Goal: Task Accomplishment & Management: Manage account settings

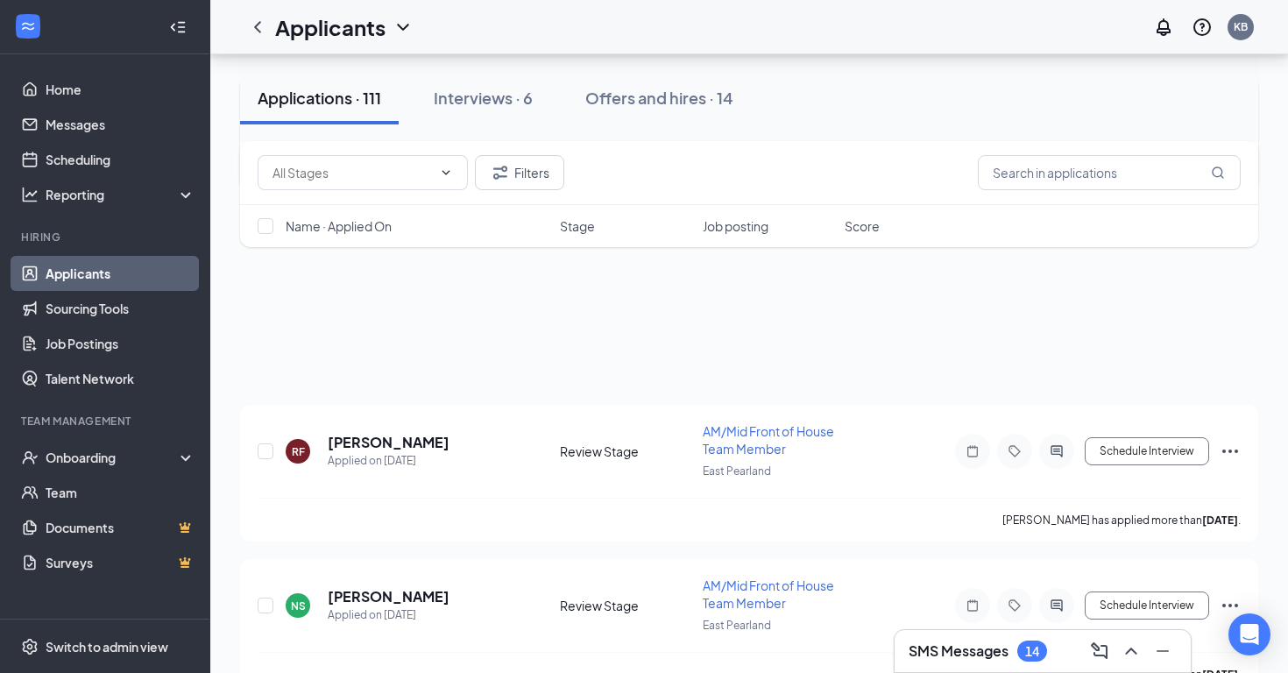
scroll to position [1093, 0]
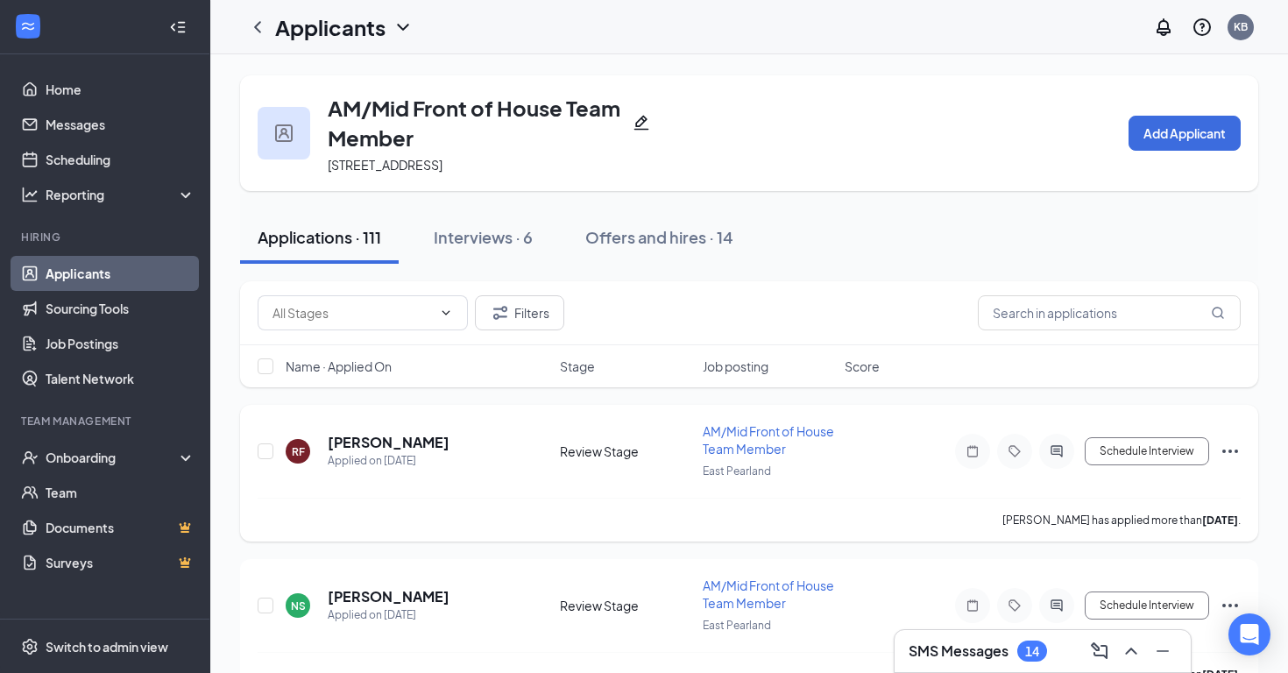
click at [748, 446] on span "AM/Mid Front of House Team Member" at bounding box center [768, 439] width 131 height 33
click at [745, 446] on span "AM/Mid Front of House Team Member" at bounding box center [768, 439] width 131 height 33
click at [415, 434] on h5 "[PERSON_NAME]" at bounding box center [389, 442] width 122 height 19
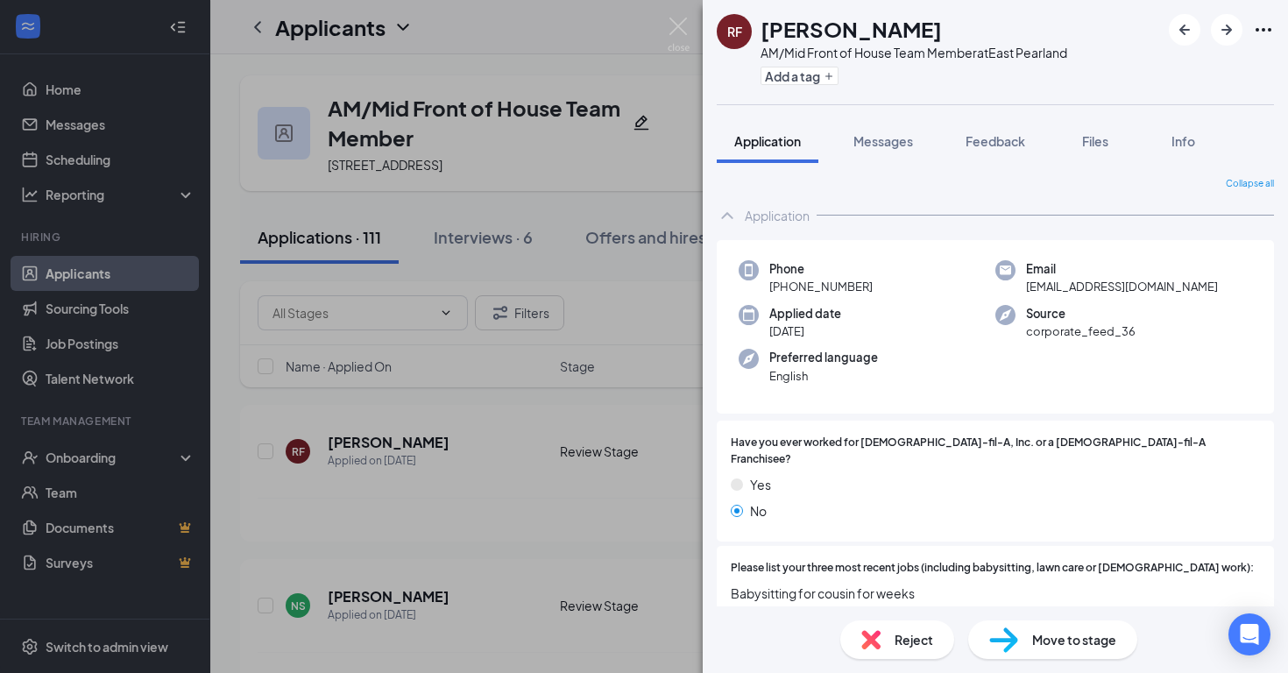
click at [689, 39] on div "RF Riley Feathers AM/Mid Front of House Team Member at East Pearland Add a tag …" at bounding box center [644, 336] width 1288 height 673
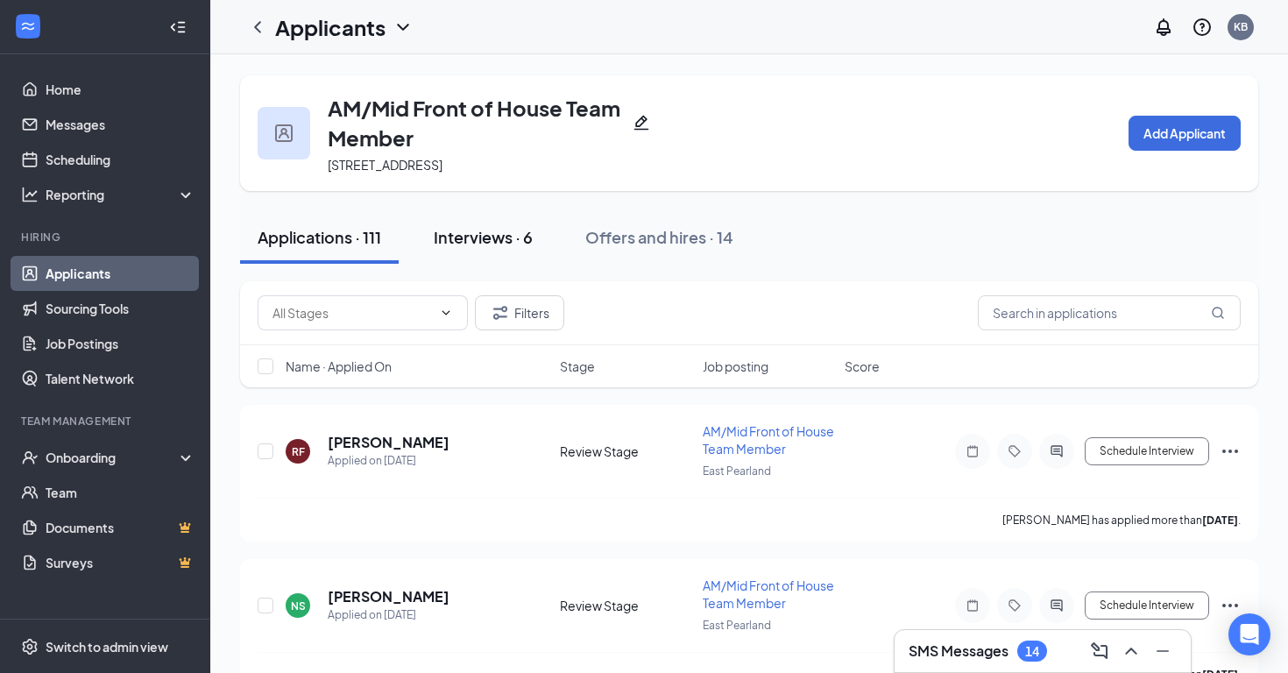
click at [498, 221] on button "Interviews · 6" at bounding box center [483, 237] width 134 height 53
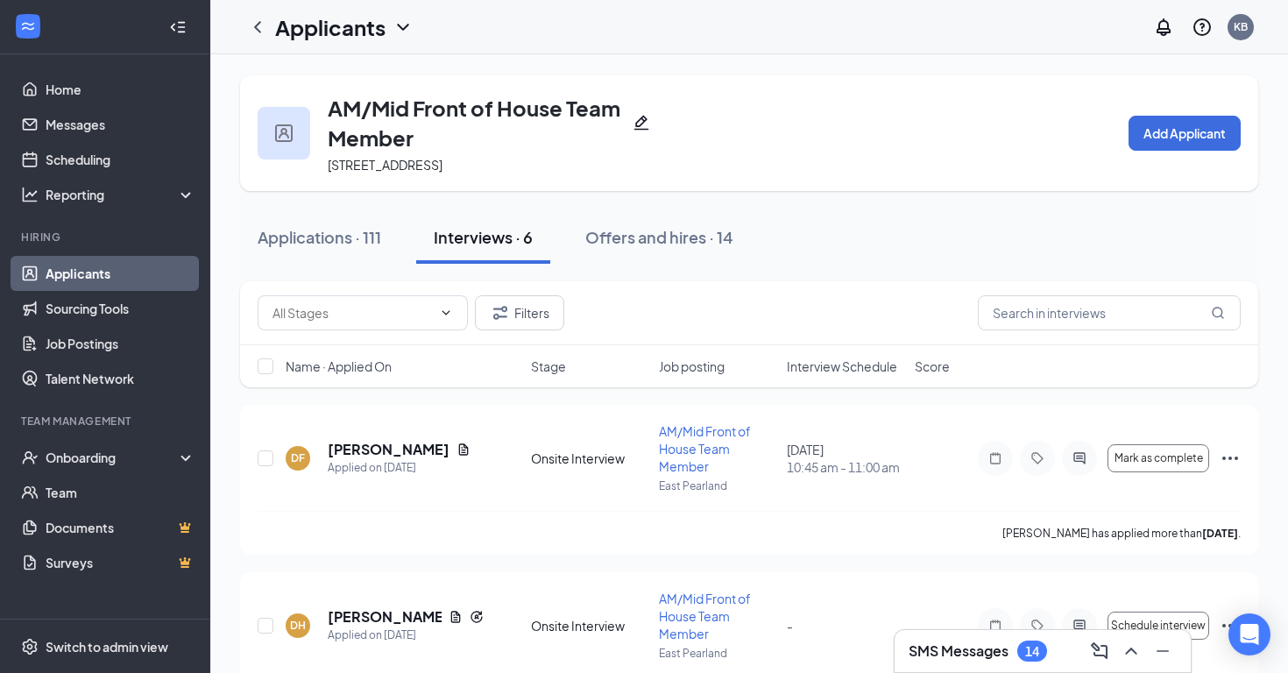
click at [92, 265] on link "Applicants" at bounding box center [121, 273] width 150 height 35
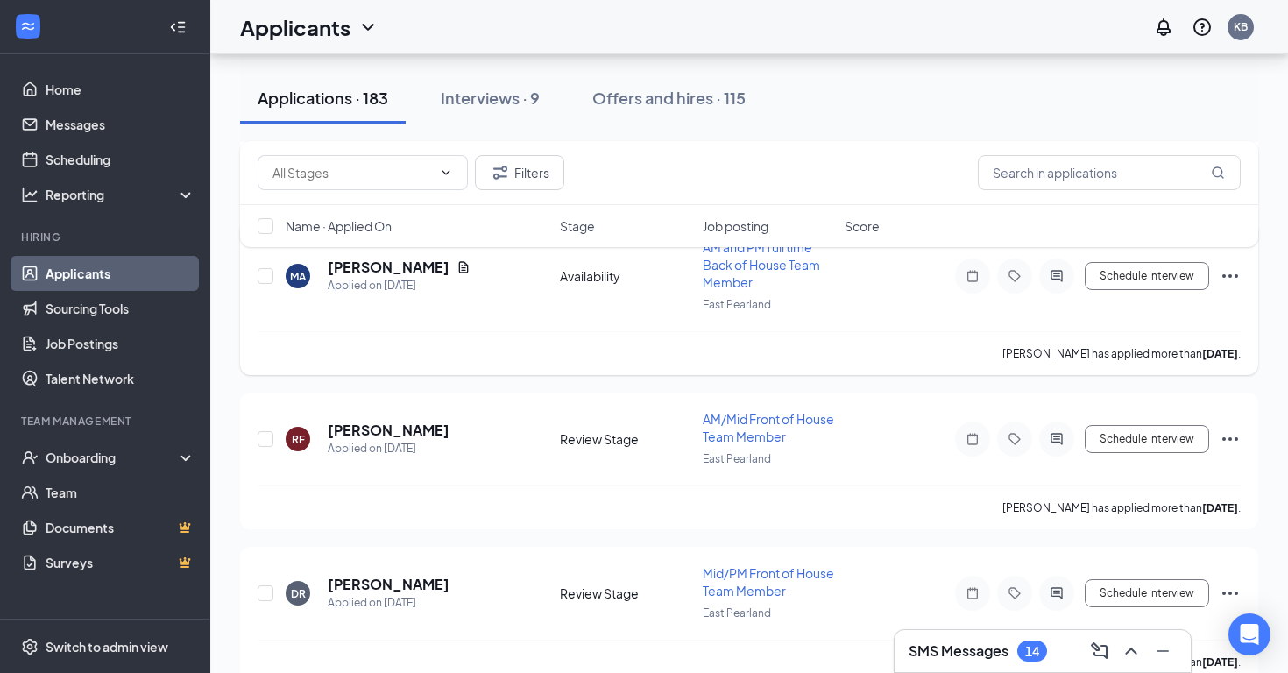
scroll to position [752, 0]
click at [750, 424] on span "AM/Mid Front of House Team Member" at bounding box center [768, 427] width 131 height 33
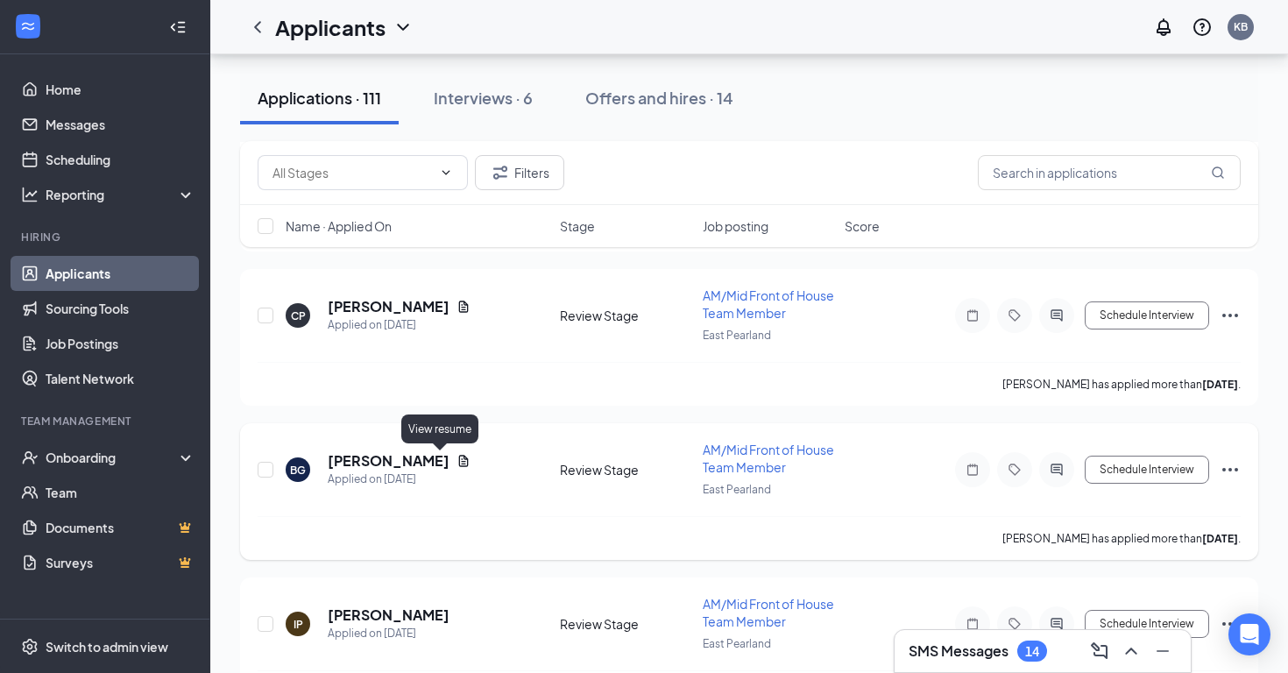
click at [398, 451] on h5 "[PERSON_NAME]" at bounding box center [389, 460] width 122 height 19
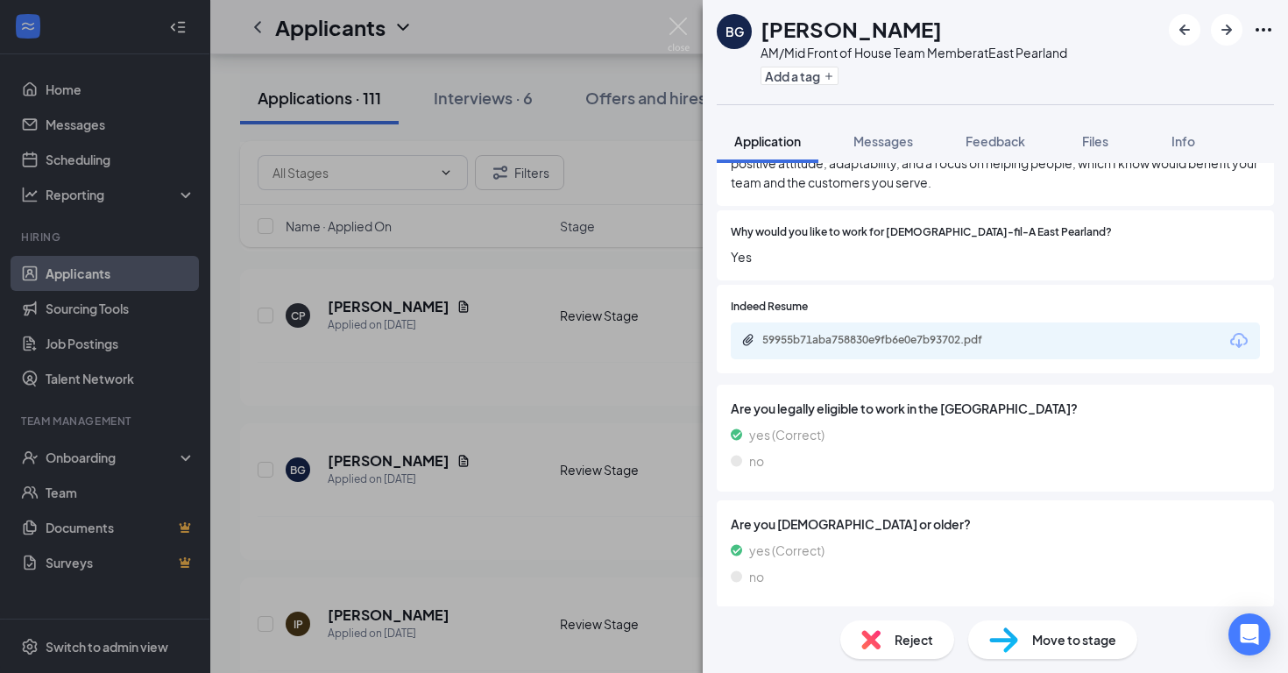
scroll to position [856, 0]
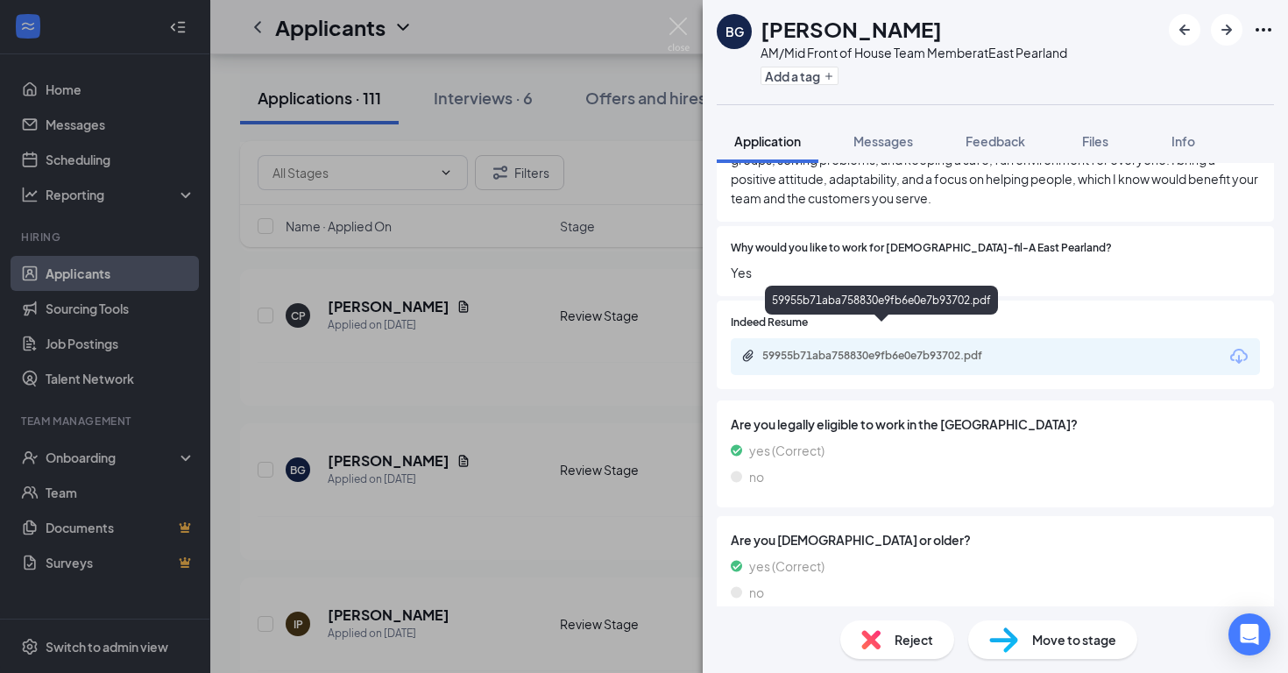
click at [1006, 349] on div "59955b71aba758830e9fb6e0e7b93702.pdf" at bounding box center [884, 356] width 245 height 14
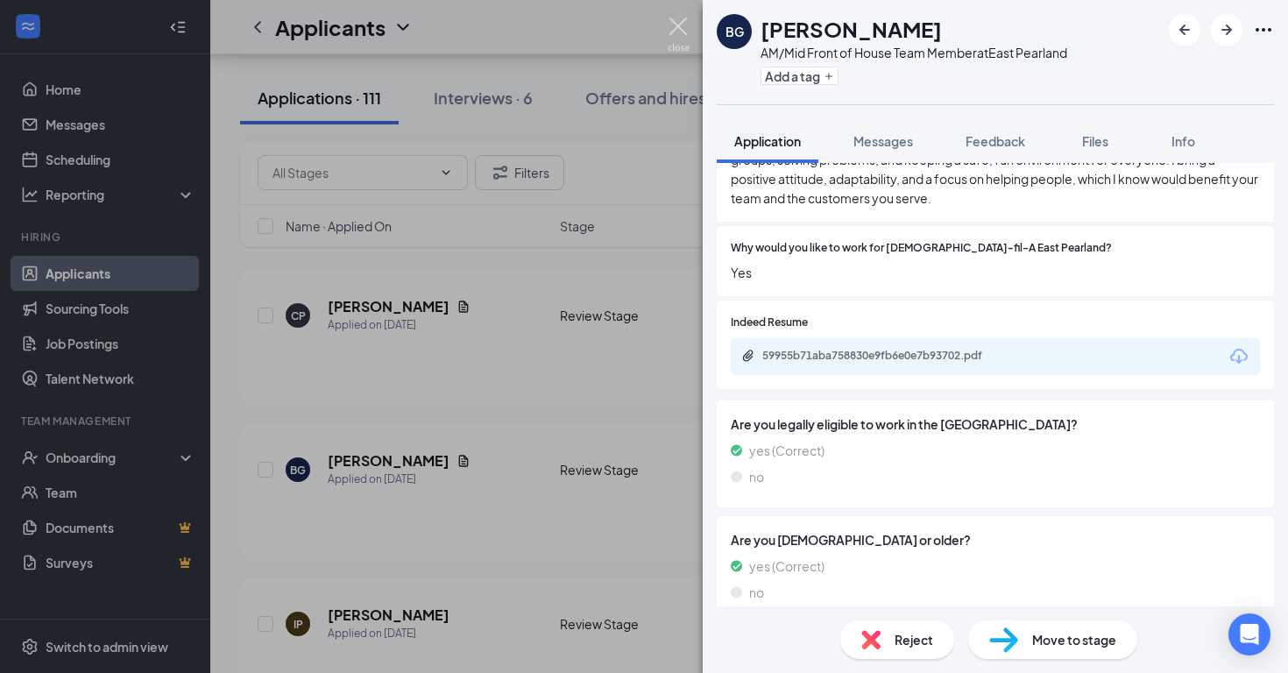
click at [685, 32] on img at bounding box center [678, 35] width 22 height 34
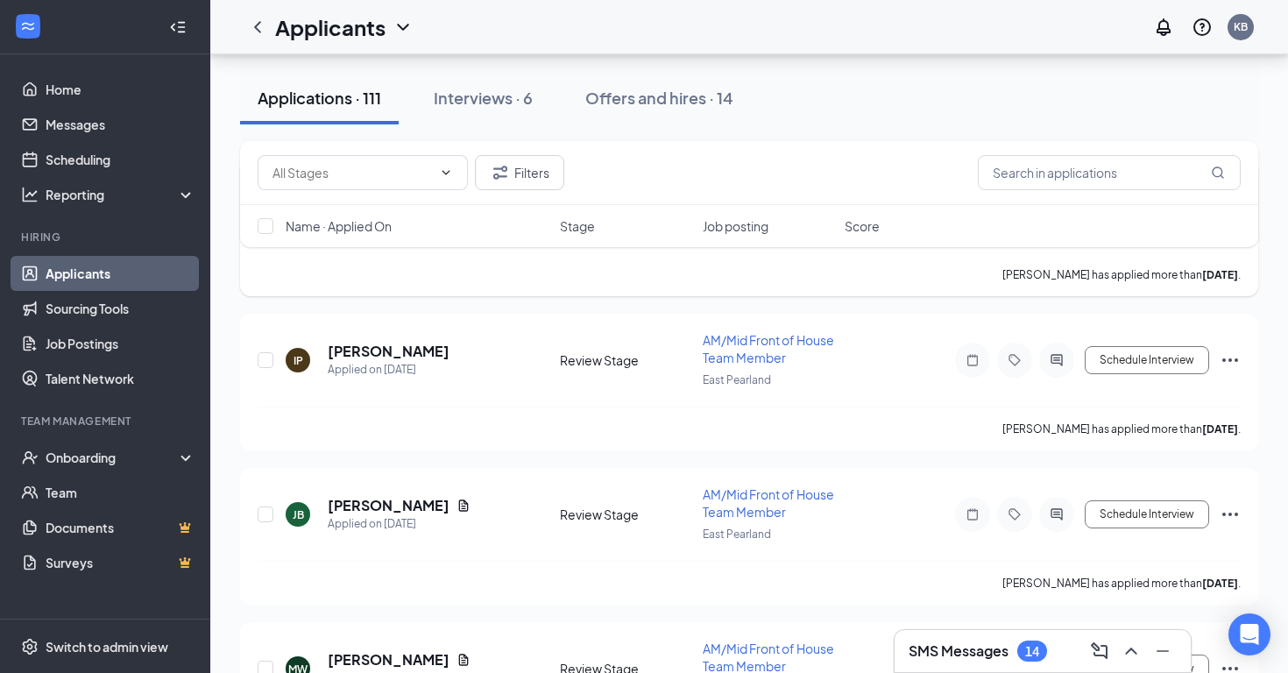
scroll to position [1048, 0]
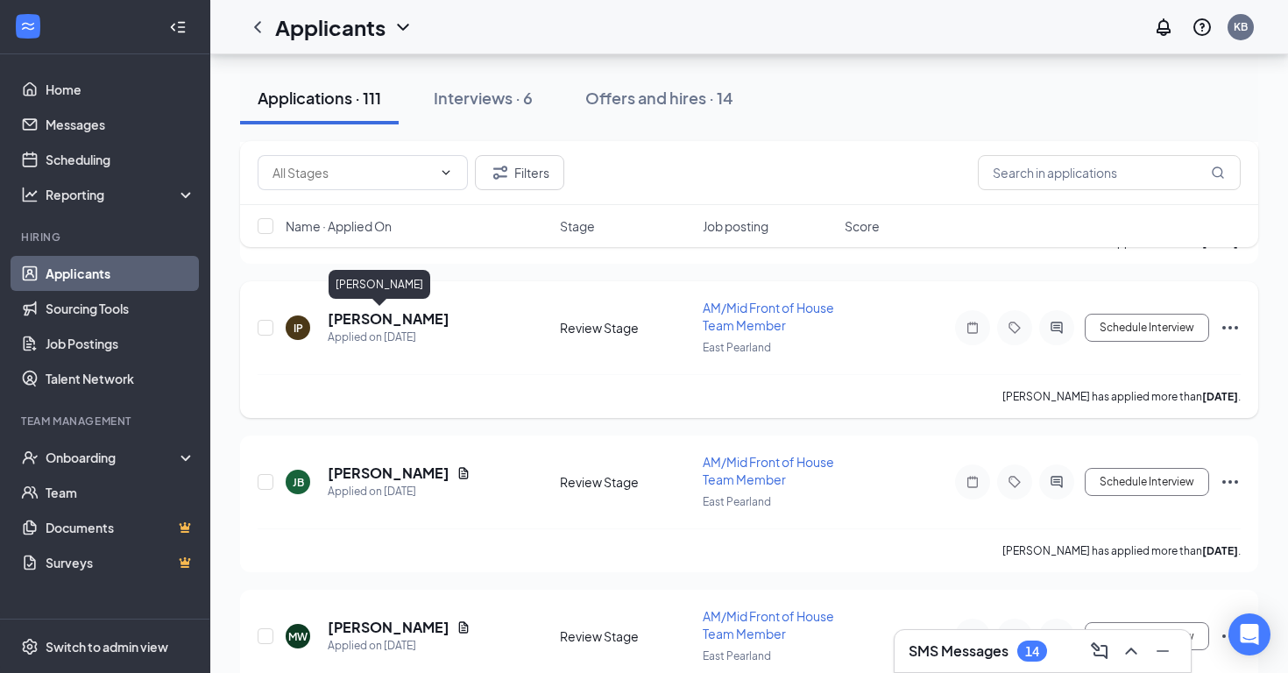
click at [360, 314] on h5 "[PERSON_NAME]" at bounding box center [389, 318] width 122 height 19
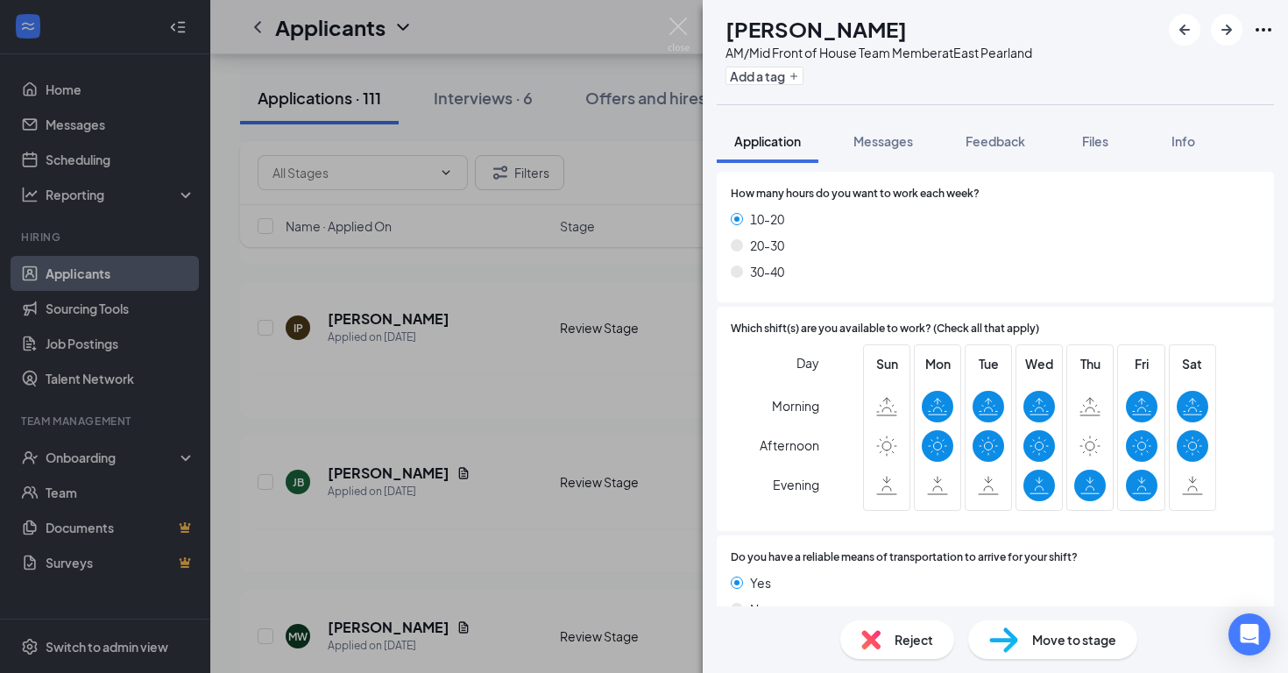
scroll to position [1140, 0]
click at [674, 31] on img at bounding box center [678, 35] width 22 height 34
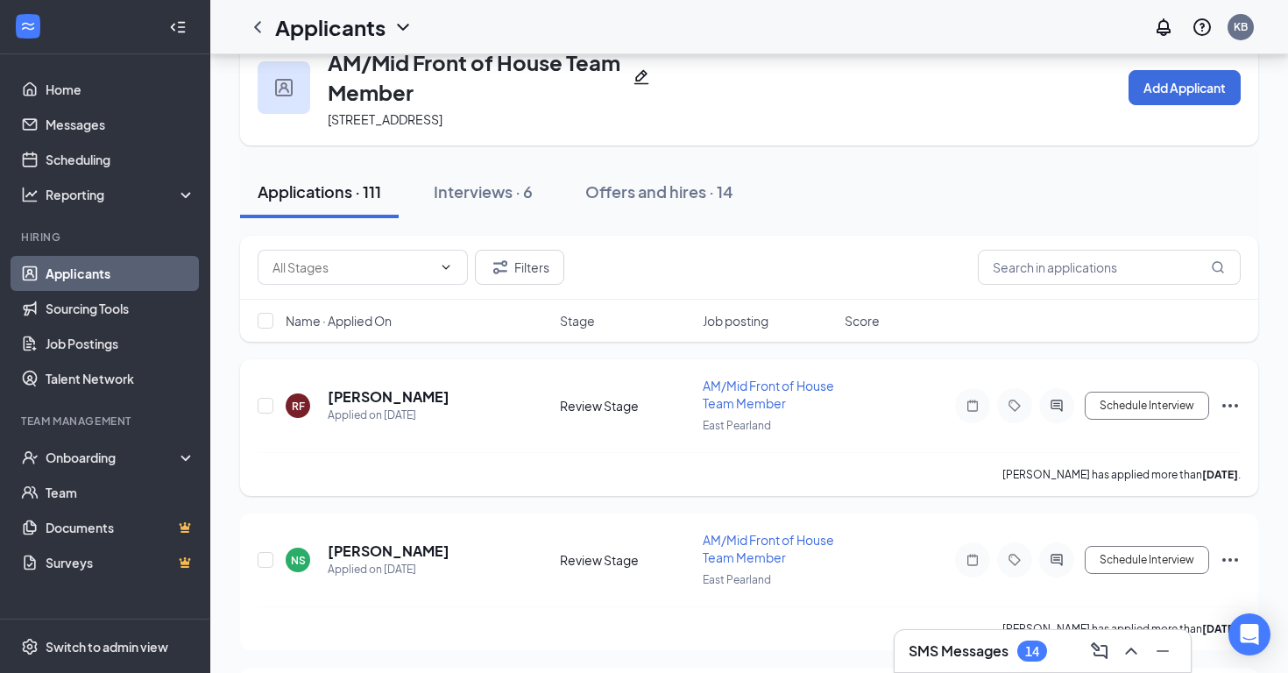
scroll to position [51, 0]
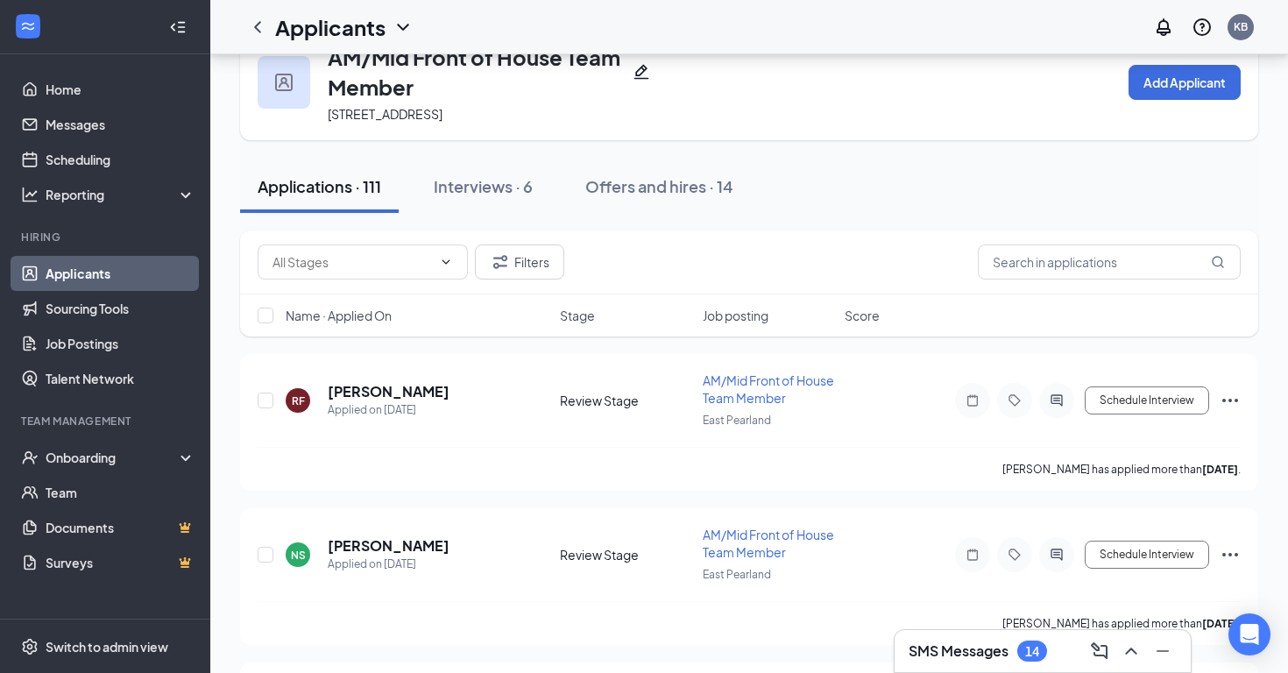
click at [307, 181] on div "Applications · 111" at bounding box center [320, 186] width 124 height 22
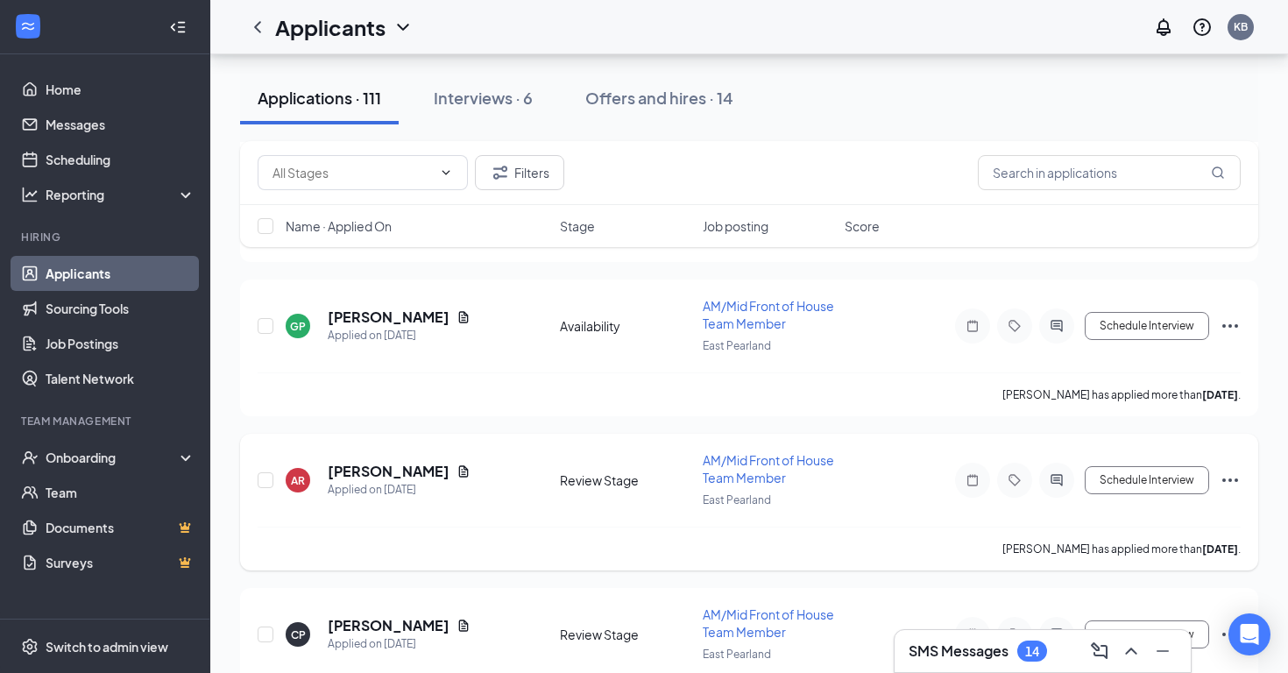
scroll to position [470, 0]
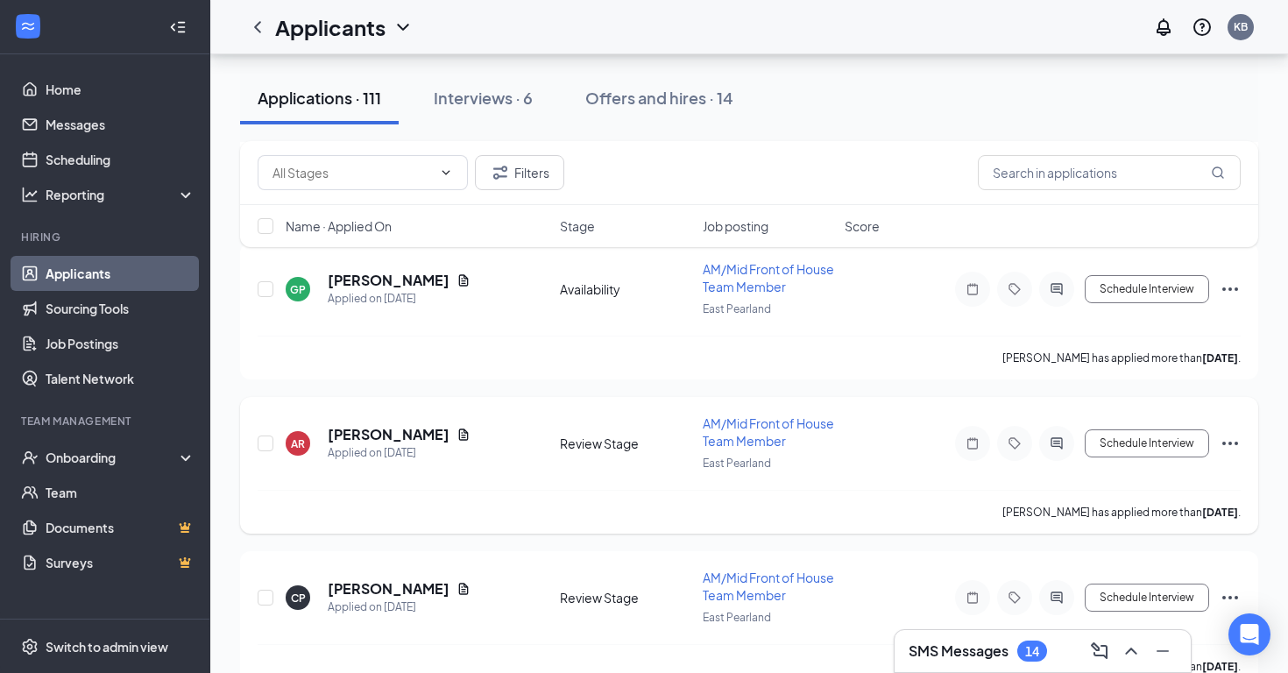
click at [742, 428] on span "AM/Mid Front of House Team Member" at bounding box center [768, 431] width 131 height 33
click at [363, 429] on h5 "[PERSON_NAME]" at bounding box center [389, 434] width 122 height 19
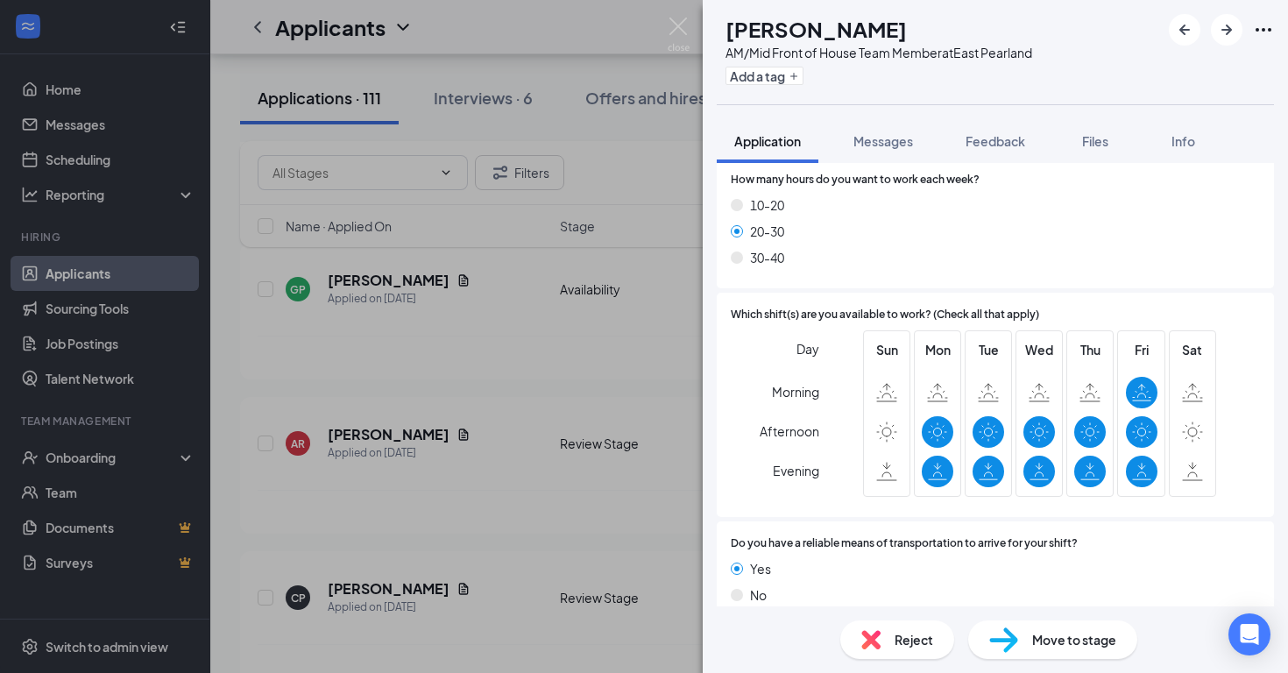
scroll to position [1031, 0]
click at [659, 24] on div "AR ava rodriguez AM/Mid Front of House Team Member at East Pearland Add a tag A…" at bounding box center [644, 336] width 1288 height 673
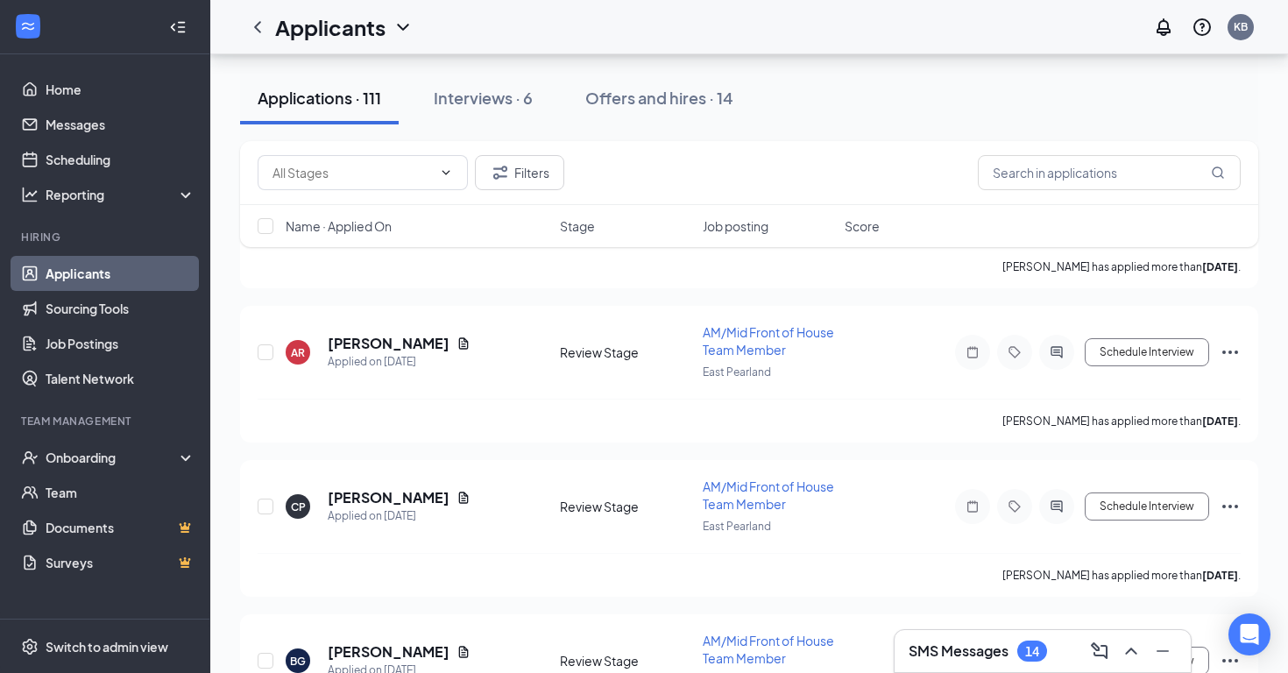
scroll to position [348, 0]
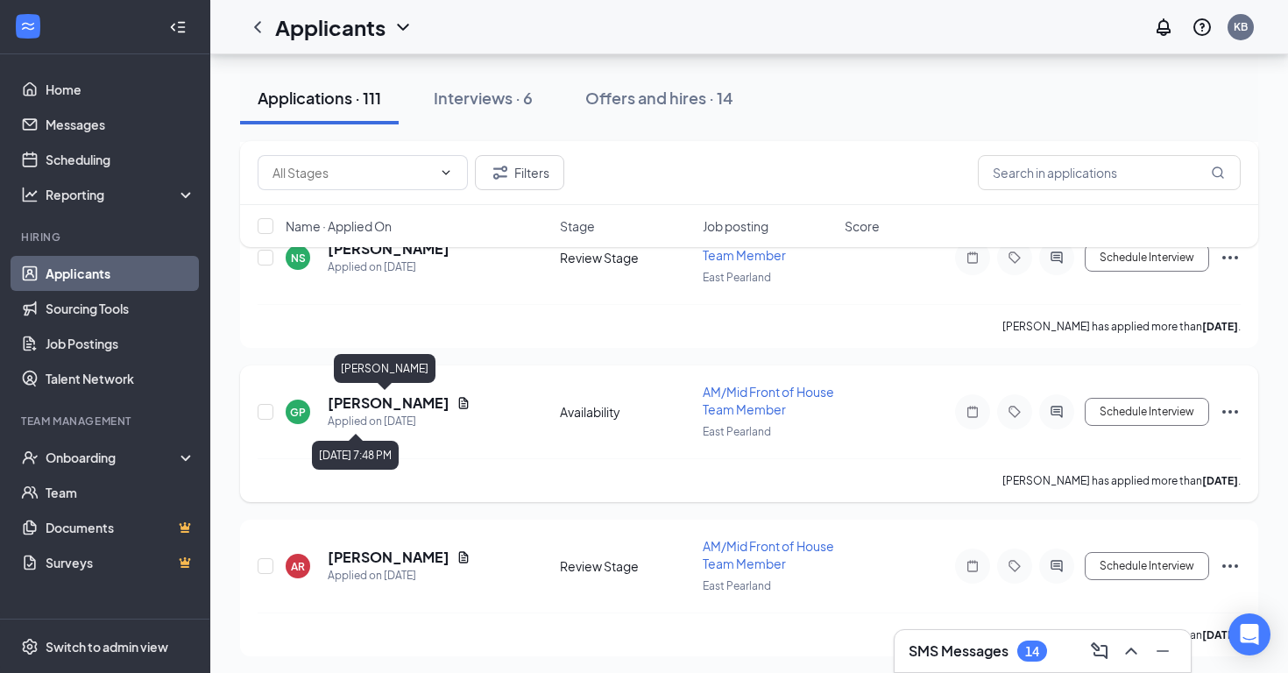
click at [361, 406] on h5 "[PERSON_NAME]" at bounding box center [389, 402] width 122 height 19
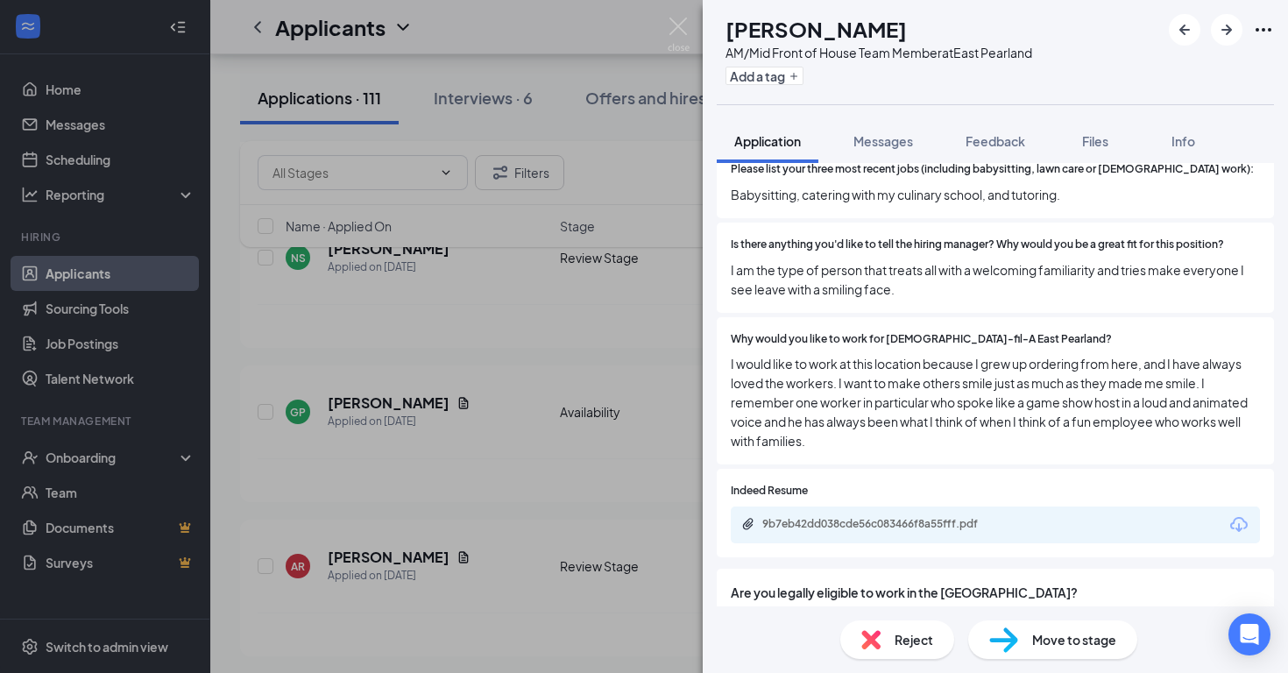
scroll to position [464, 0]
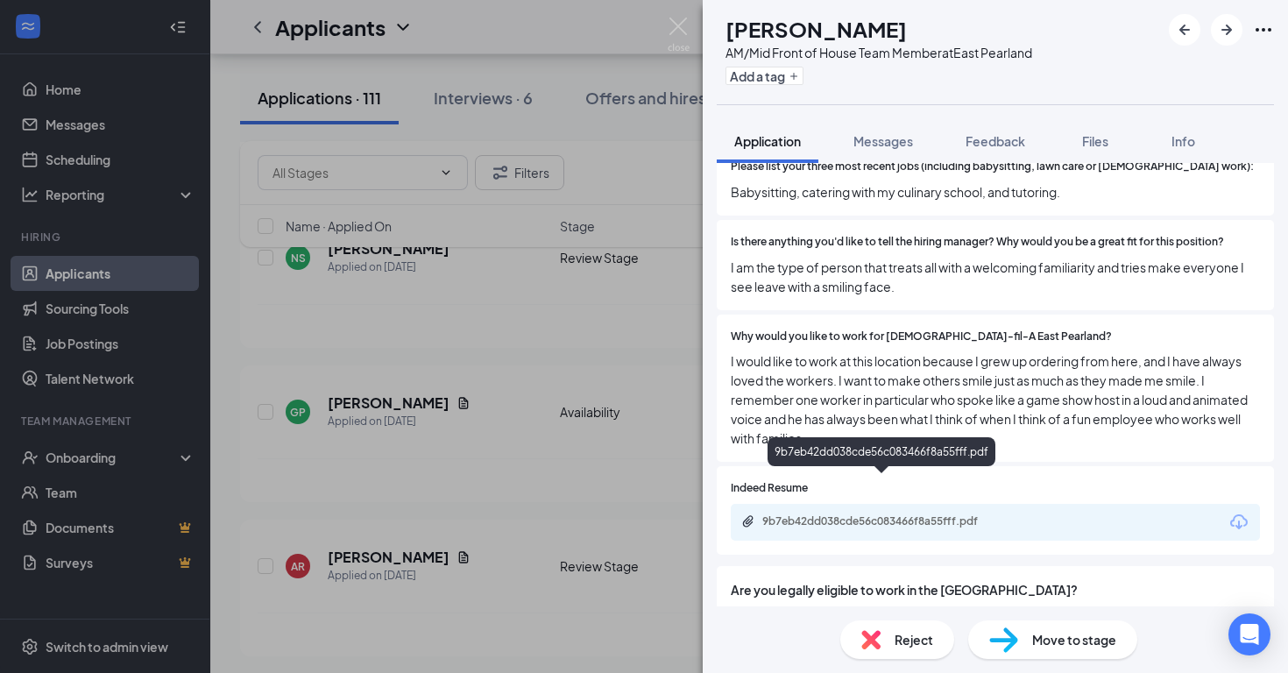
click at [819, 514] on div "9b7eb42dd038cde56c083466f8a55fff.pdf" at bounding box center [884, 521] width 245 height 14
click at [679, 37] on img at bounding box center [678, 35] width 22 height 34
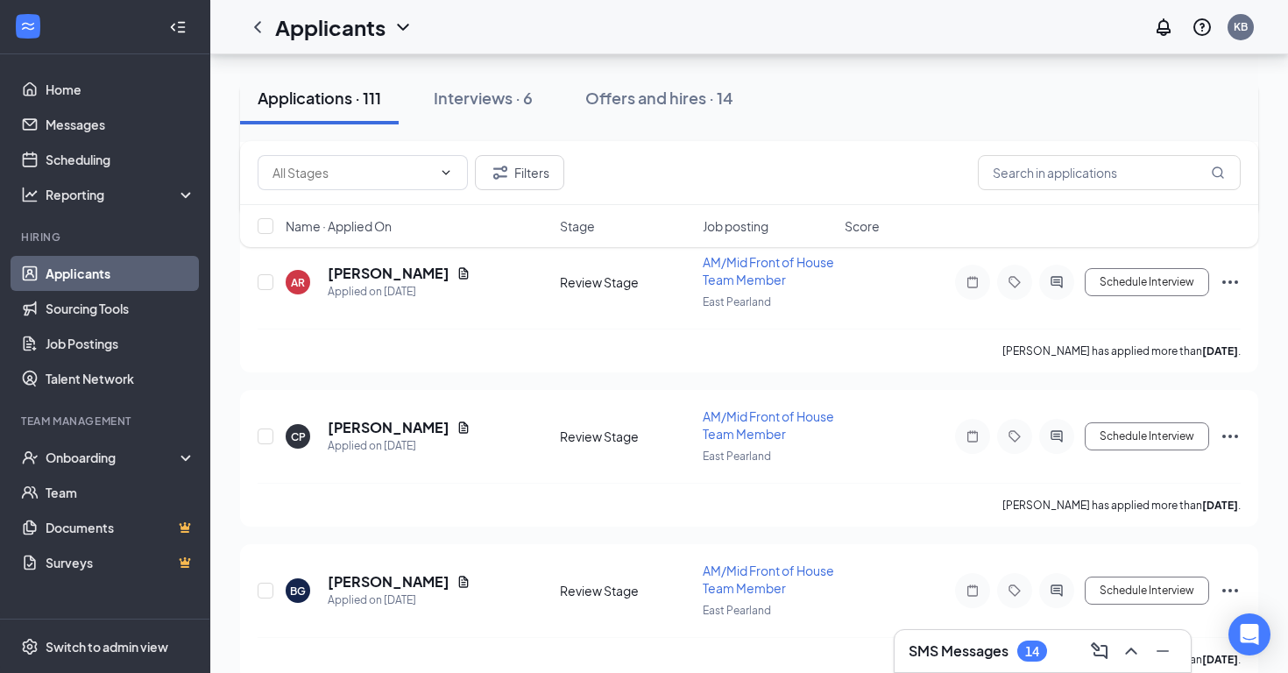
scroll to position [646, 0]
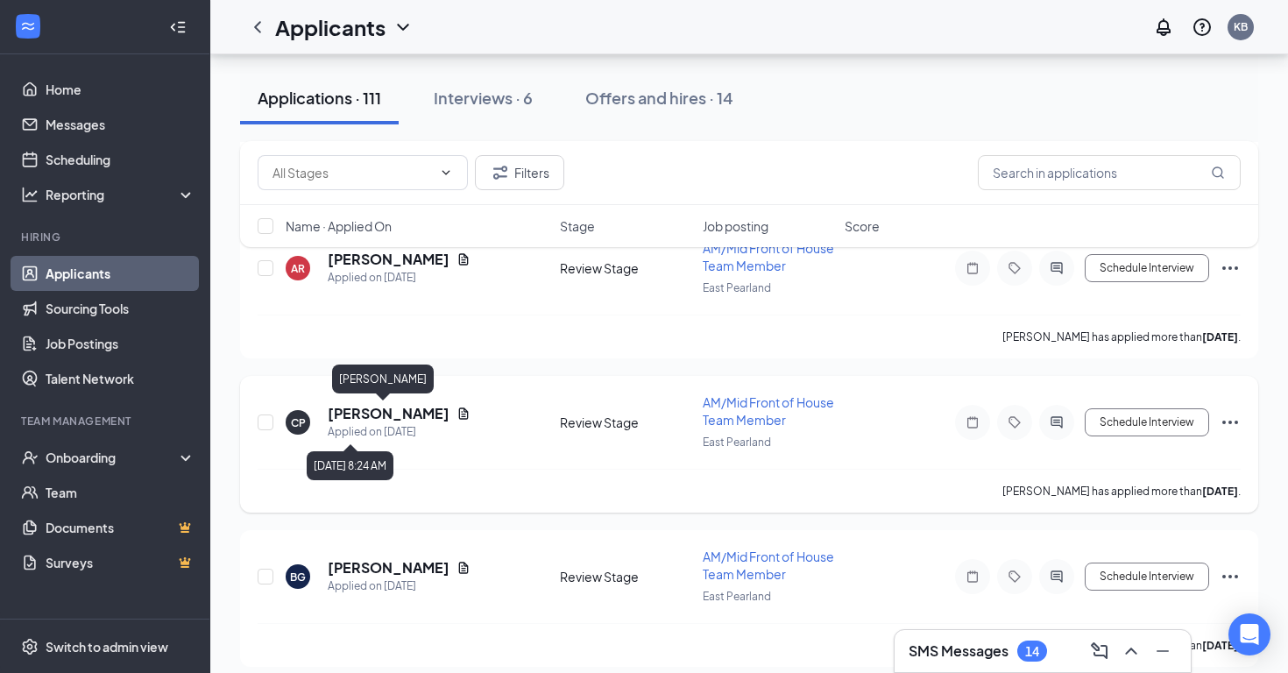
click at [399, 418] on h5 "[PERSON_NAME]" at bounding box center [389, 413] width 122 height 19
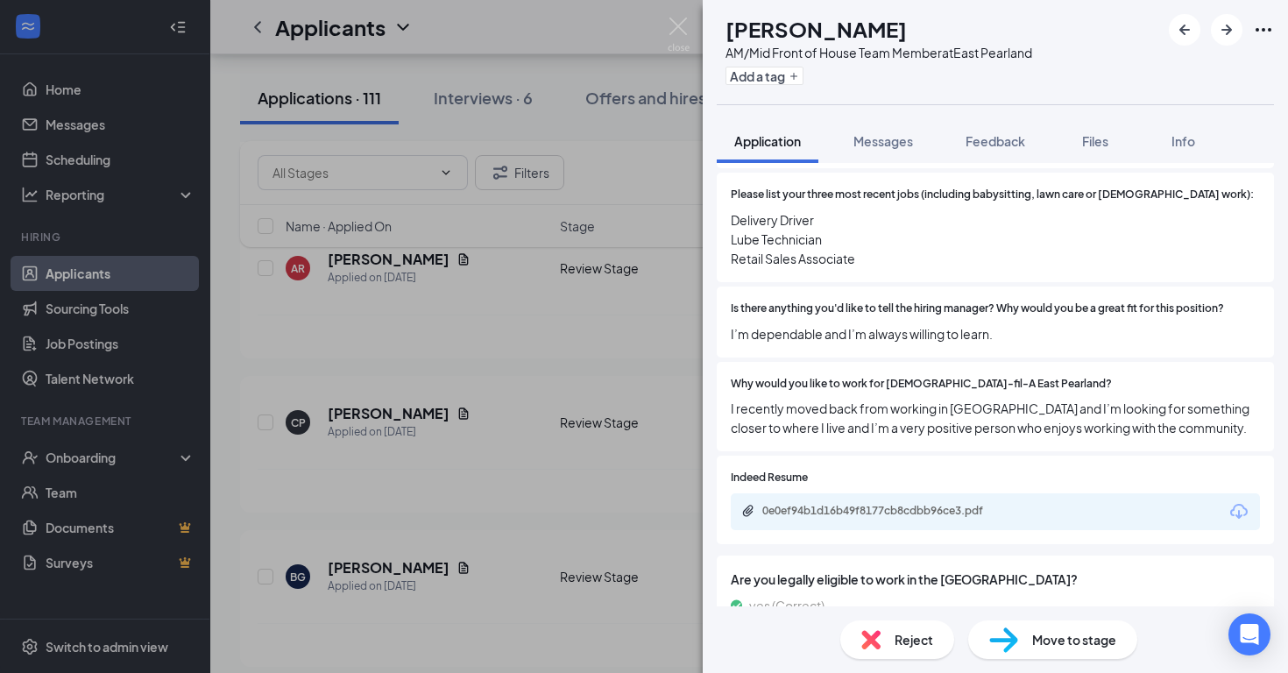
scroll to position [414, 0]
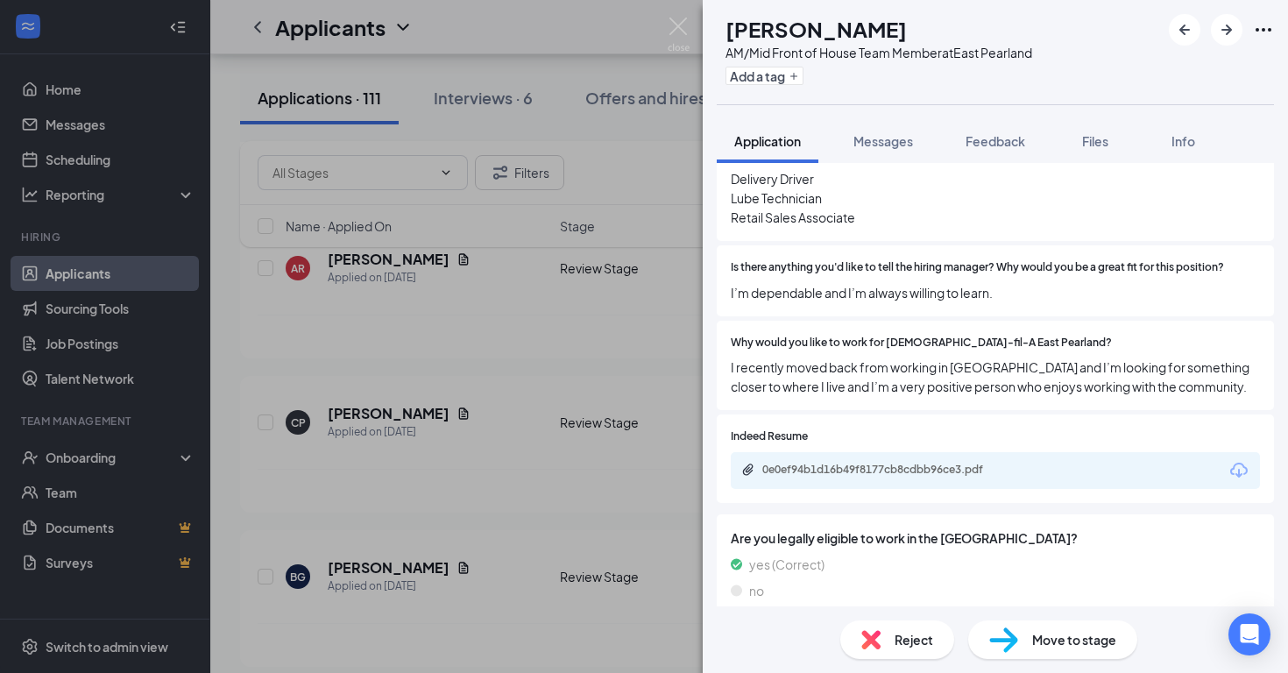
click at [872, 452] on div "0e0ef94b1d16b49f8177cb8cdbb96ce3.pdf" at bounding box center [995, 470] width 529 height 37
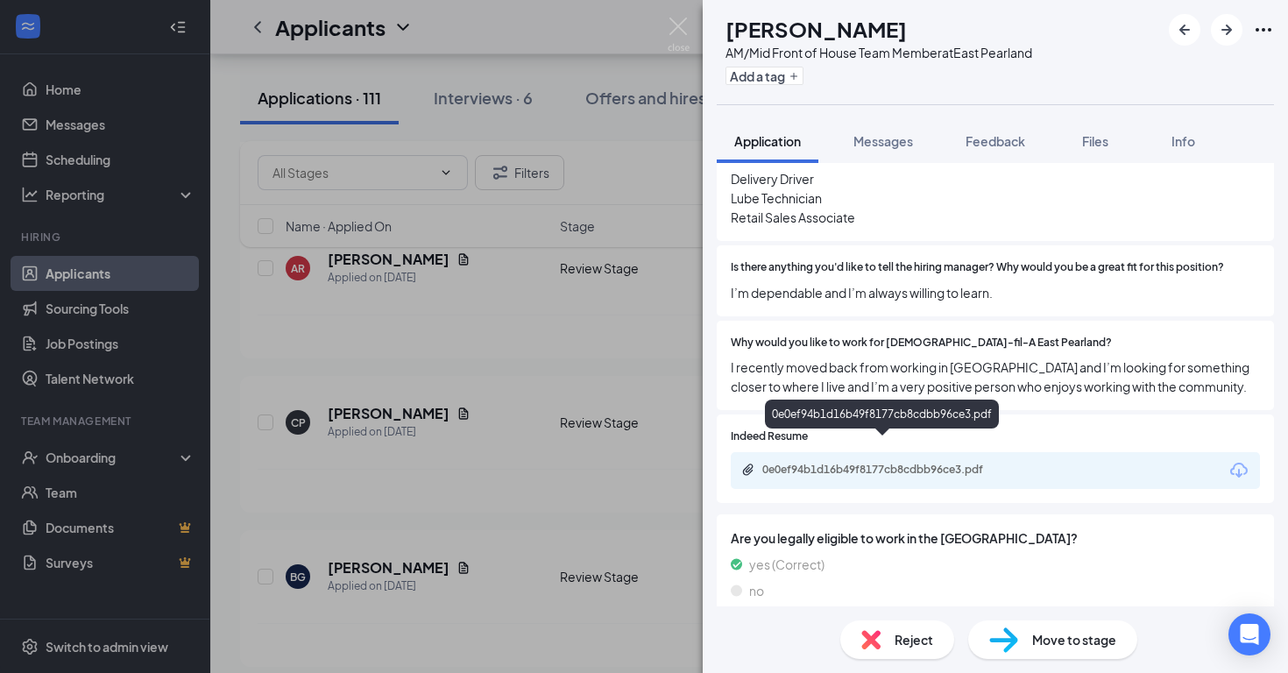
click at [869, 462] on div "0e0ef94b1d16b49f8177cb8cdbb96ce3.pdf" at bounding box center [884, 469] width 245 height 14
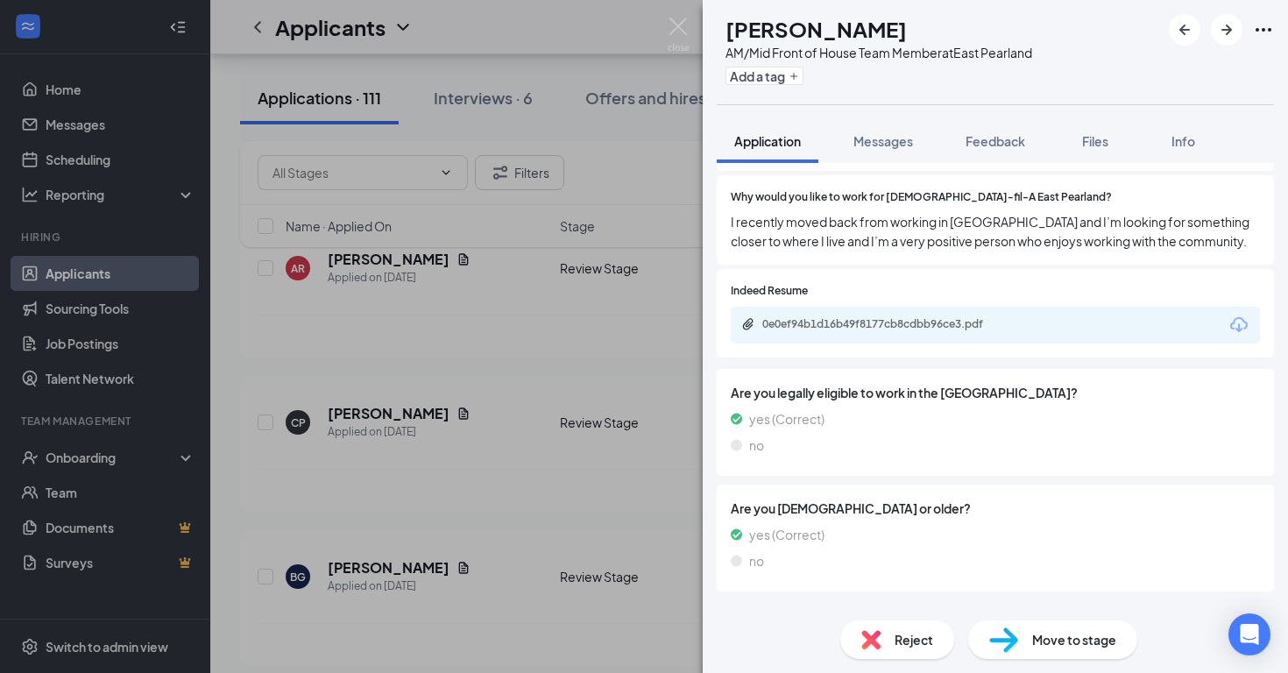
scroll to position [533, 0]
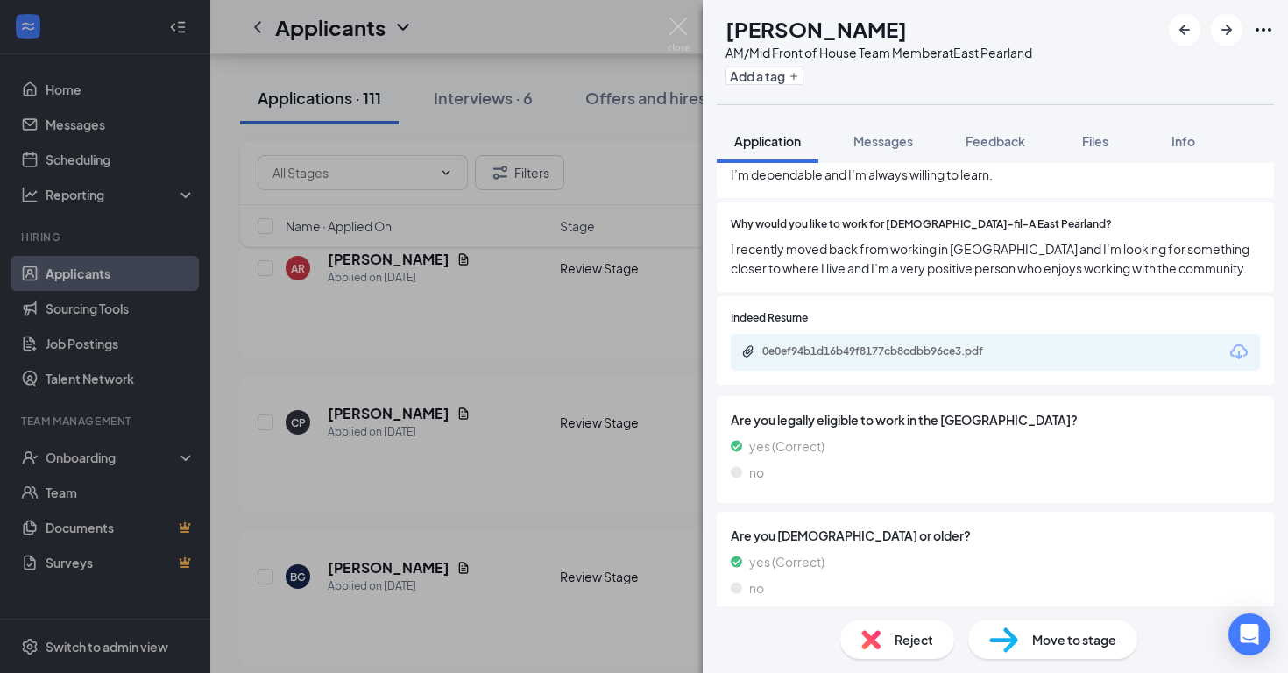
click at [1041, 640] on span "Move to stage" at bounding box center [1074, 639] width 84 height 19
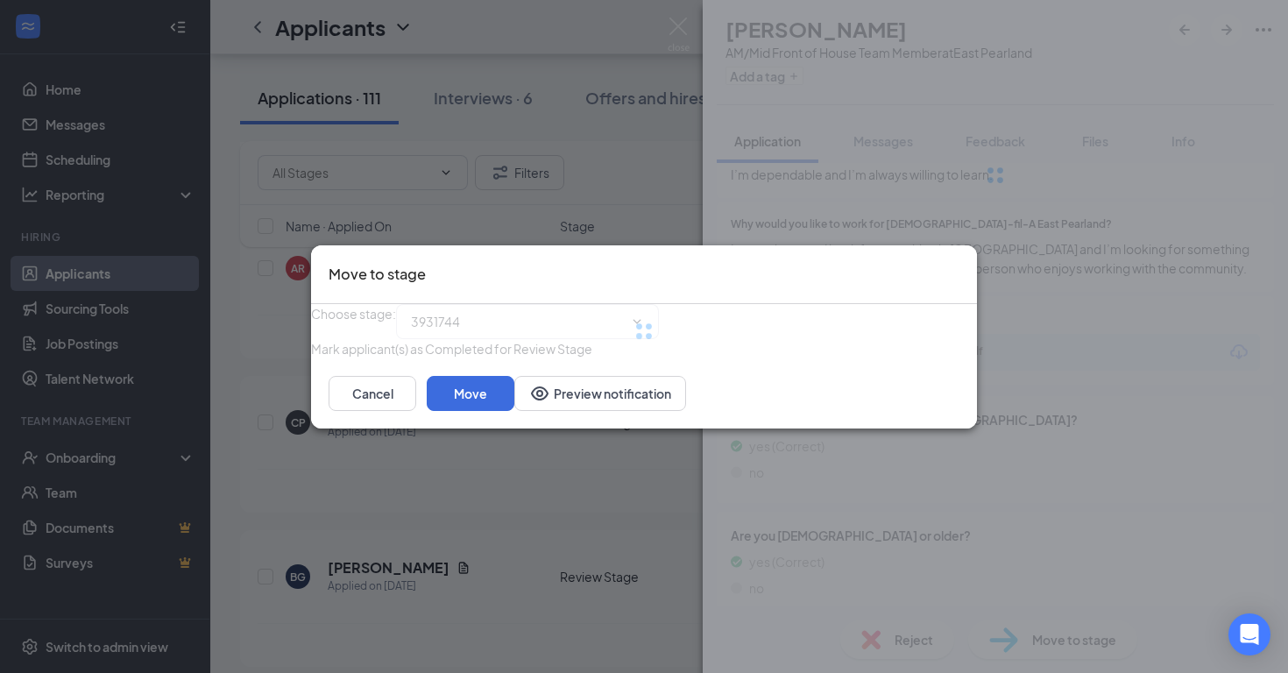
type input "Onsite Interview (next stage)"
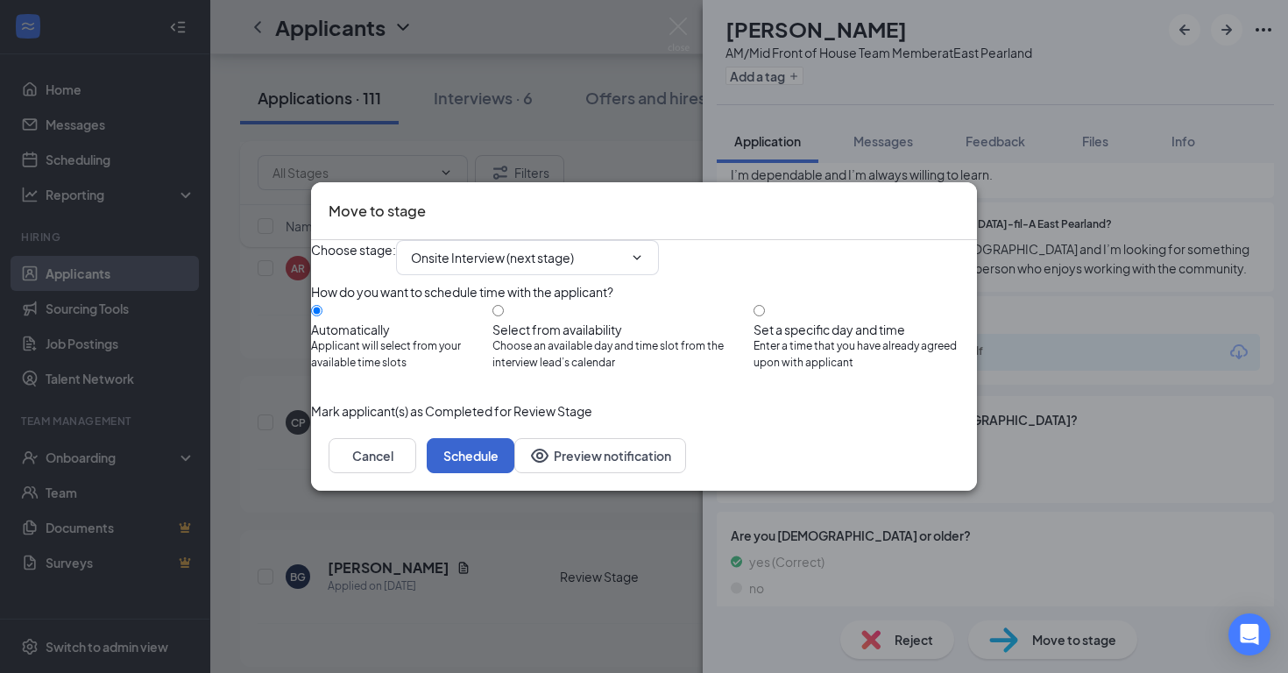
click at [514, 473] on button "Schedule" at bounding box center [471, 455] width 88 height 35
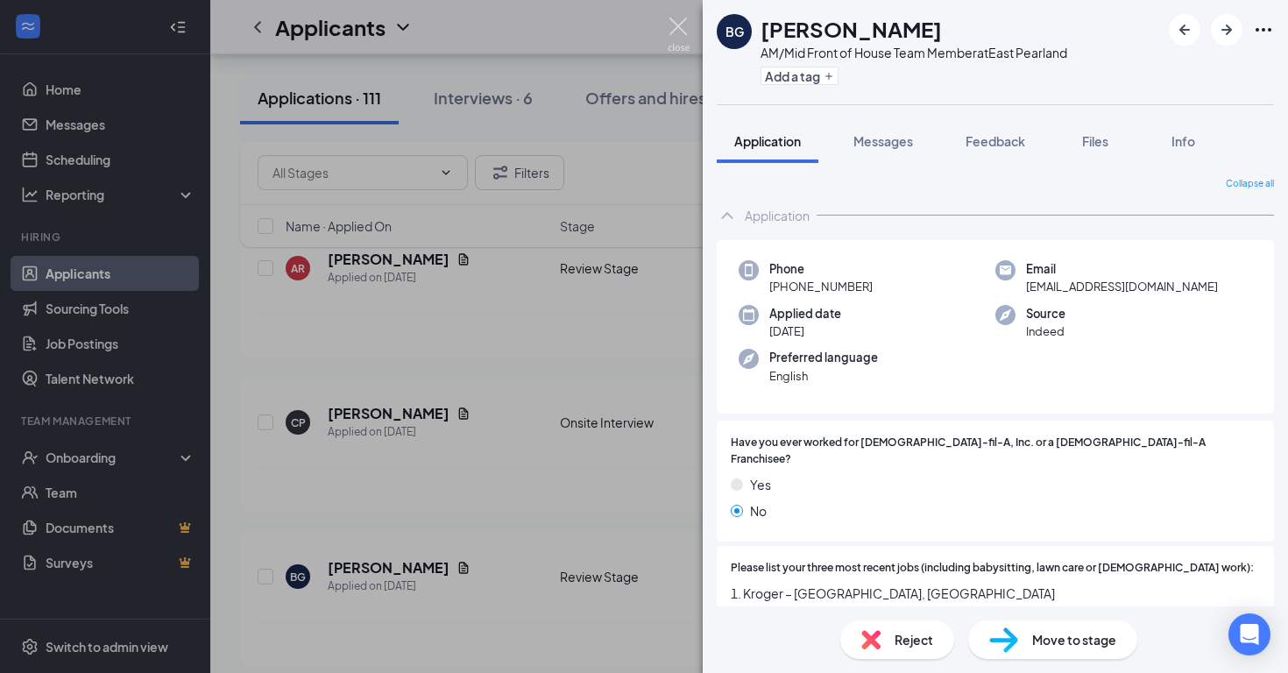
click at [676, 41] on img at bounding box center [678, 35] width 22 height 34
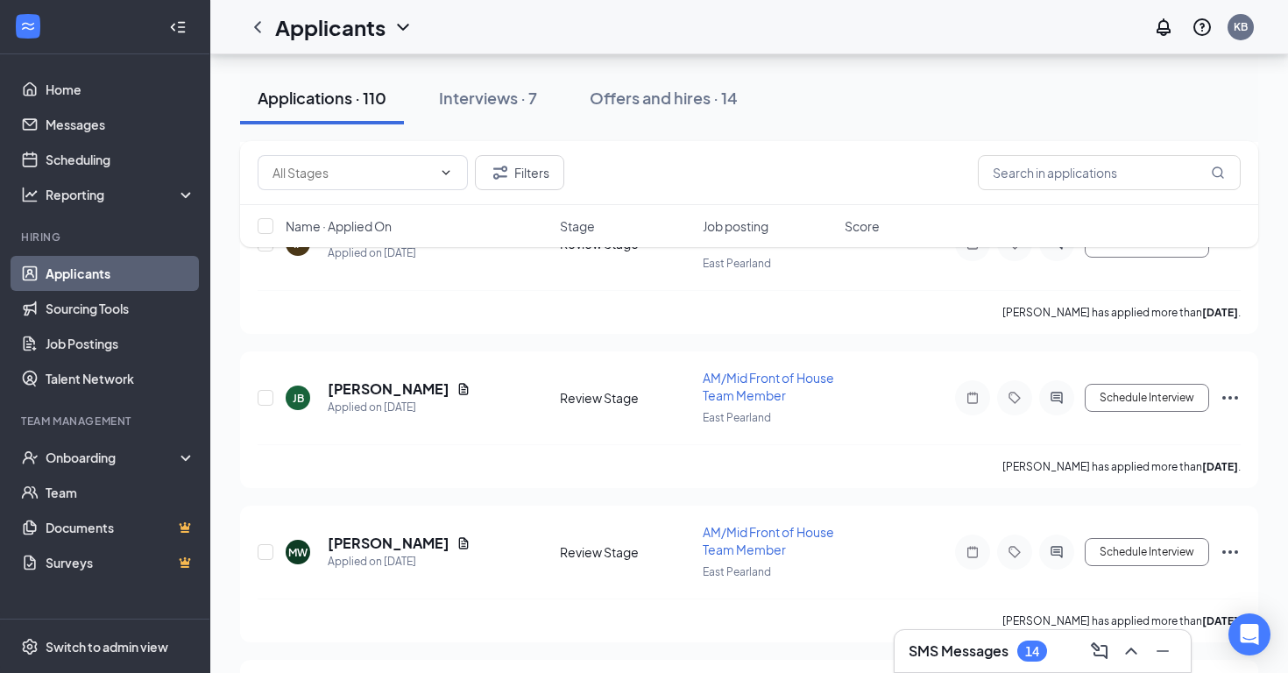
scroll to position [1003, 0]
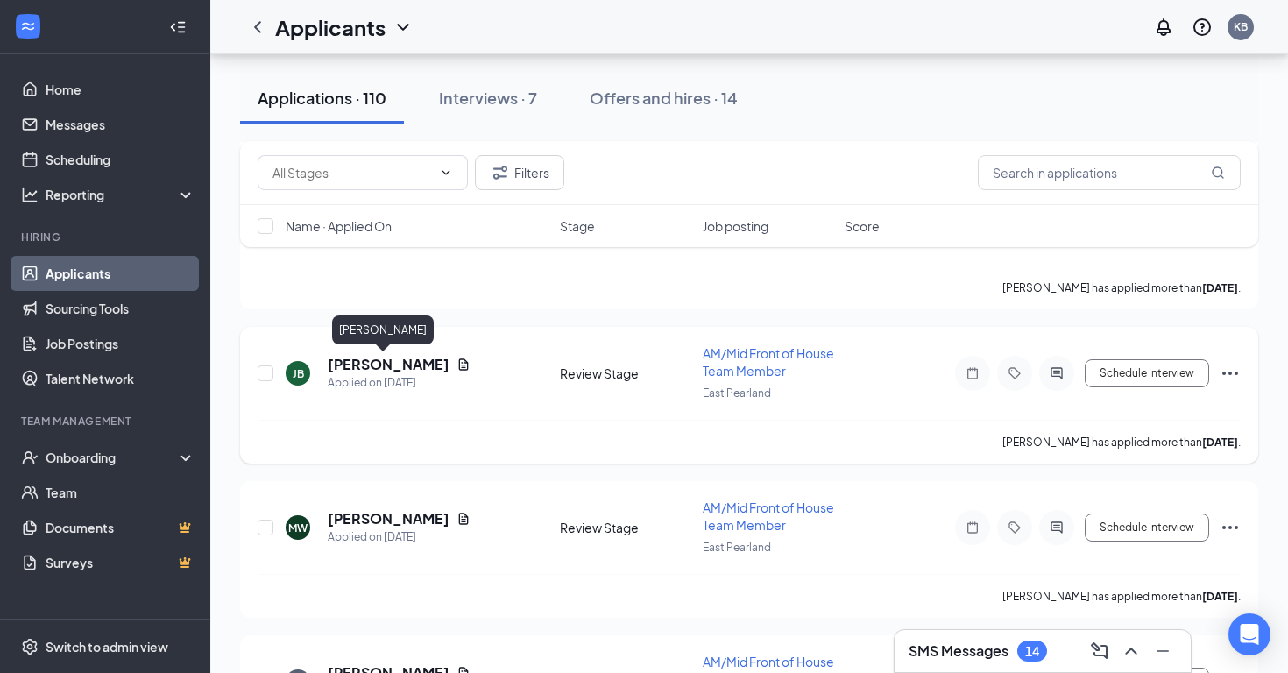
click at [385, 364] on h5 "[PERSON_NAME]" at bounding box center [389, 364] width 122 height 19
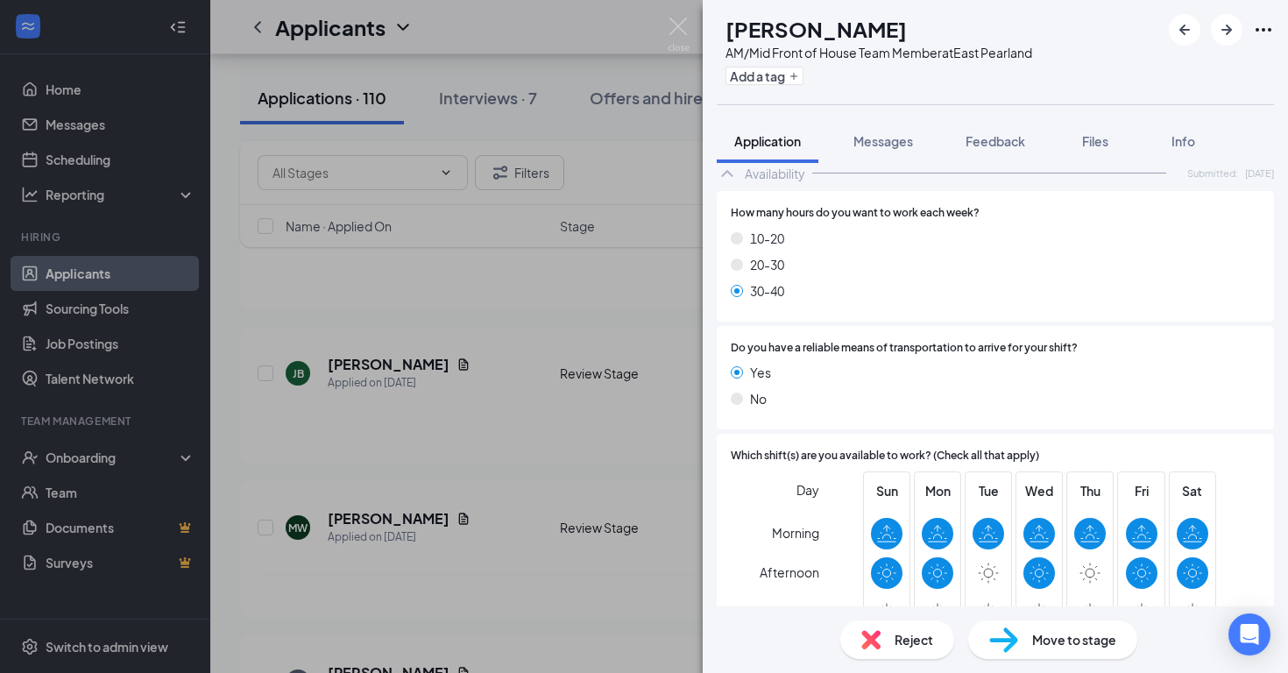
scroll to position [1080, 0]
click at [673, 20] on img at bounding box center [678, 35] width 22 height 34
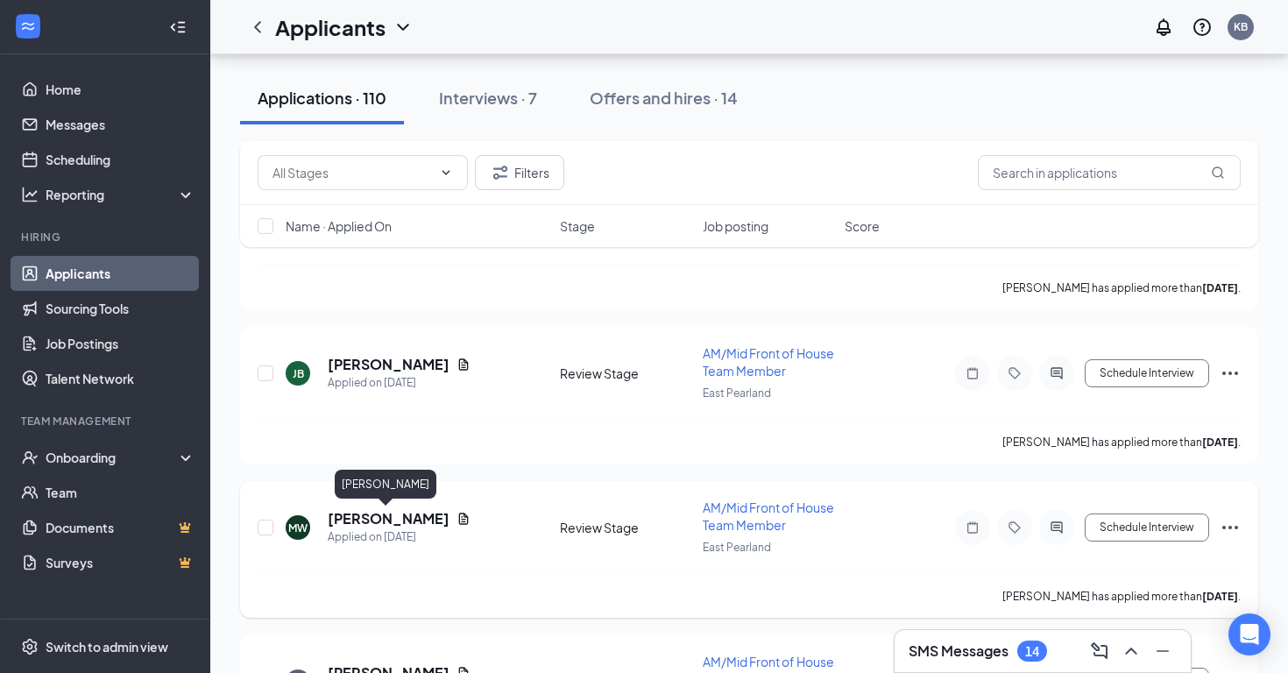
click at [394, 518] on h5 "[PERSON_NAME]" at bounding box center [389, 518] width 122 height 19
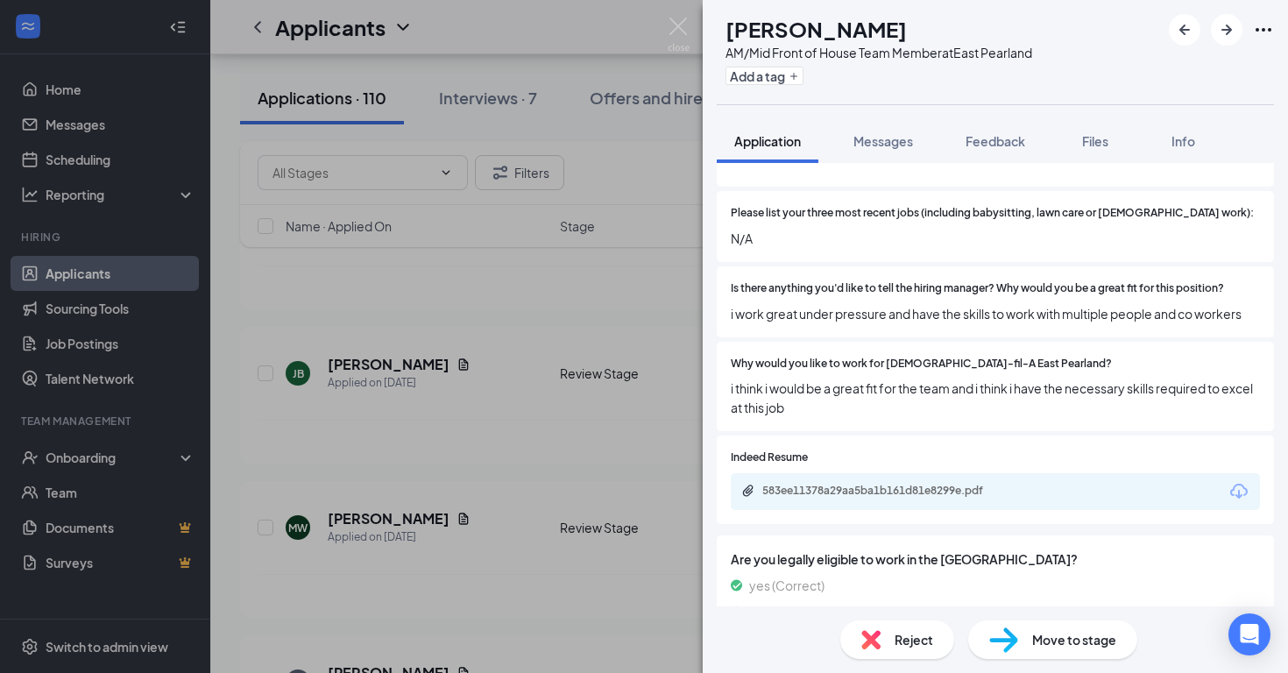
scroll to position [356, 0]
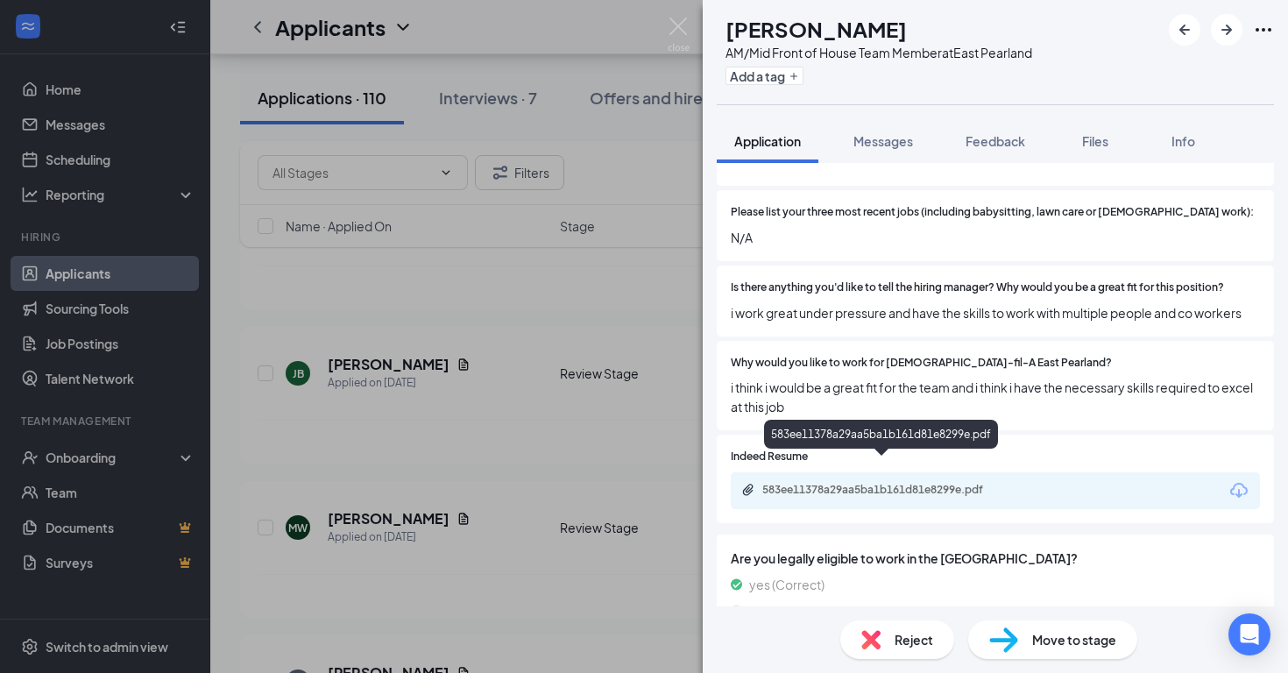
click at [932, 483] on div "583ee11378a29aa5ba1b161d81e8299e.pdf" at bounding box center [884, 490] width 245 height 14
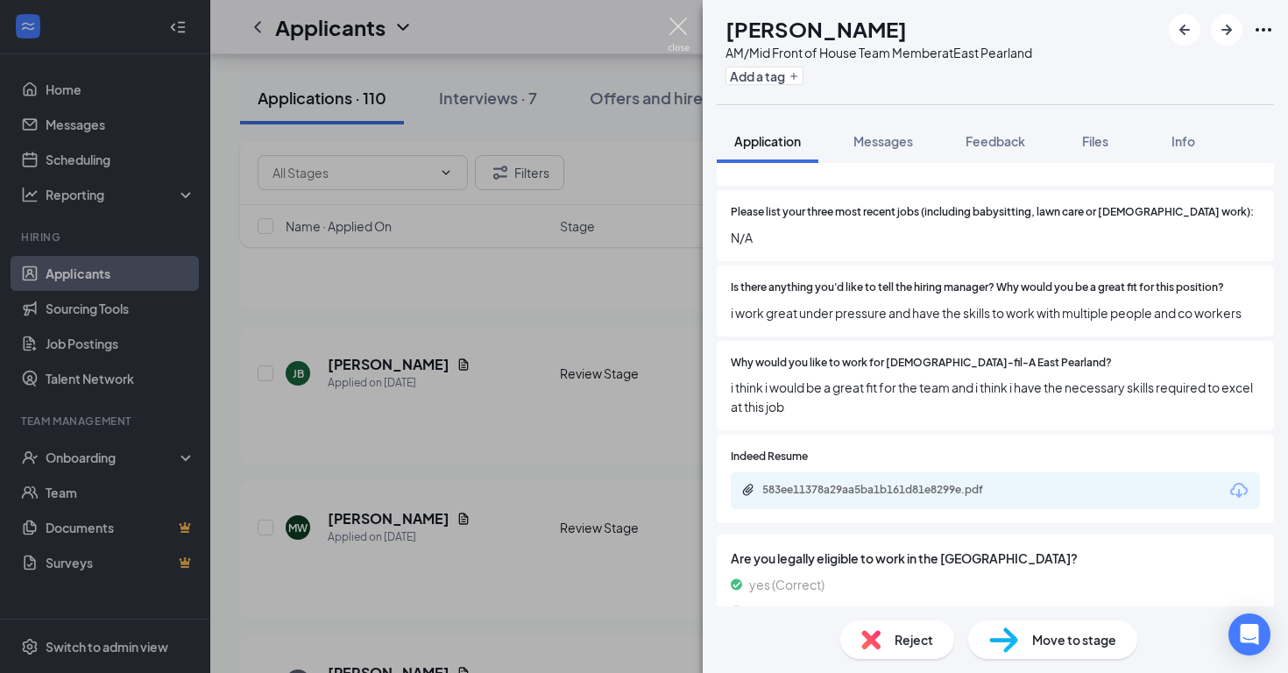
click at [679, 34] on img at bounding box center [678, 35] width 22 height 34
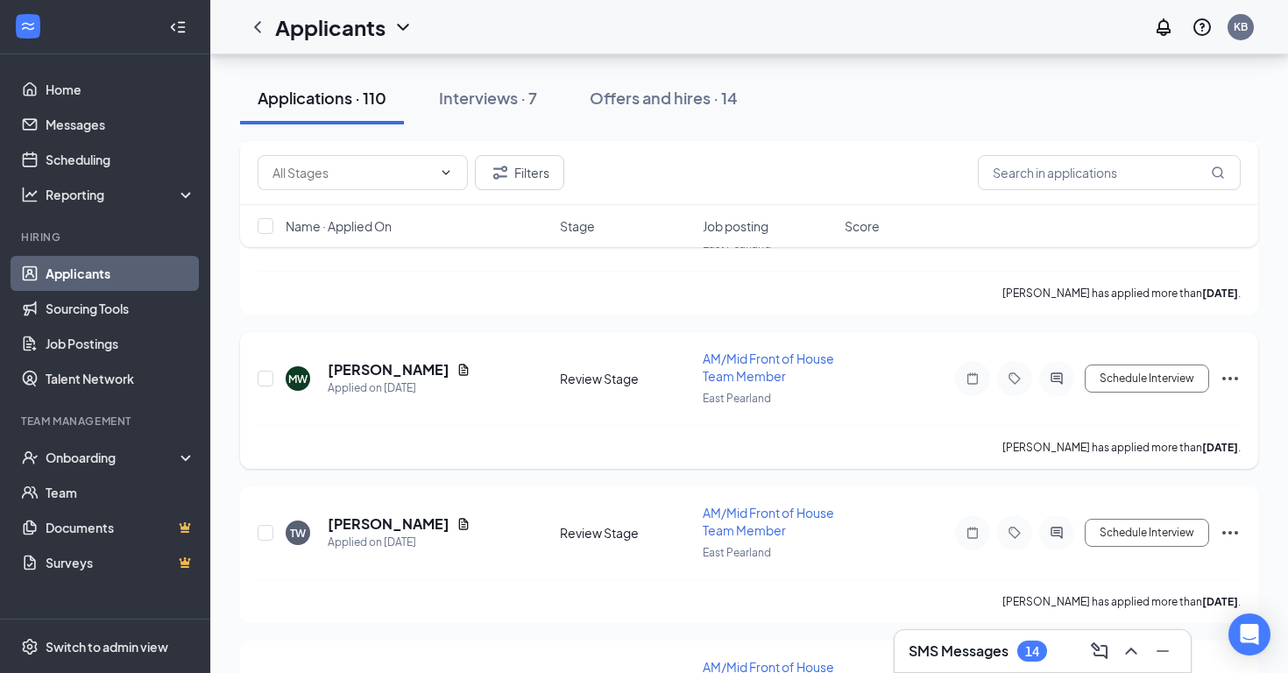
scroll to position [1152, 0]
click at [366, 519] on h5 "[PERSON_NAME]" at bounding box center [389, 523] width 122 height 19
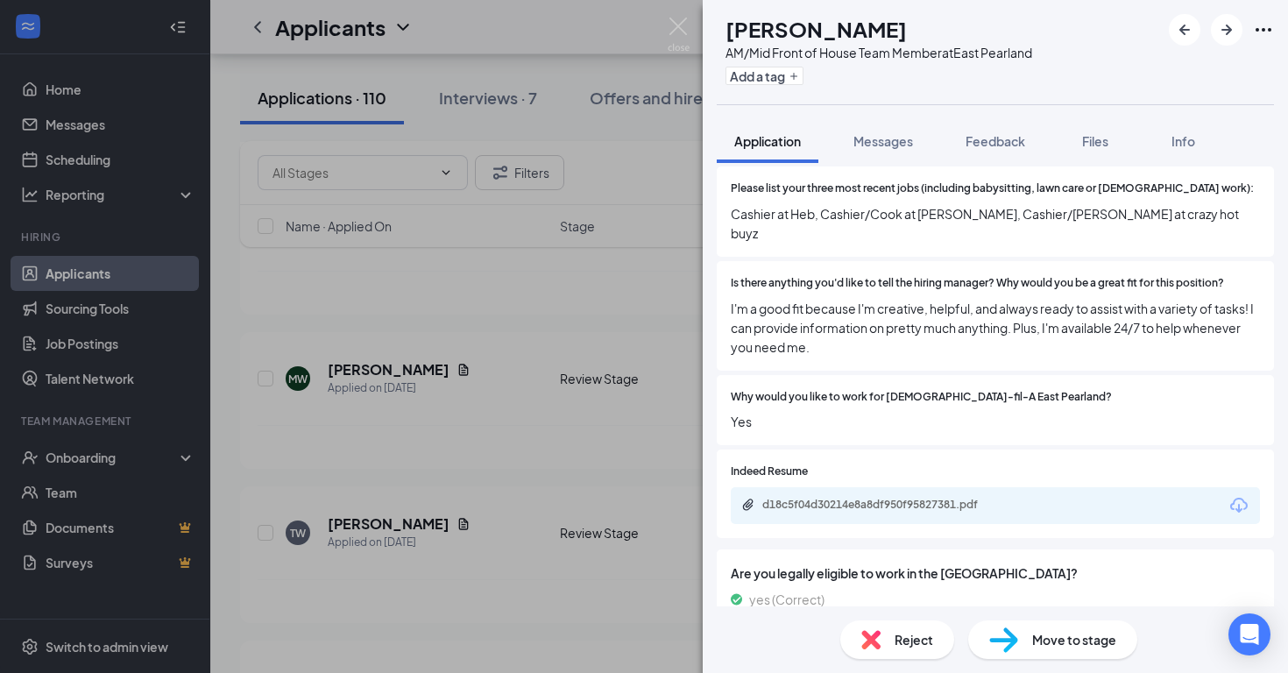
scroll to position [389, 0]
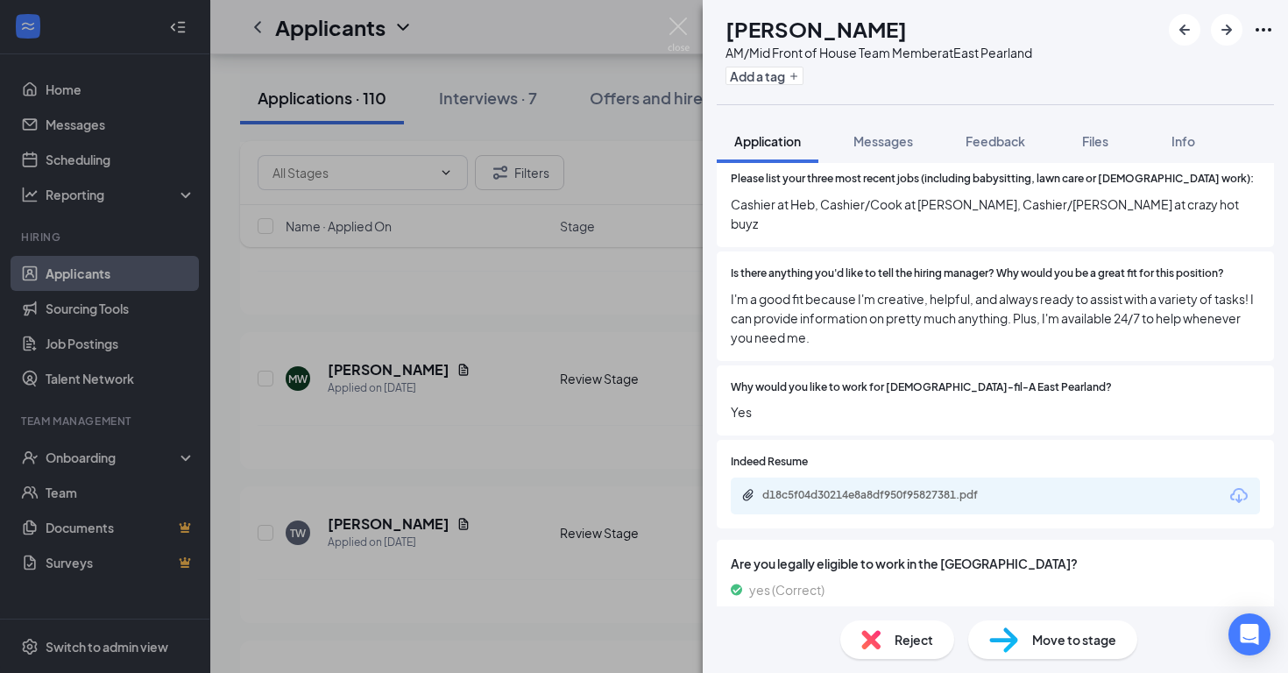
click at [830, 477] on div "d18c5f04d30214e8a8df950f95827381.pdf" at bounding box center [995, 495] width 529 height 37
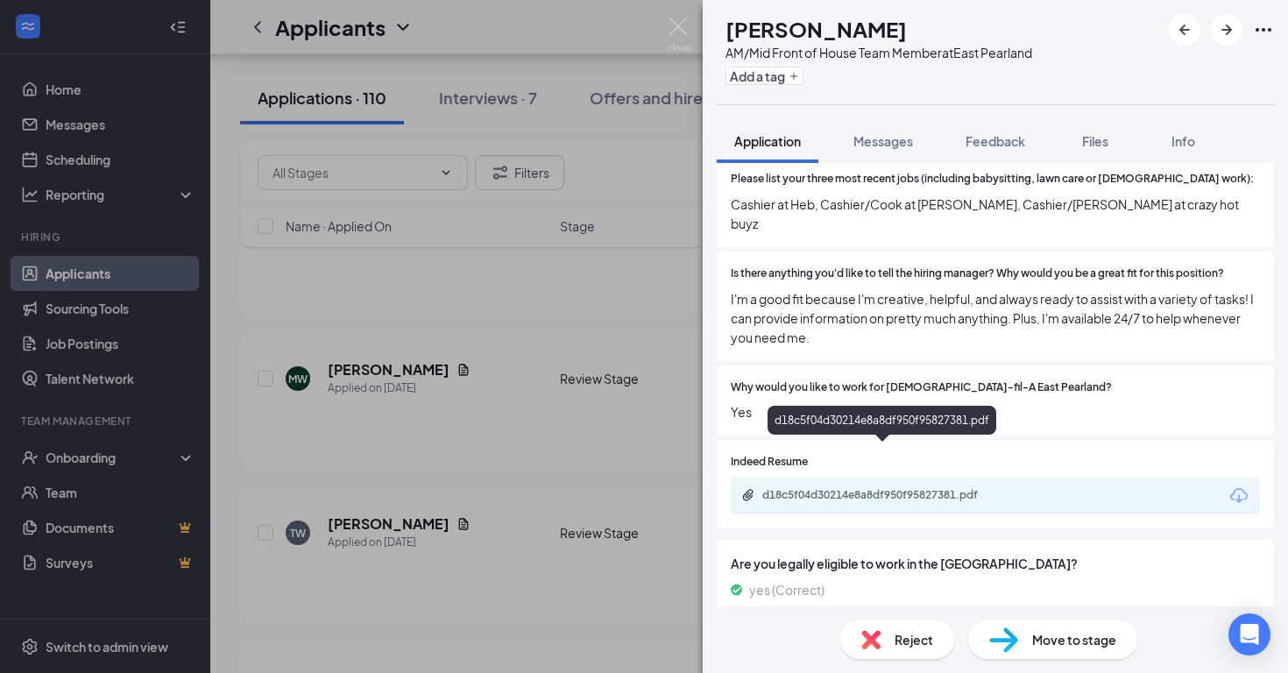
click at [828, 488] on div "d18c5f04d30214e8a8df950f95827381.pdf" at bounding box center [883, 496] width 284 height 17
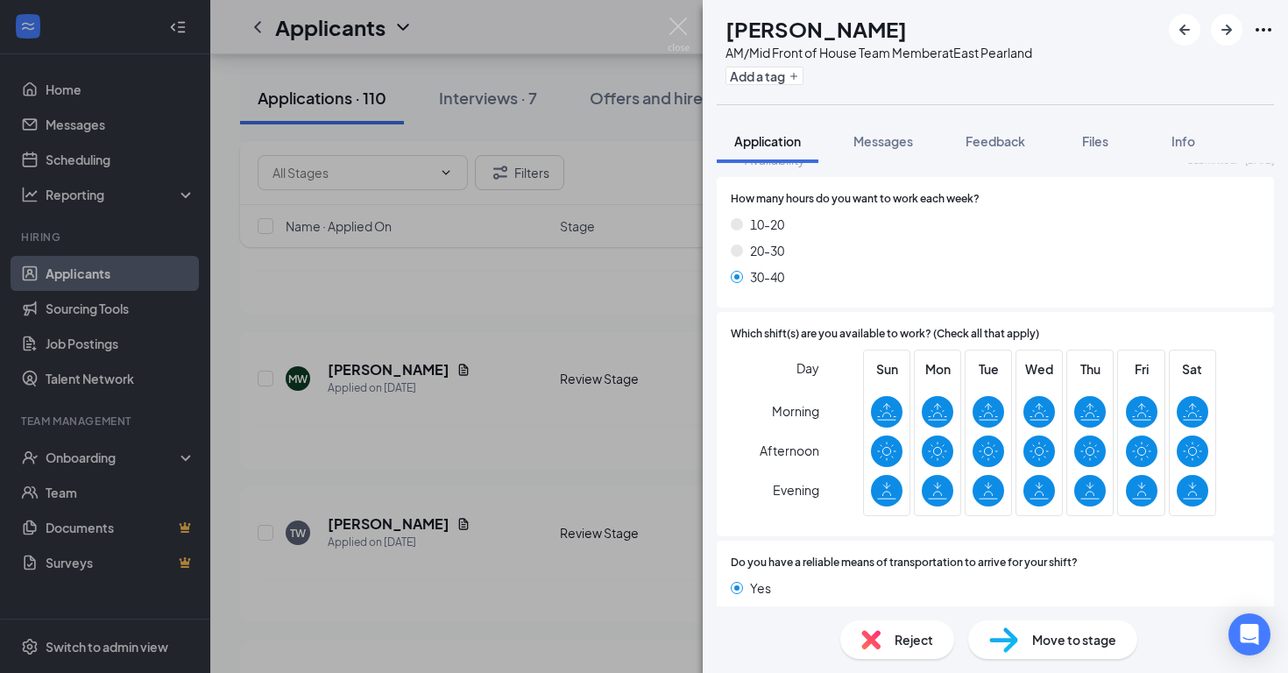
scroll to position [1012, 0]
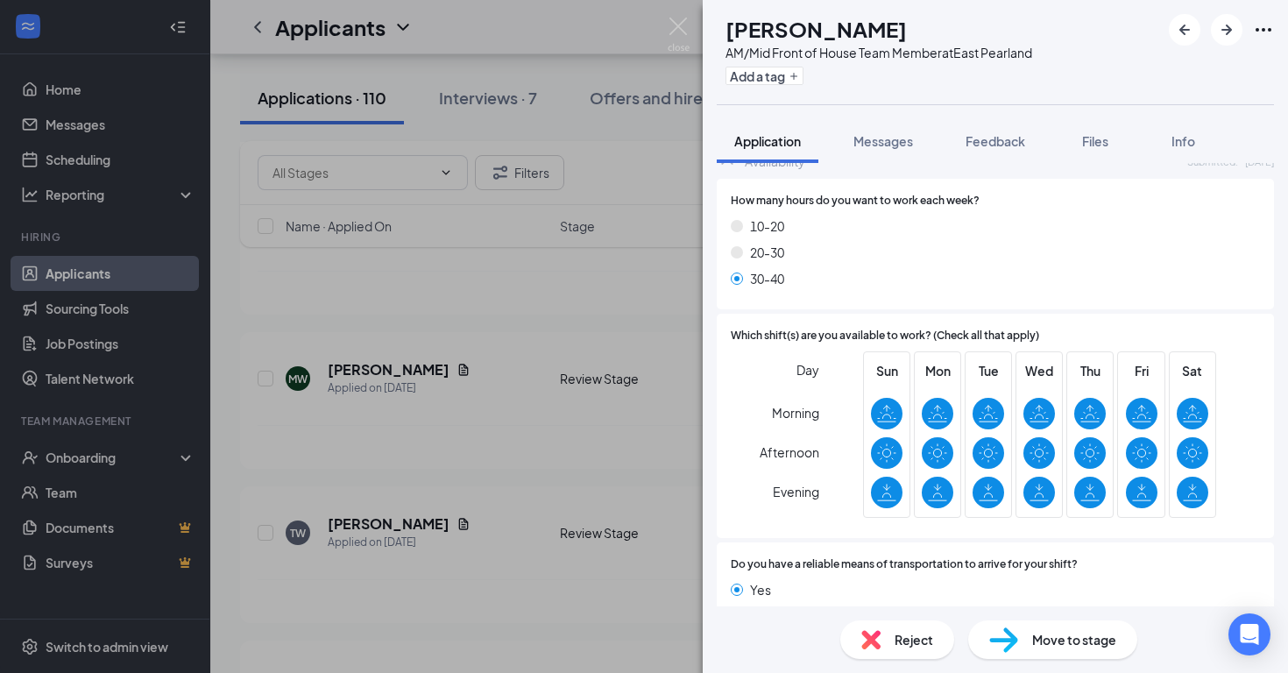
click at [1052, 631] on span "Move to stage" at bounding box center [1074, 639] width 84 height 19
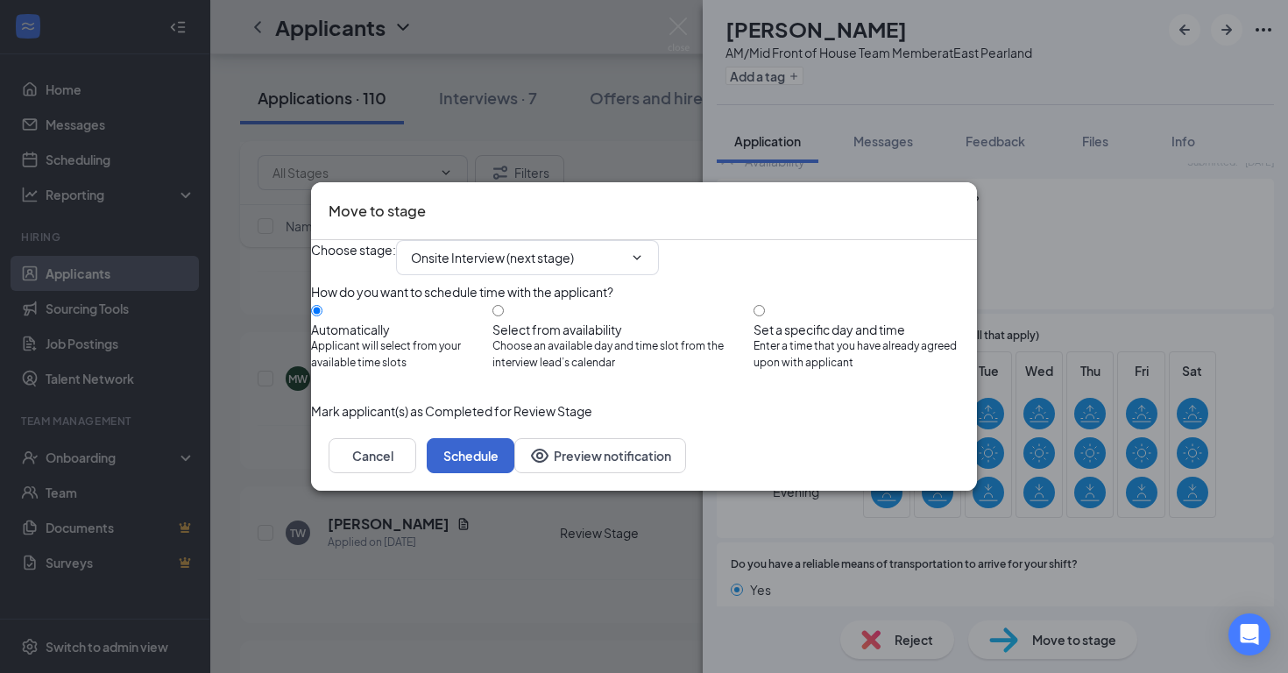
click at [514, 473] on button "Schedule" at bounding box center [471, 455] width 88 height 35
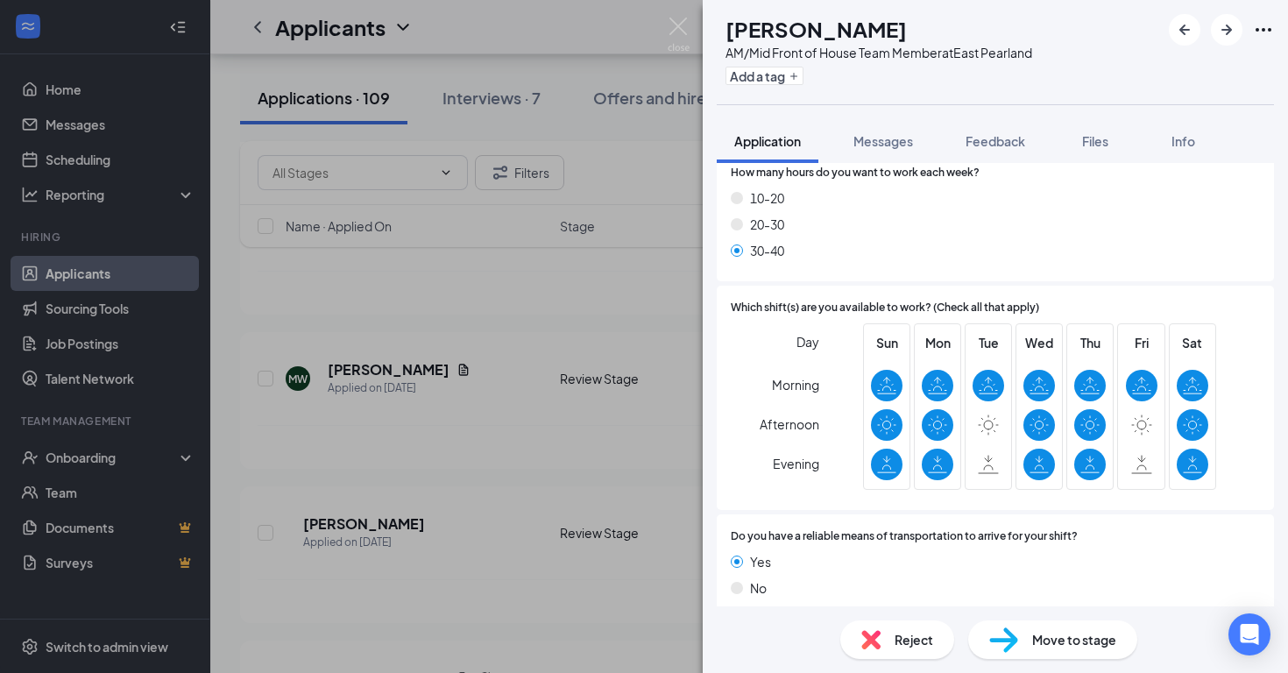
scroll to position [994, 0]
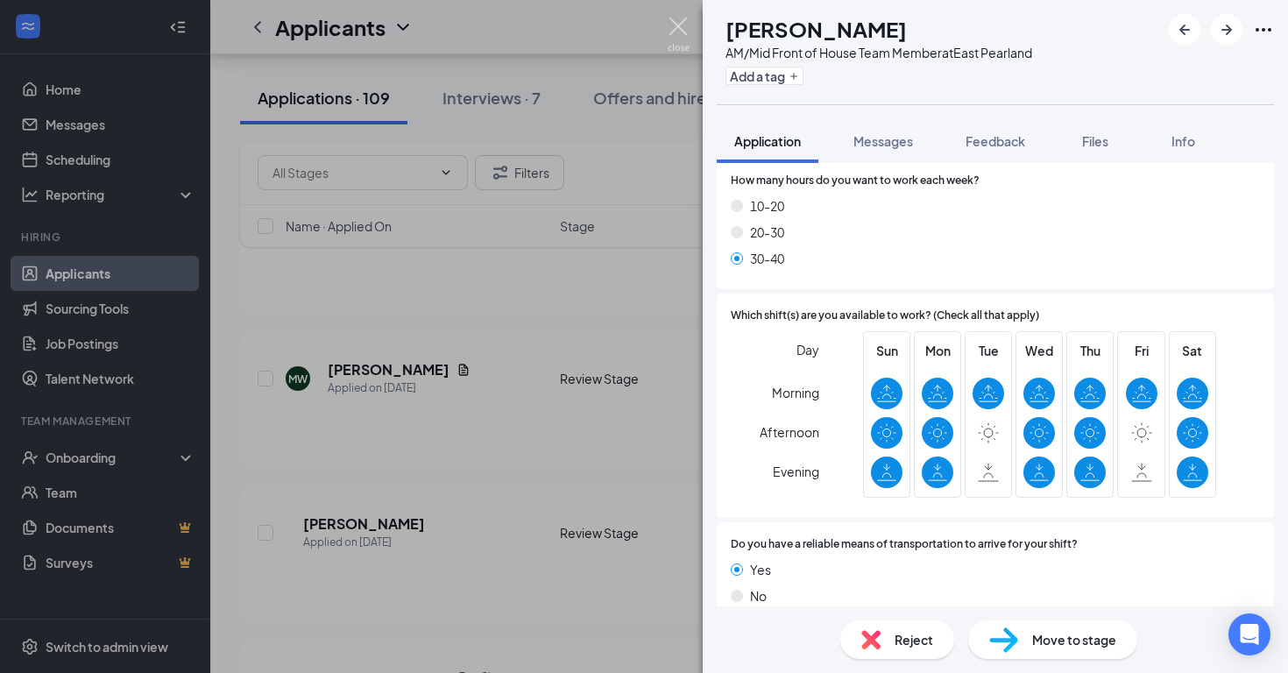
click at [676, 23] on img at bounding box center [678, 35] width 22 height 34
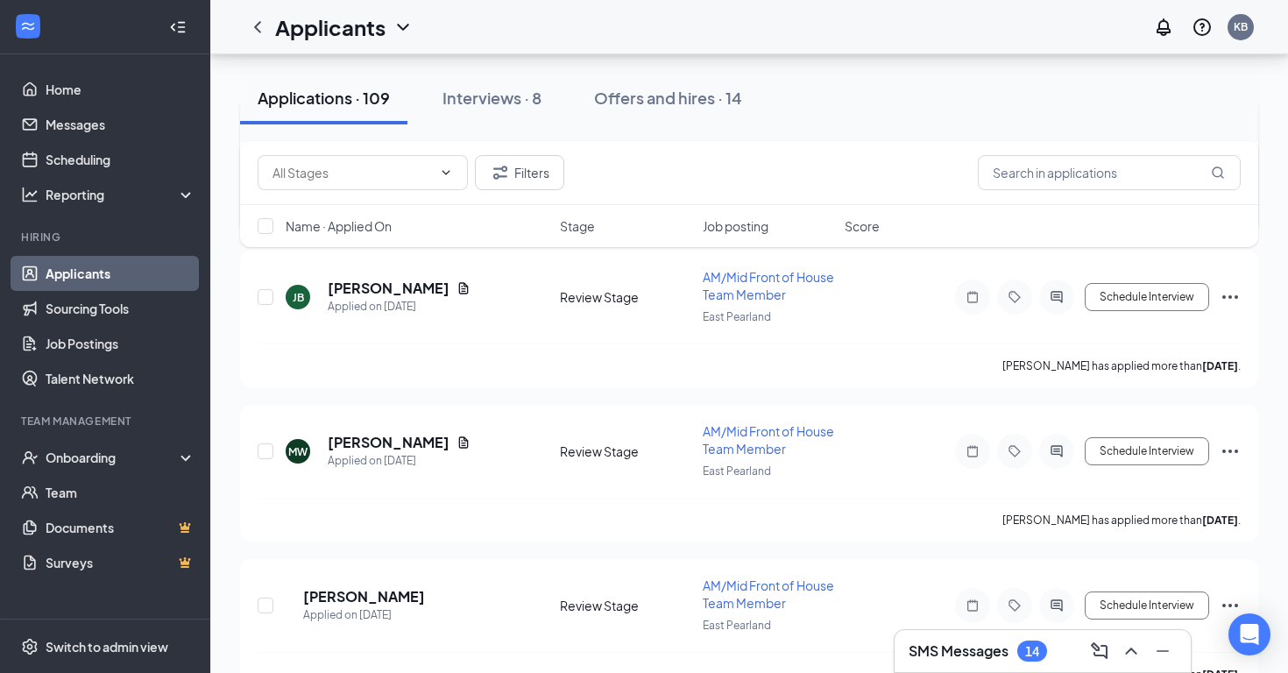
scroll to position [805, 0]
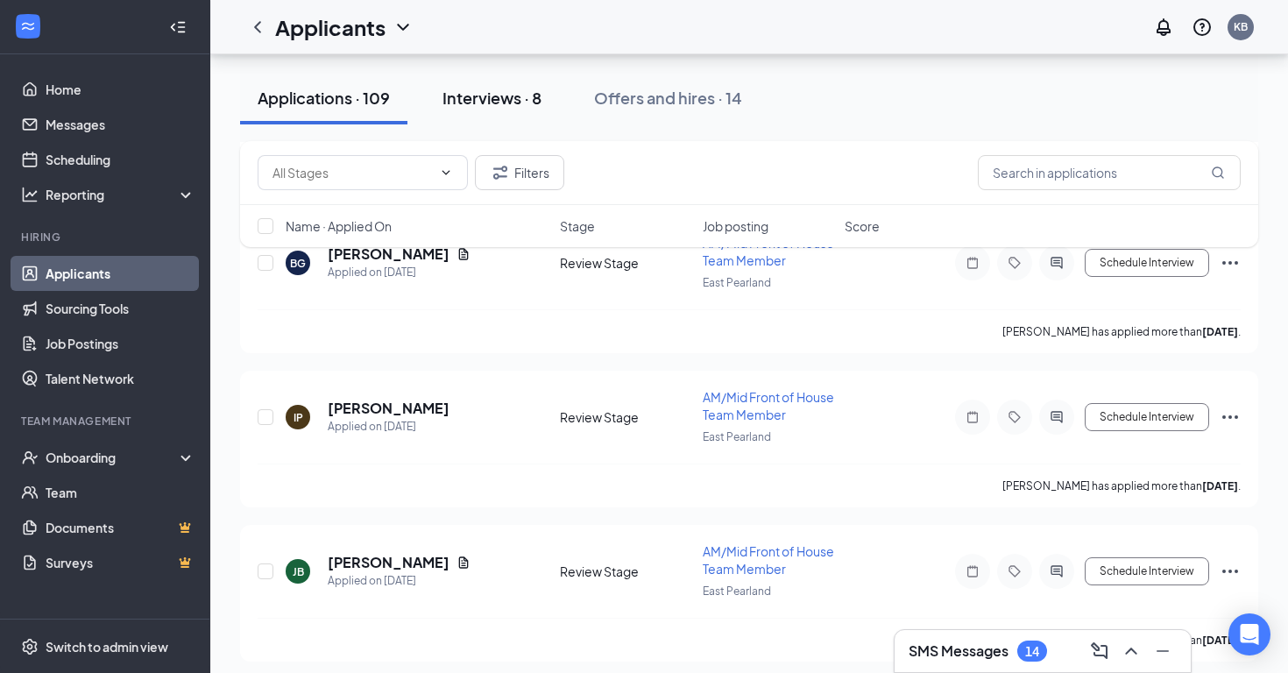
click at [507, 88] on div "Interviews · 8" at bounding box center [491, 98] width 99 height 22
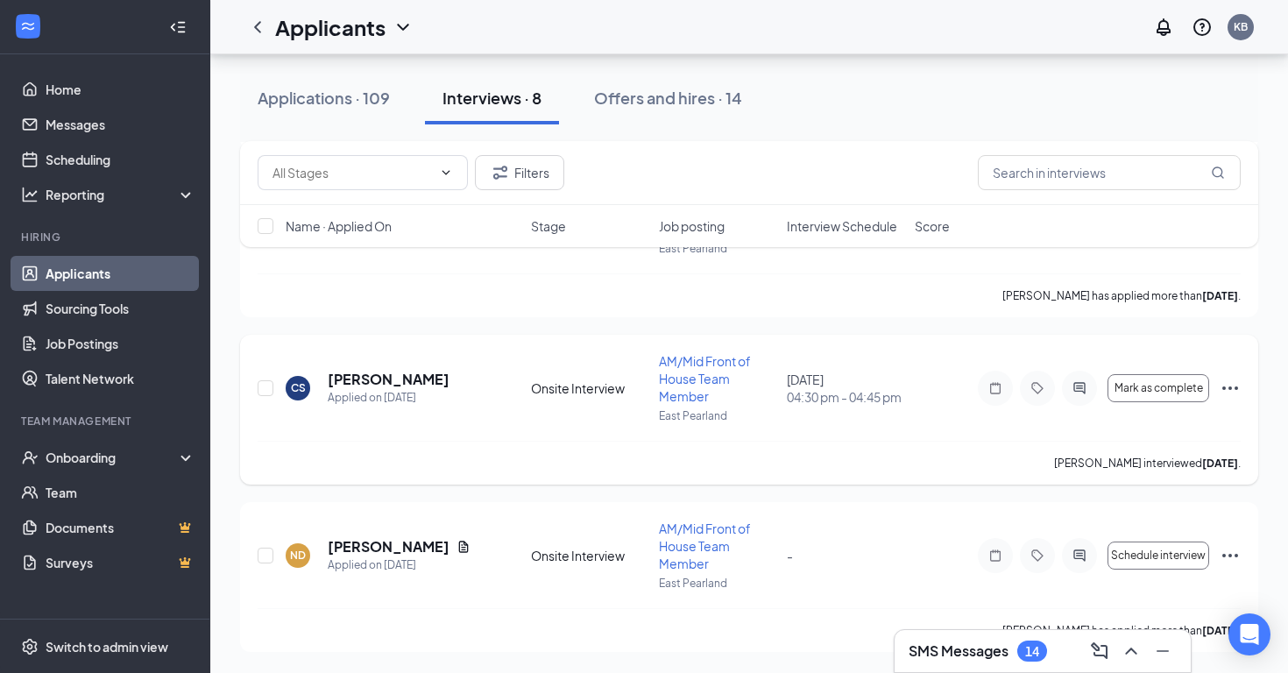
scroll to position [1074, 0]
click at [165, 143] on link "Scheduling" at bounding box center [121, 159] width 150 height 35
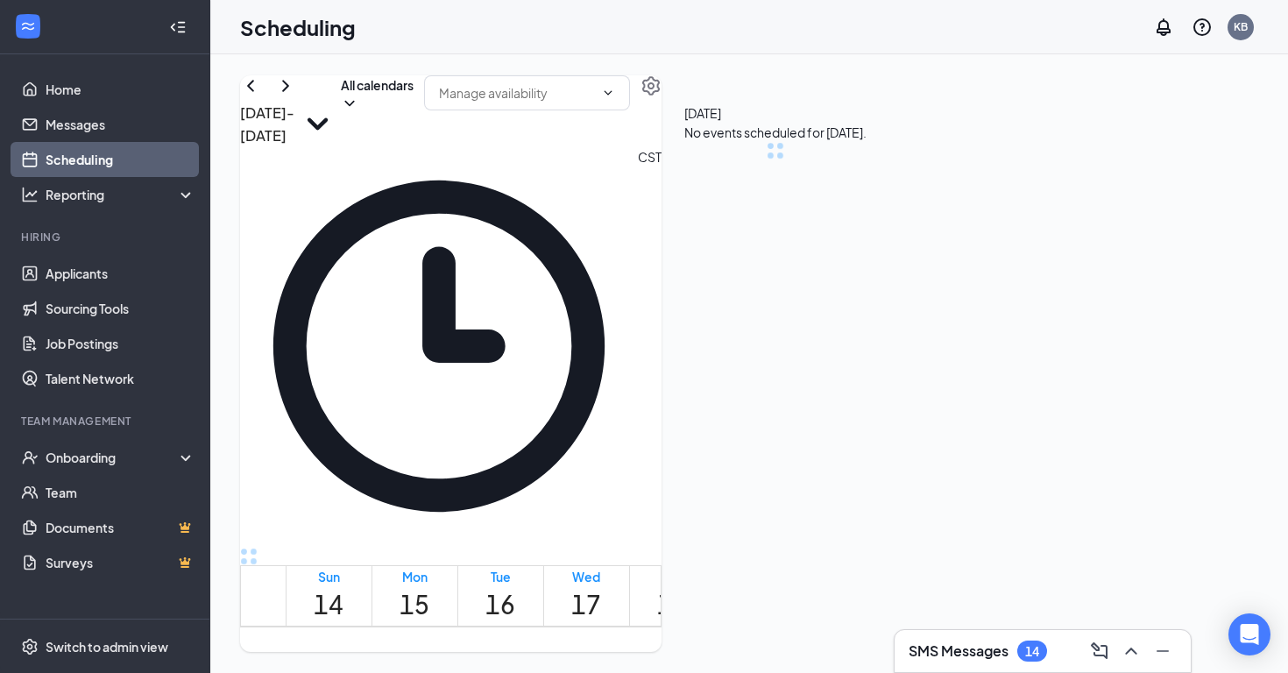
scroll to position [861, 0]
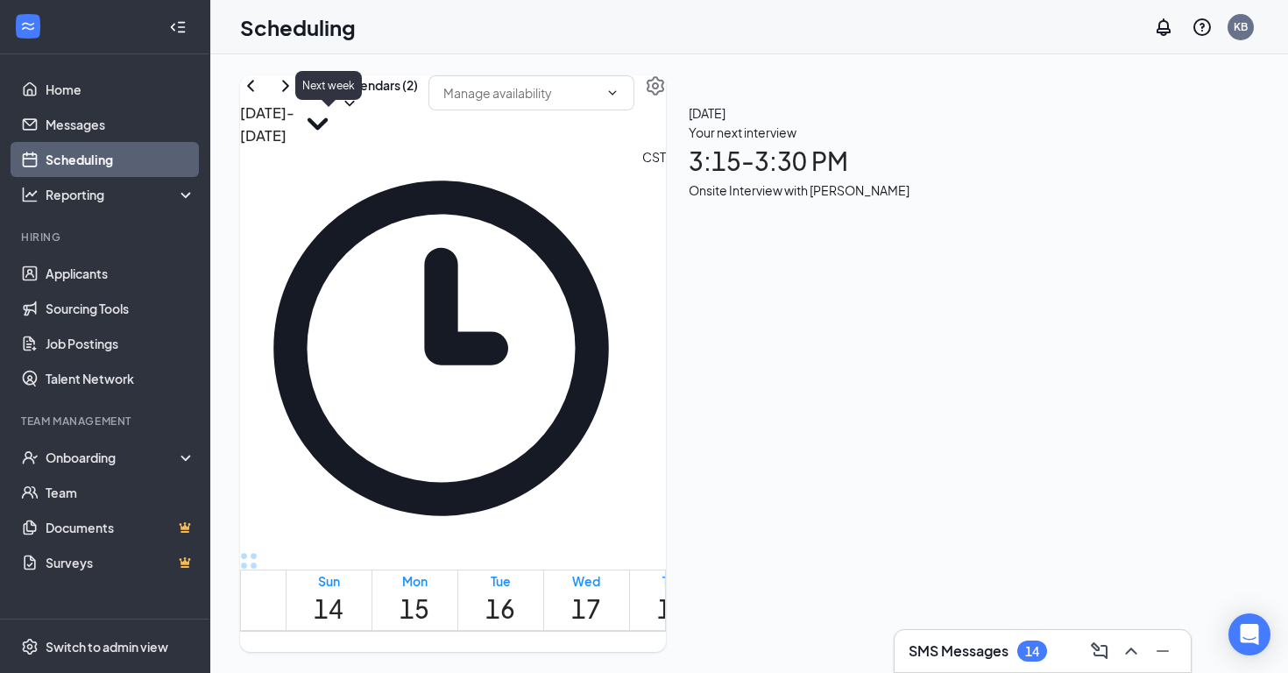
click at [296, 96] on icon "ChevronRight" at bounding box center [285, 85] width 21 height 21
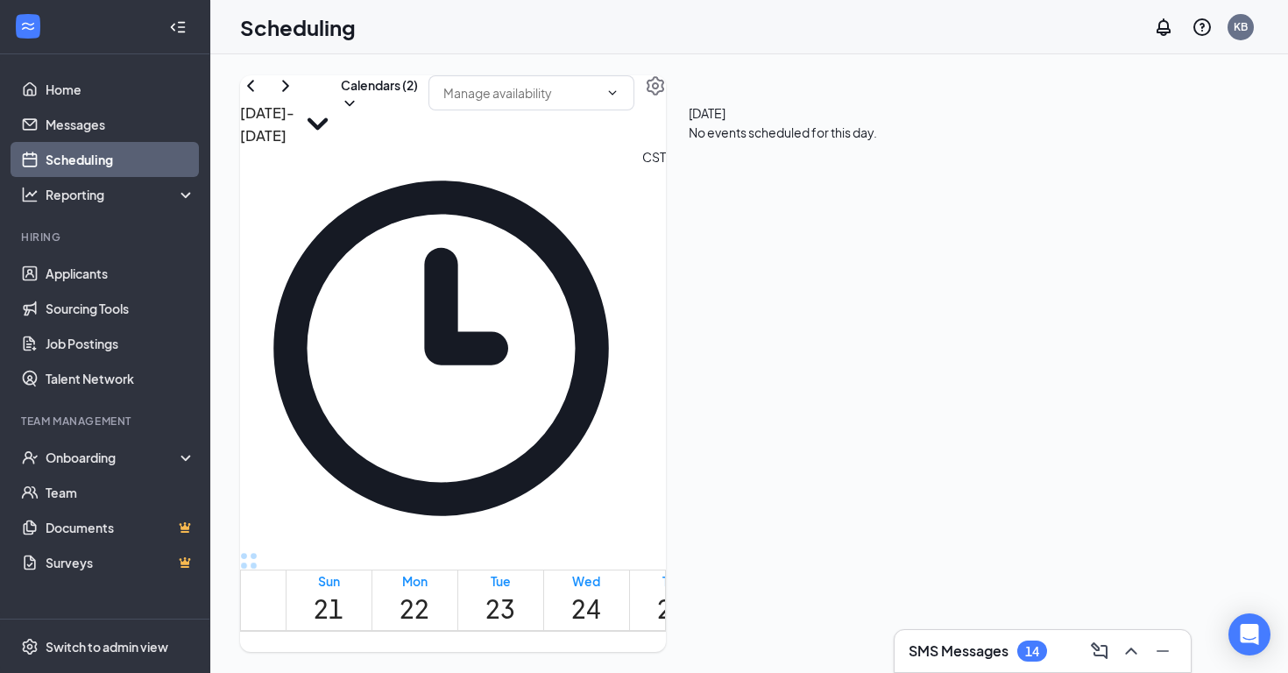
scroll to position [74, 0]
click at [112, 288] on link "Applicants" at bounding box center [121, 273] width 150 height 35
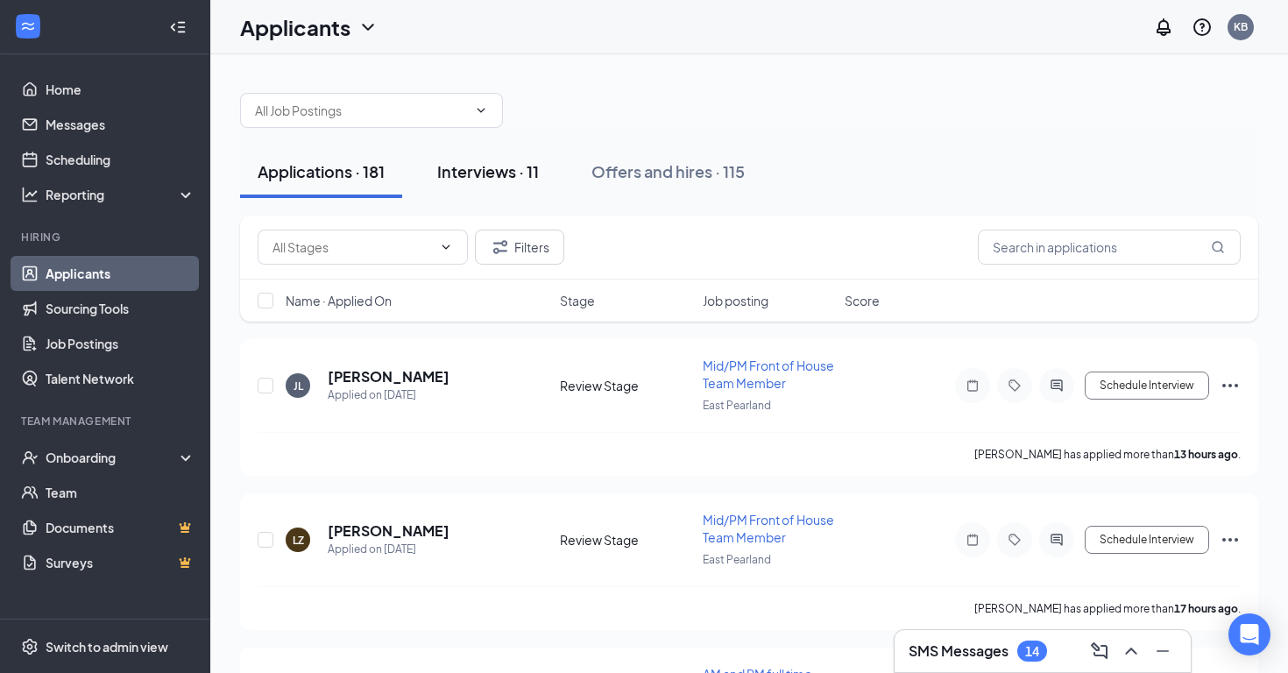
click at [501, 160] on div "Interviews · 11" at bounding box center [488, 171] width 102 height 22
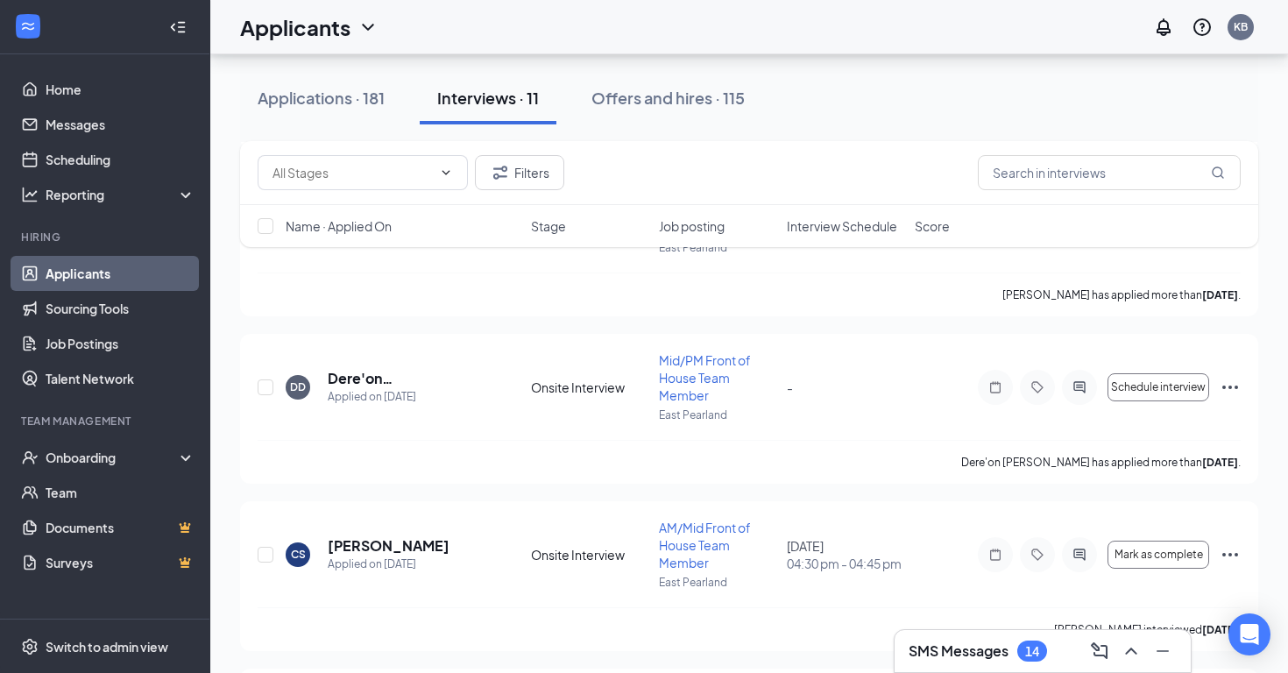
scroll to position [1343, 0]
click at [1232, 553] on icon "Ellipses" at bounding box center [1229, 555] width 21 height 21
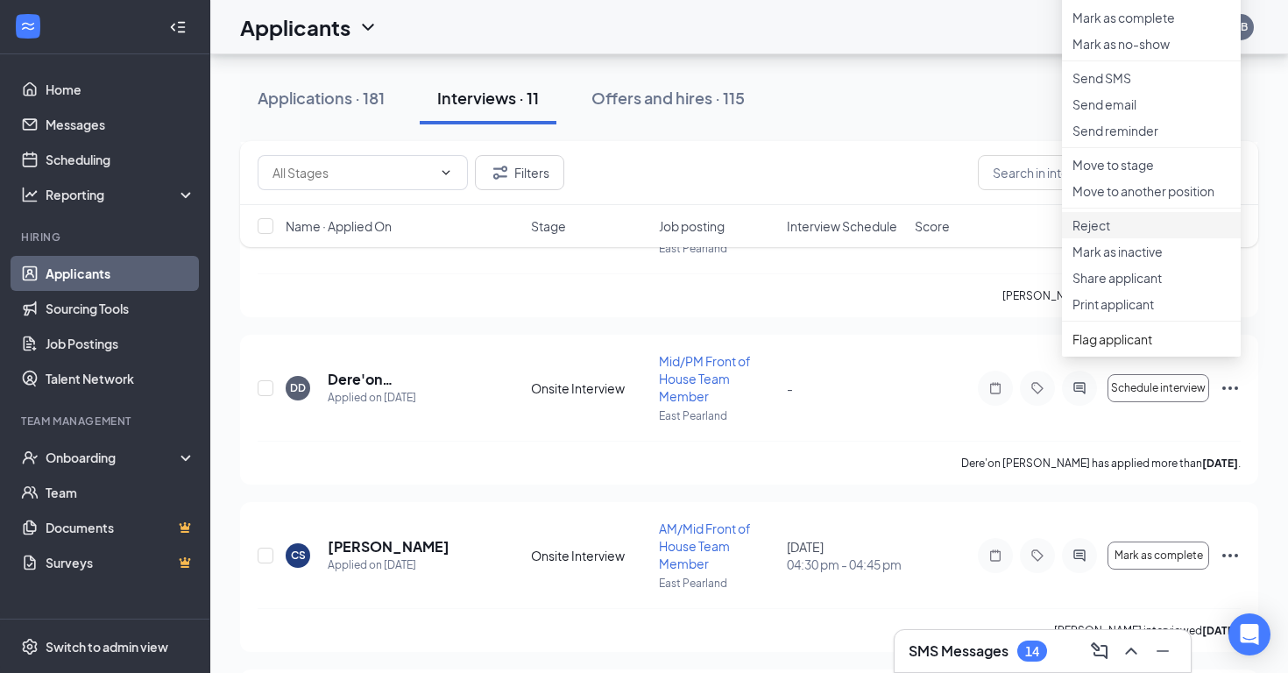
click at [1132, 234] on p "Reject" at bounding box center [1151, 225] width 158 height 18
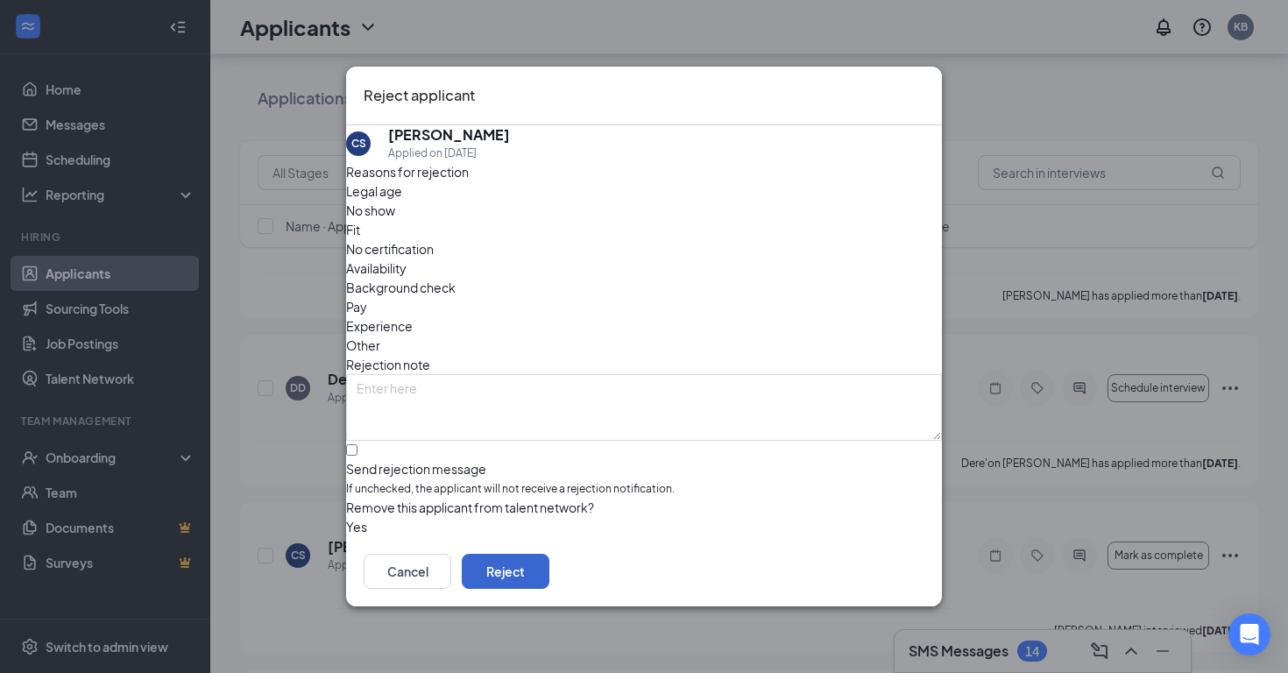
click at [549, 573] on button "Reject" at bounding box center [506, 571] width 88 height 35
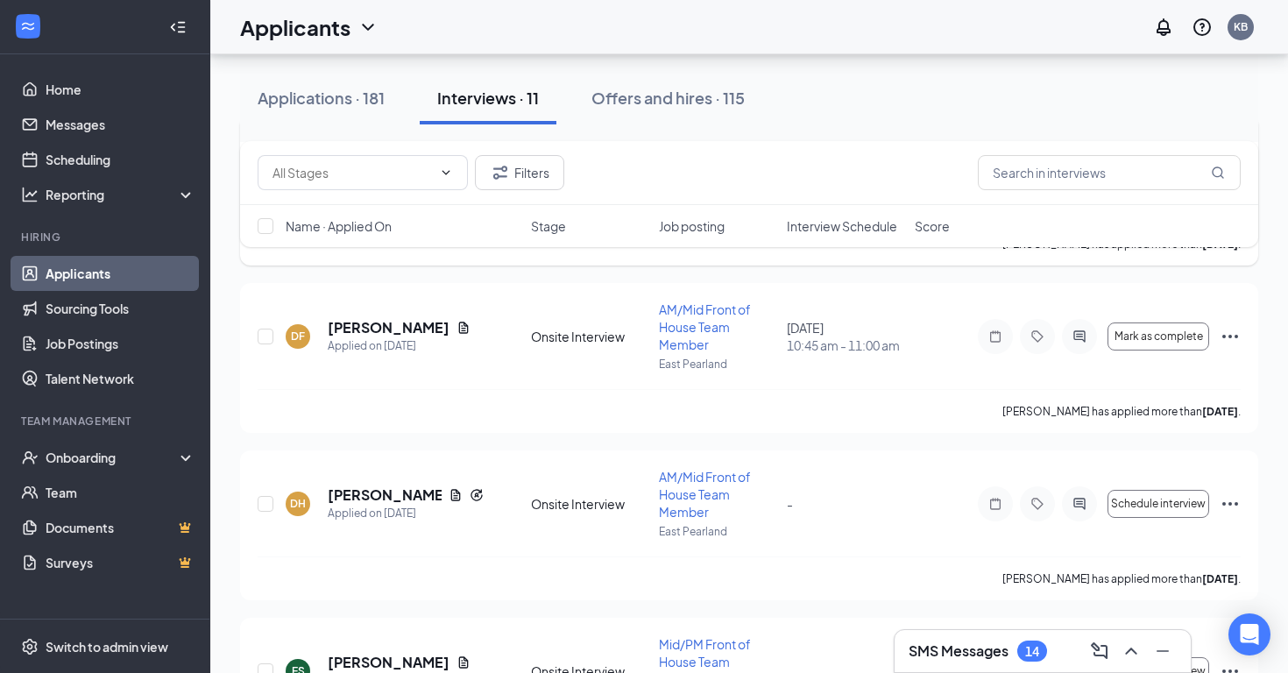
scroll to position [1780, 0]
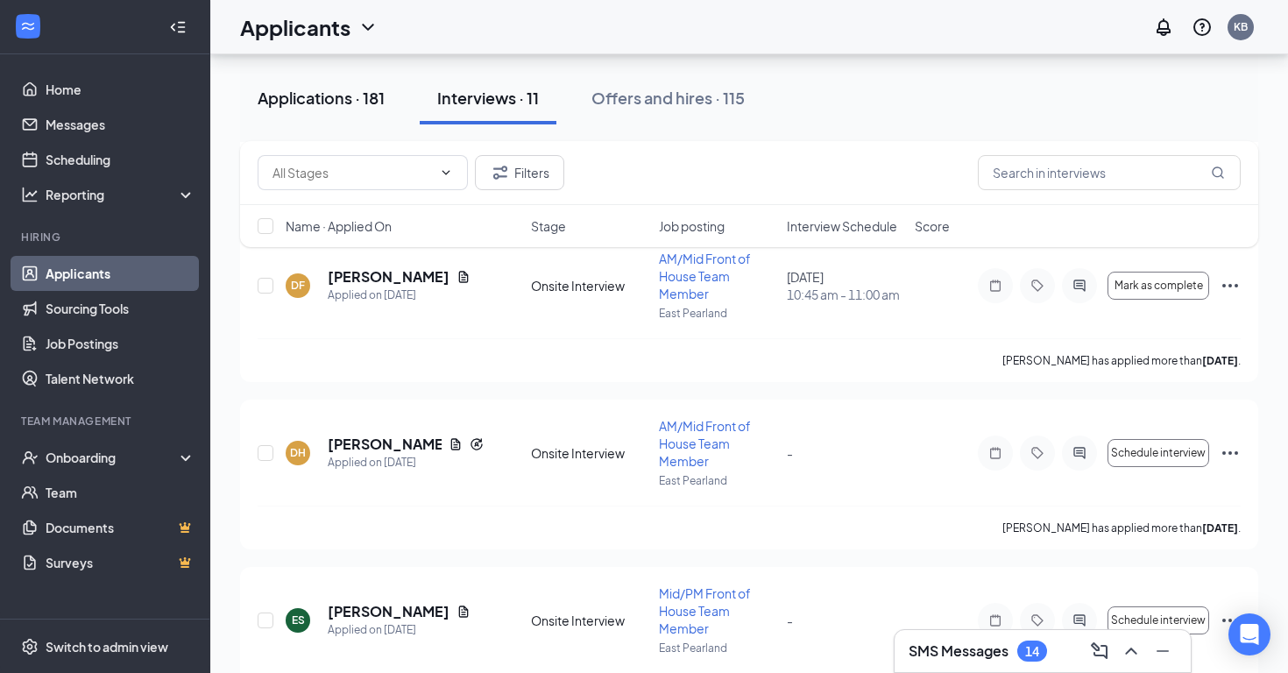
click at [319, 116] on button "Applications · 181" at bounding box center [321, 98] width 162 height 53
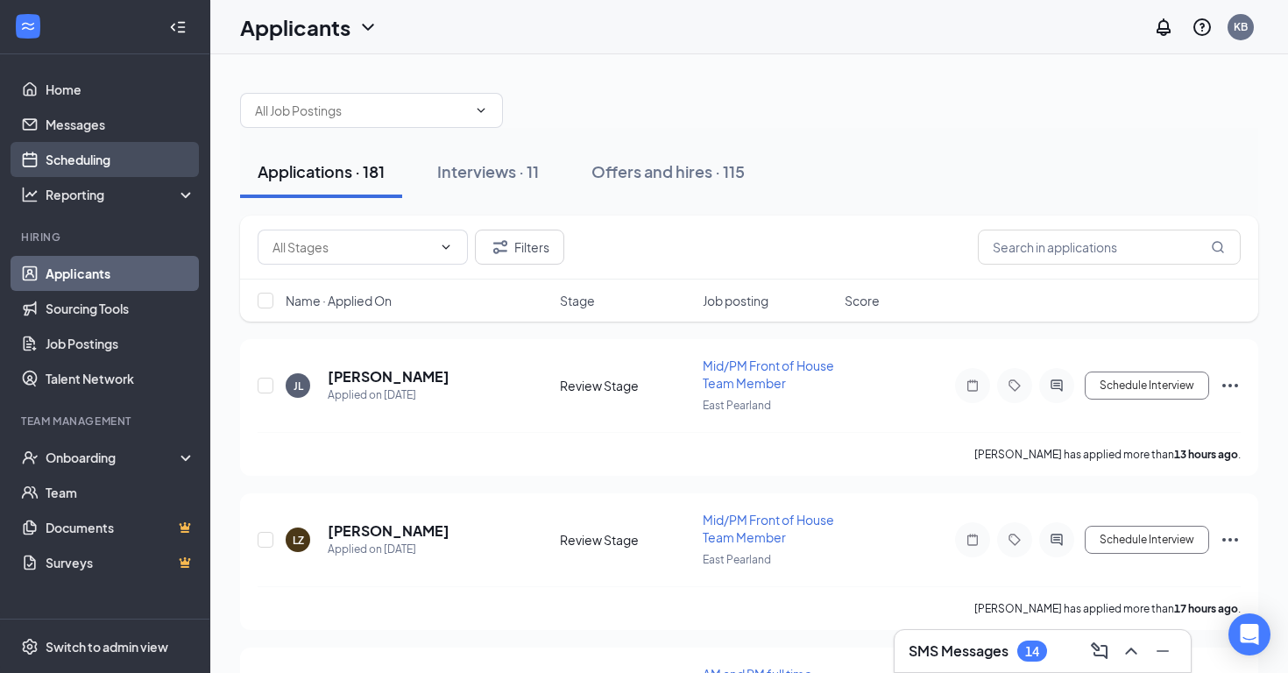
click at [146, 161] on link "Scheduling" at bounding box center [121, 159] width 150 height 35
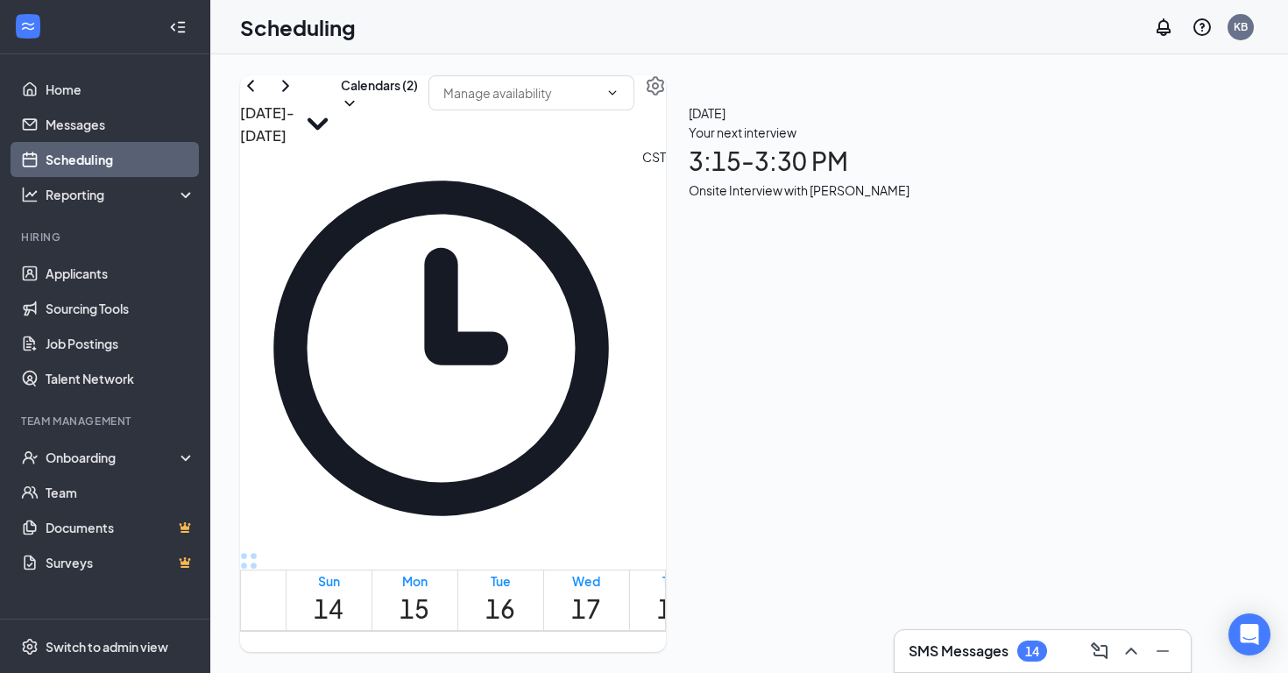
scroll to position [1401, 0]
click at [296, 96] on icon "ChevronRight" at bounding box center [285, 85] width 21 height 21
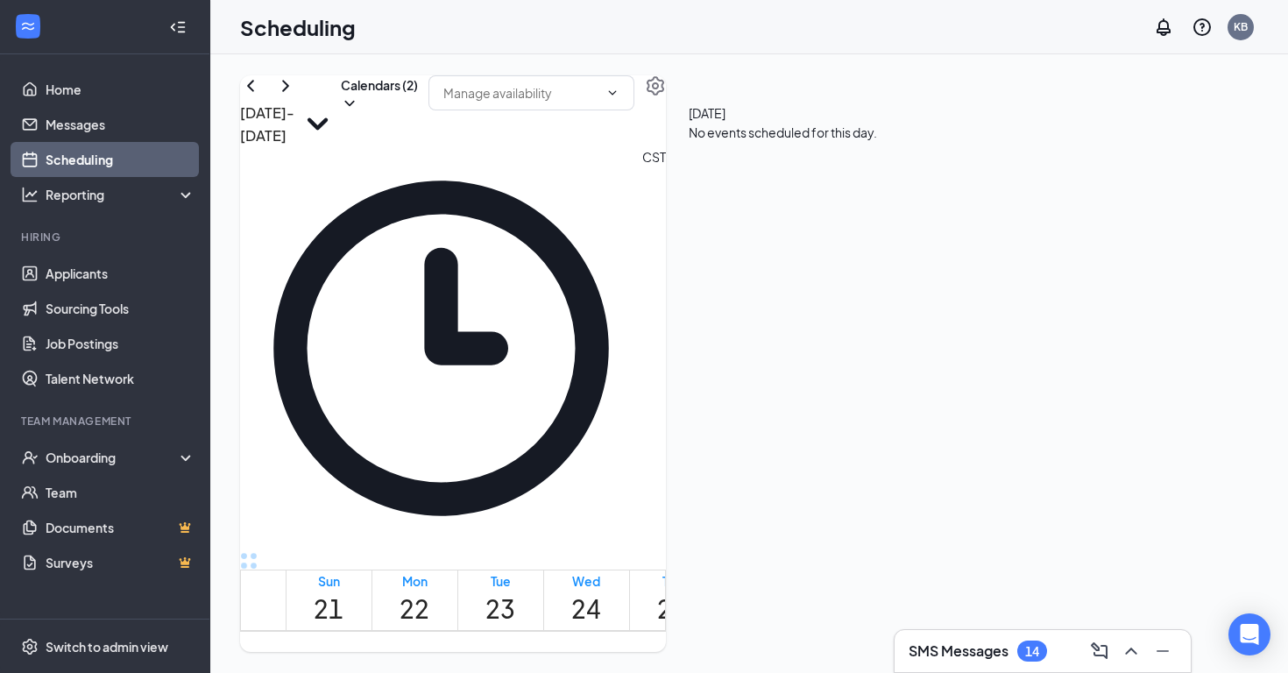
scroll to position [1472, 0]
click at [975, 646] on h3 "SMS Messages" at bounding box center [958, 650] width 100 height 19
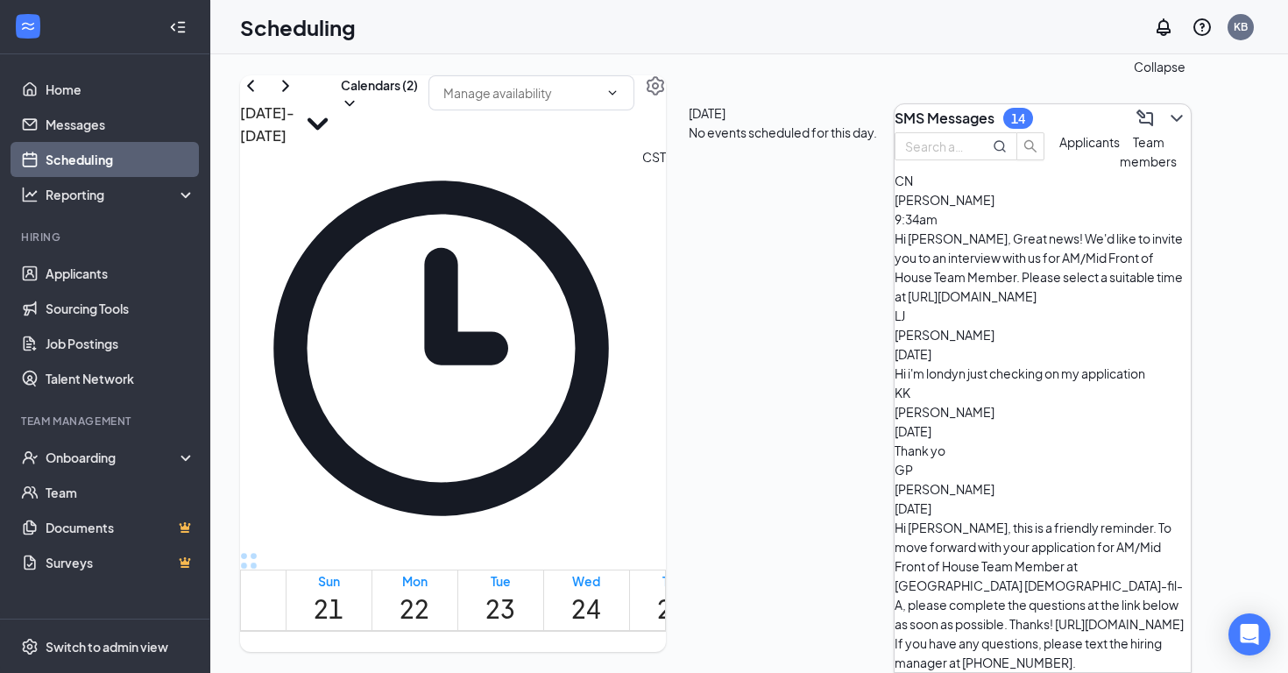
click at [1166, 113] on icon "ChevronDown" at bounding box center [1176, 118] width 21 height 21
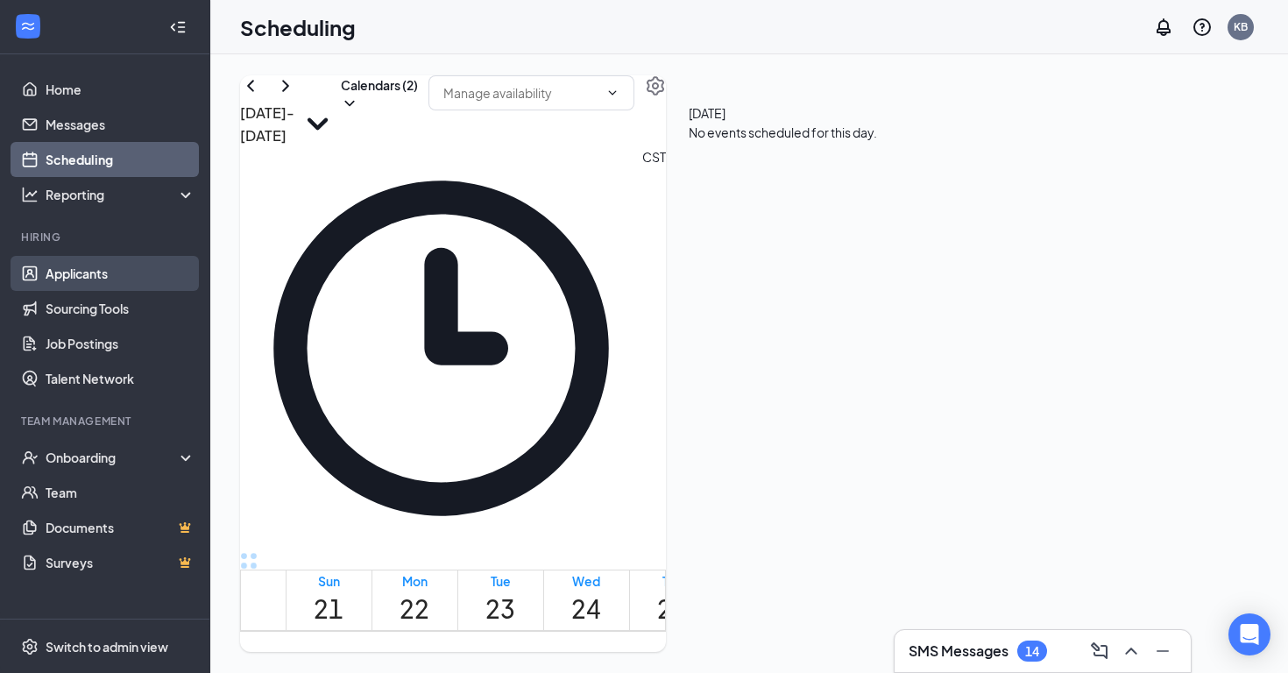
click at [131, 272] on link "Applicants" at bounding box center [121, 273] width 150 height 35
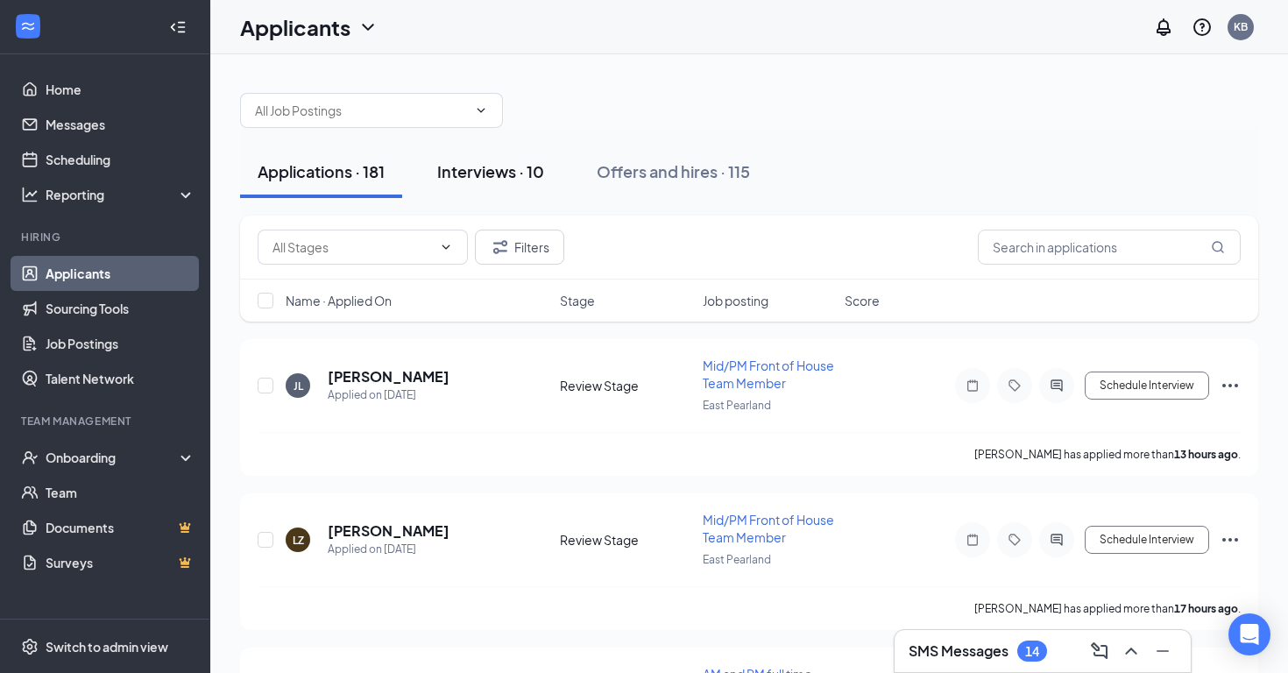
click at [478, 187] on button "Interviews · 10" at bounding box center [491, 171] width 142 height 53
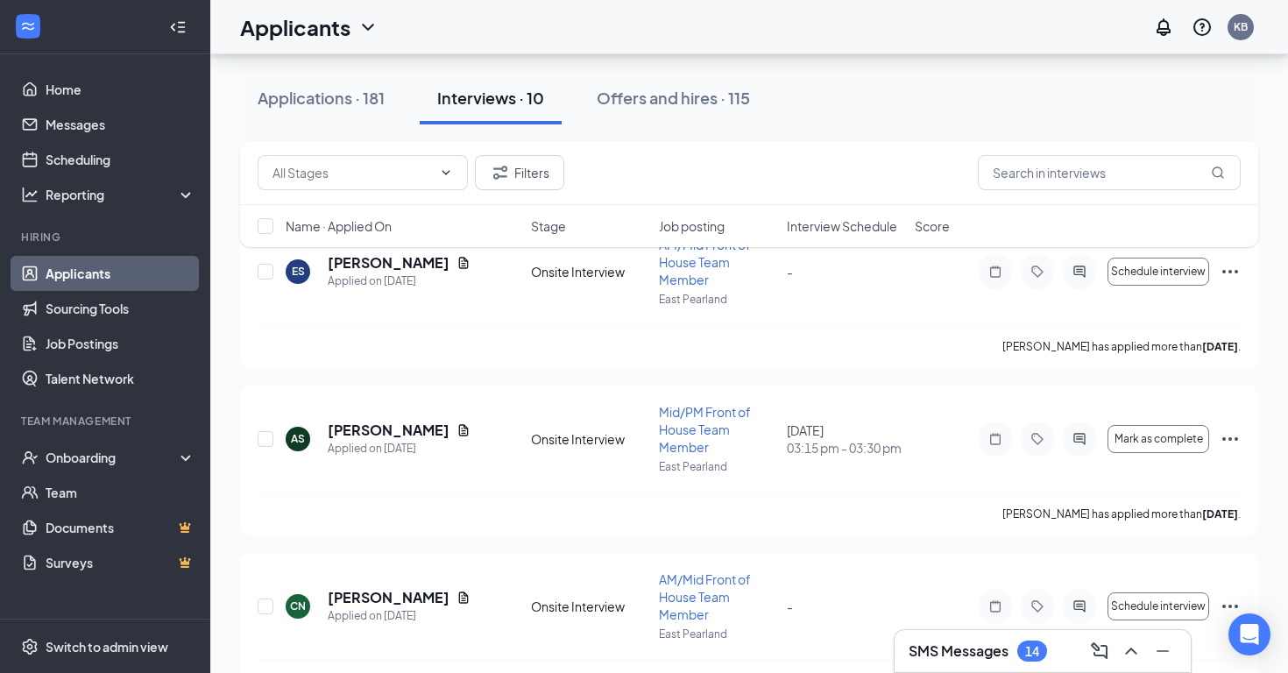
scroll to position [53, 0]
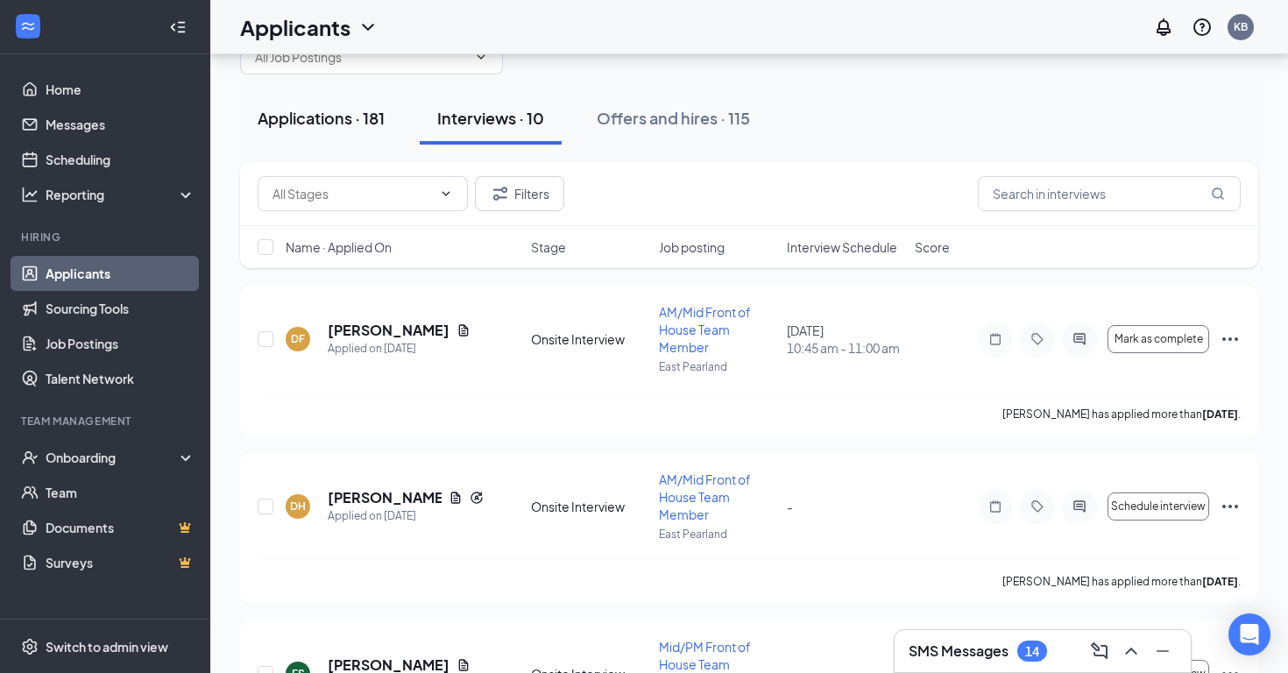
click at [312, 115] on div "Applications · 181" at bounding box center [321, 118] width 127 height 22
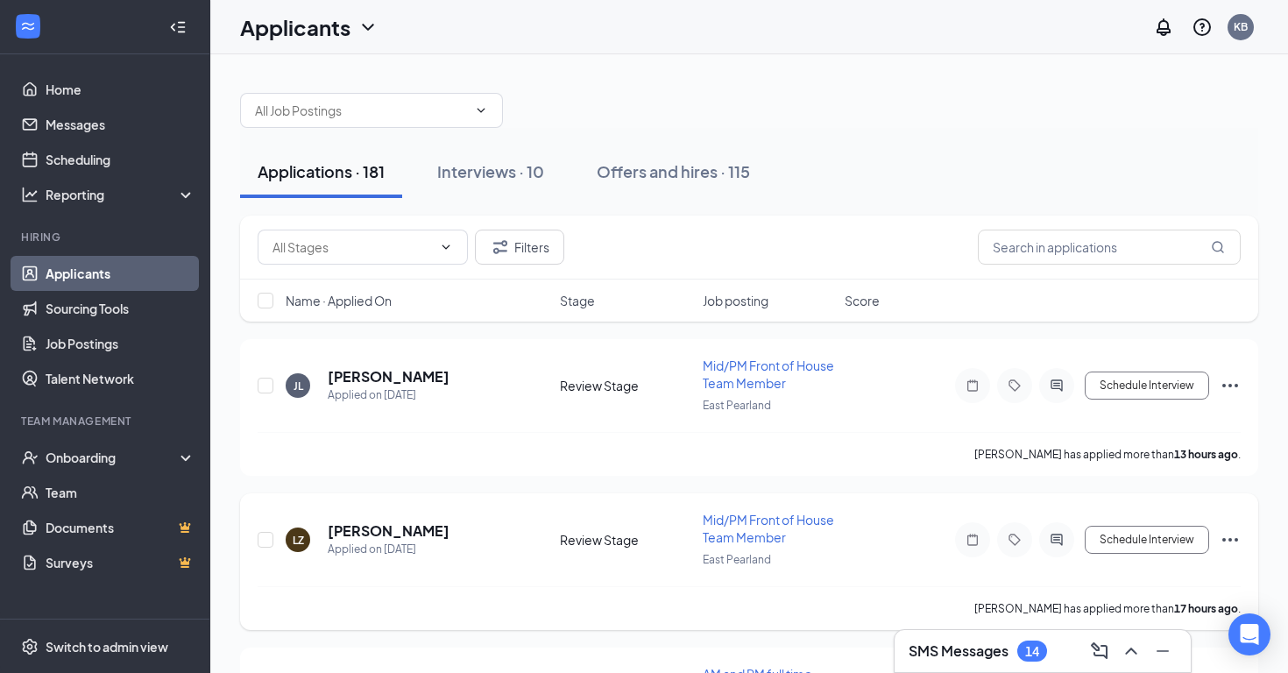
click at [758, 525] on span "Mid/PM Front of House Team Member" at bounding box center [768, 528] width 131 height 33
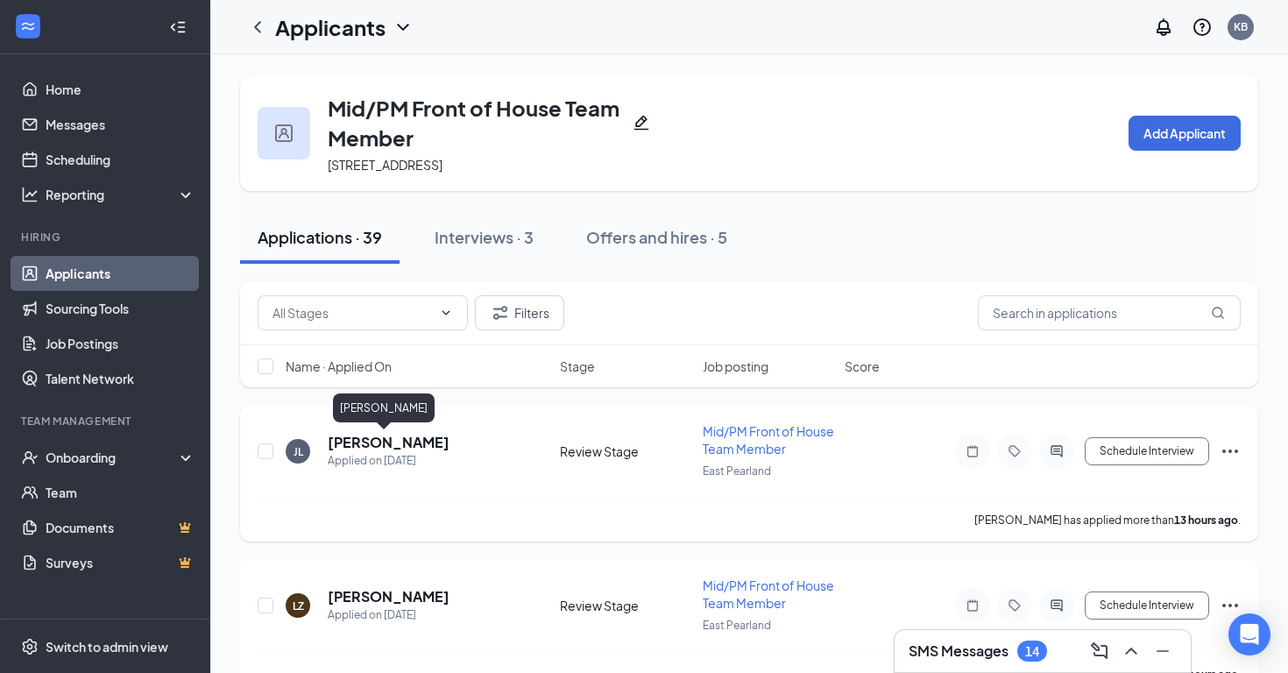
click at [399, 448] on h5 "Johnson Lotsi" at bounding box center [389, 442] width 122 height 19
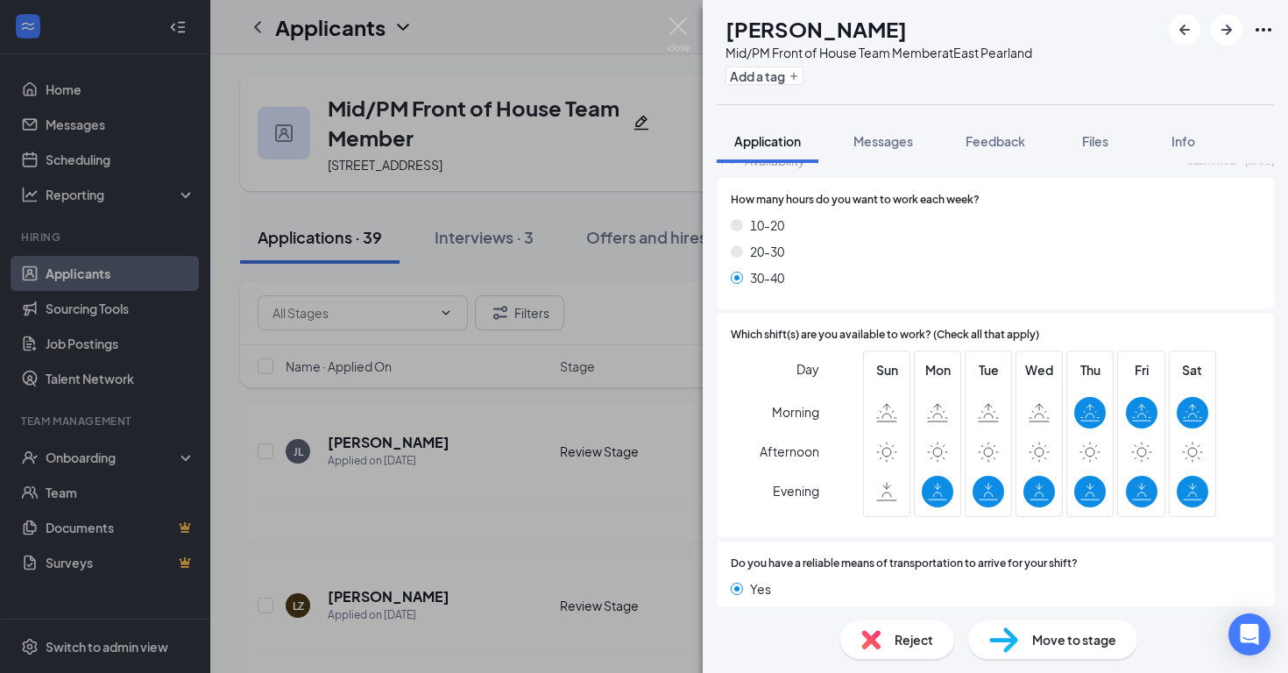
scroll to position [879, 0]
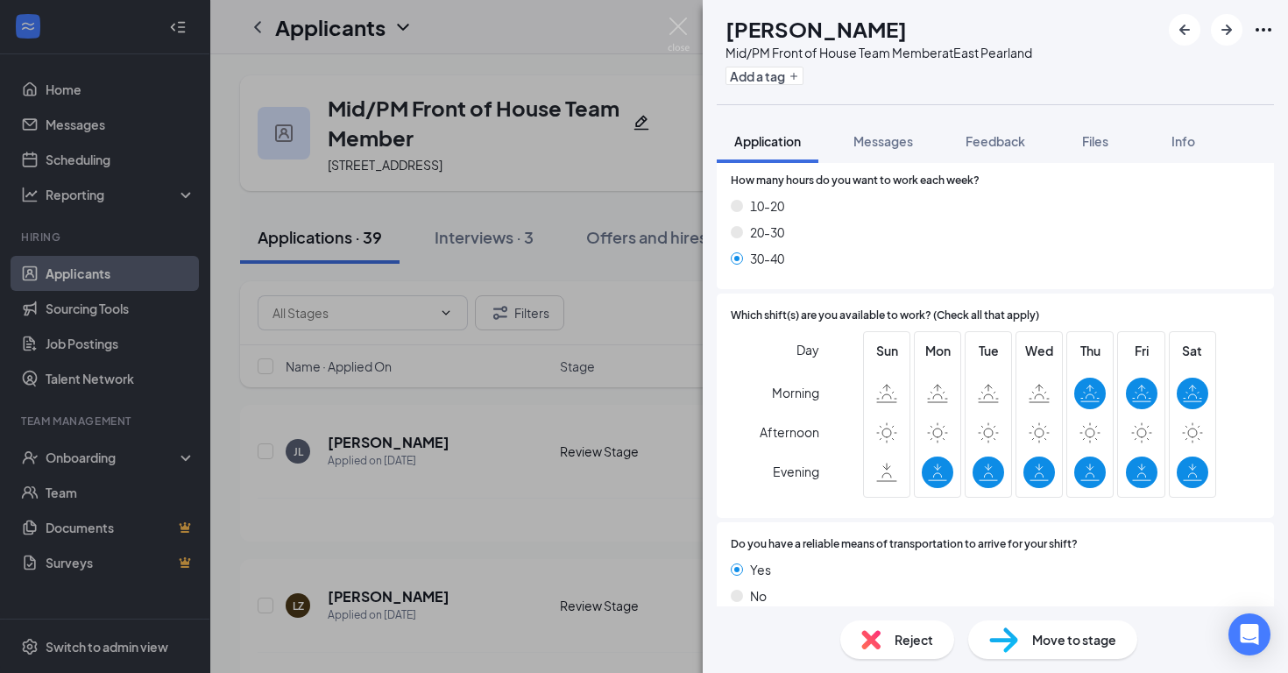
click at [888, 640] on div "Reject" at bounding box center [897, 639] width 114 height 39
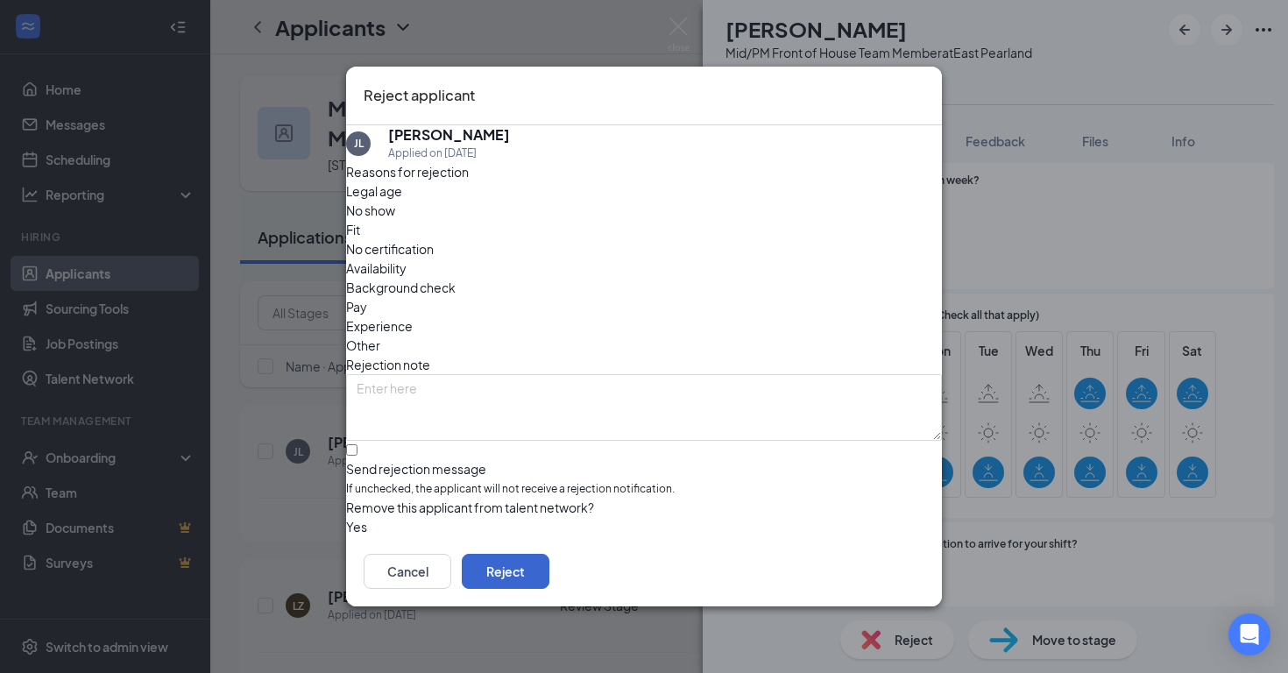
click at [549, 567] on button "Reject" at bounding box center [506, 571] width 88 height 35
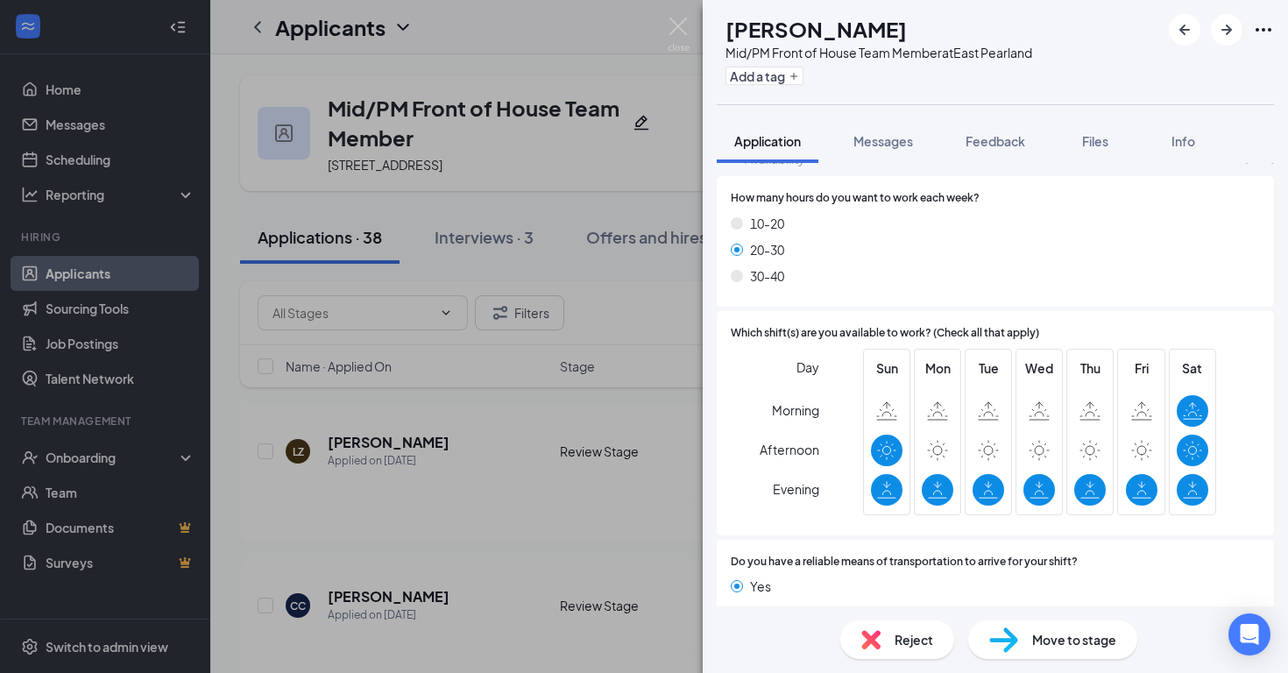
scroll to position [898, 0]
click at [681, 26] on img at bounding box center [678, 35] width 22 height 34
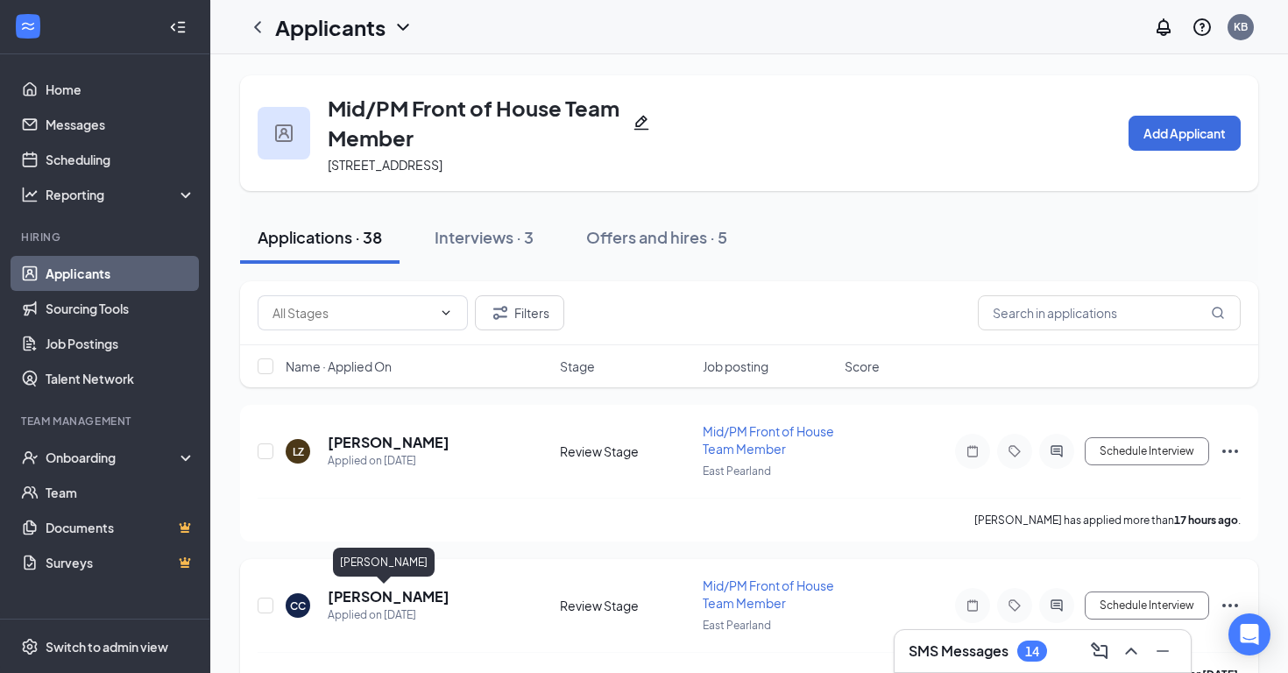
click at [380, 588] on h5 "Cole Calagna" at bounding box center [389, 596] width 122 height 19
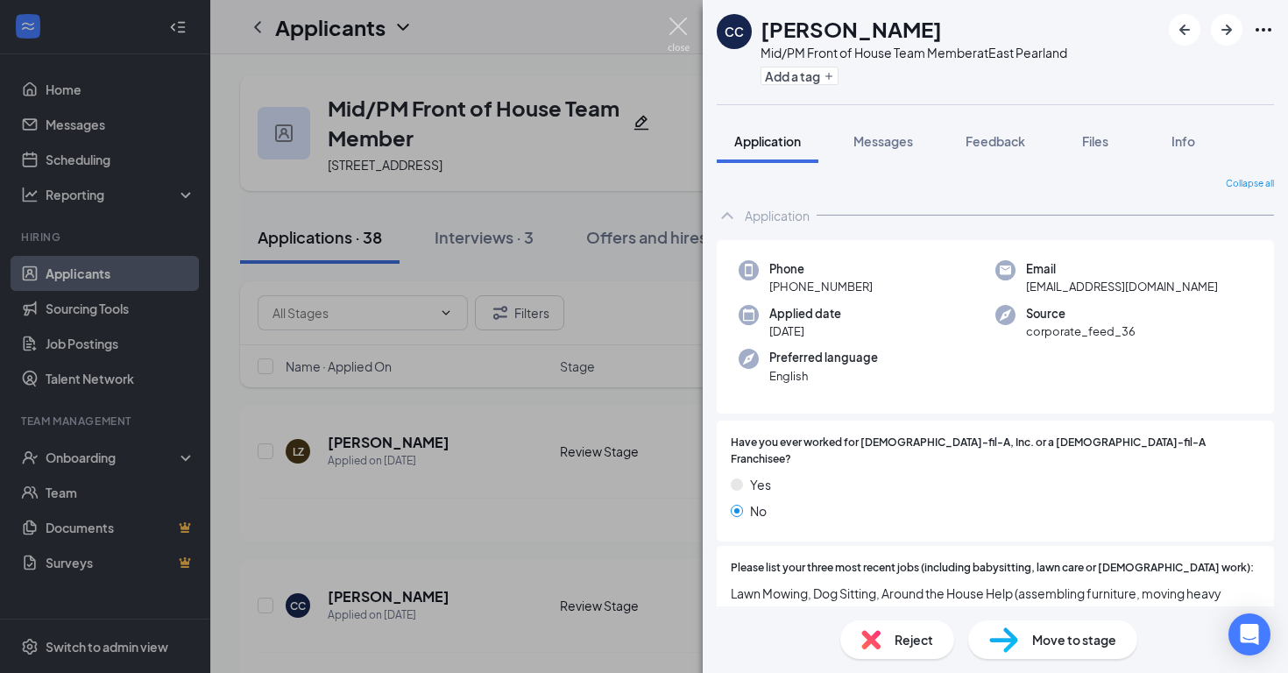
click at [685, 30] on img at bounding box center [678, 35] width 22 height 34
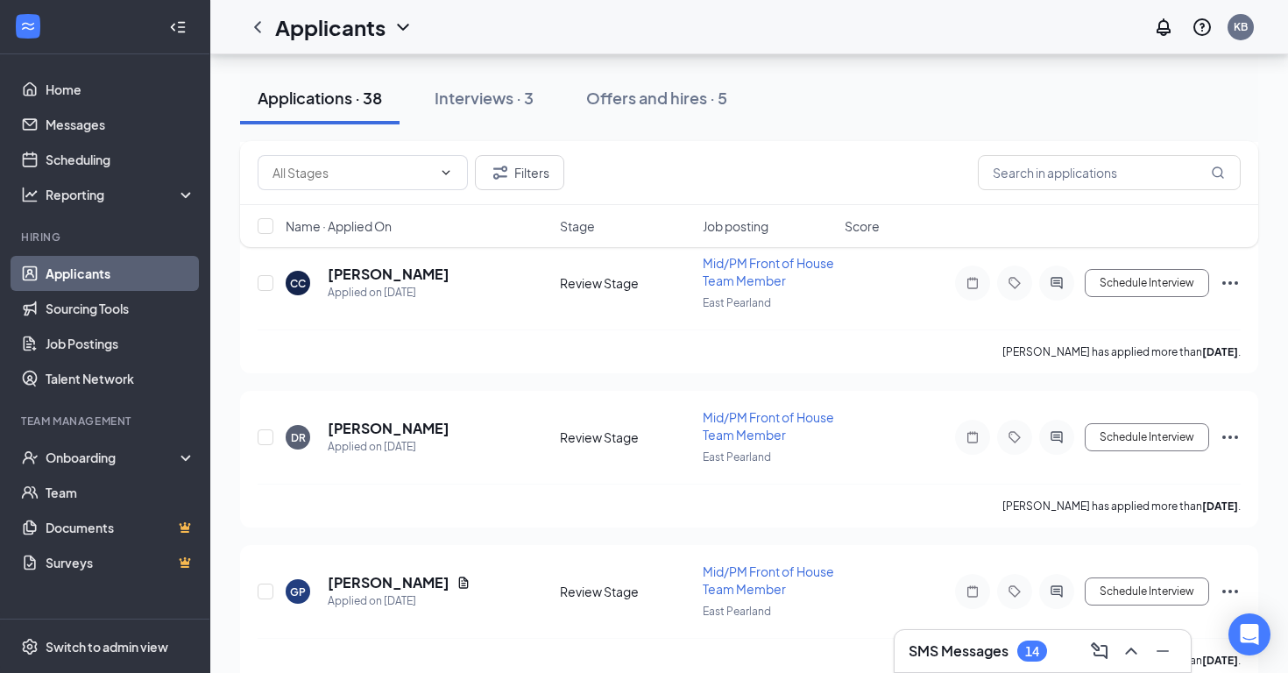
scroll to position [352, 0]
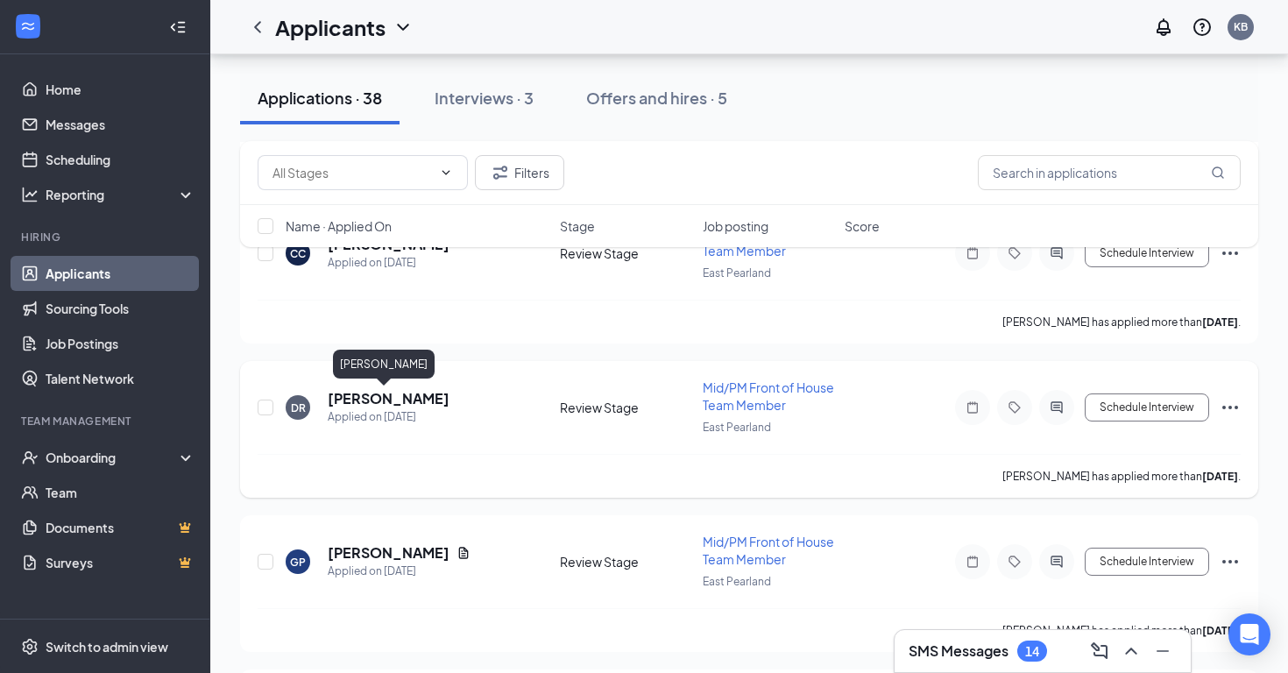
click at [381, 405] on h5 "David Ramos" at bounding box center [389, 398] width 122 height 19
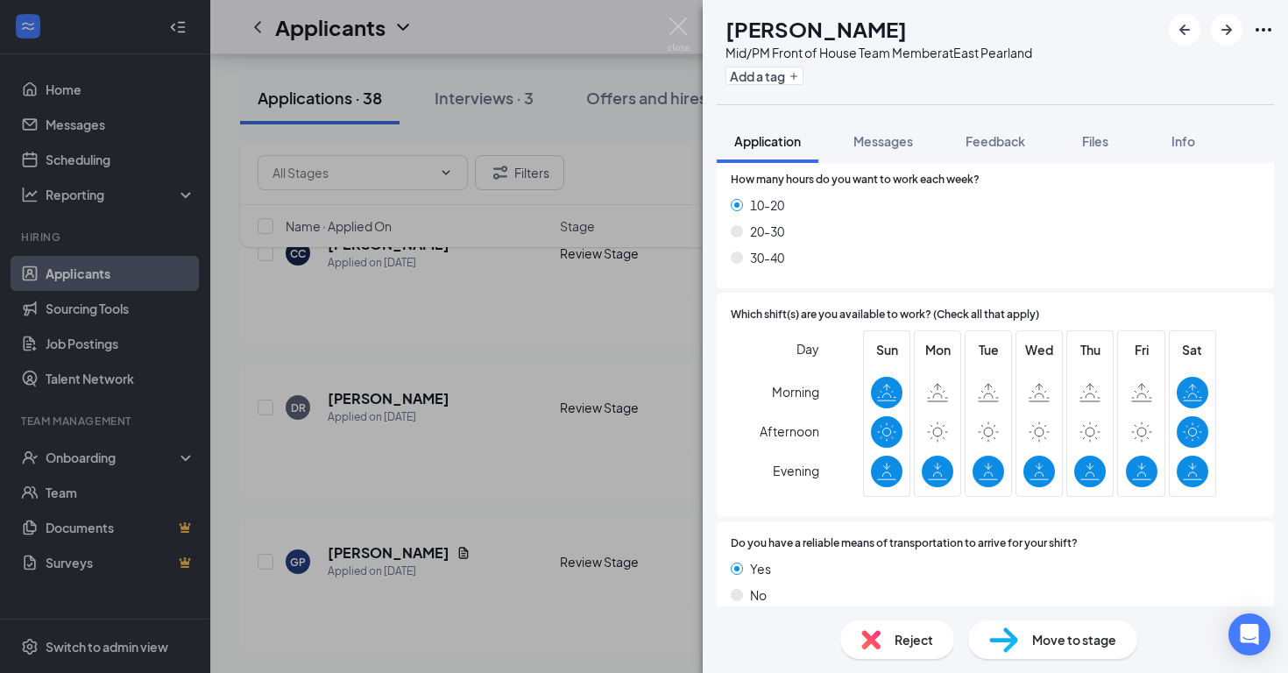
scroll to position [1013, 0]
click at [681, 31] on img at bounding box center [678, 35] width 22 height 34
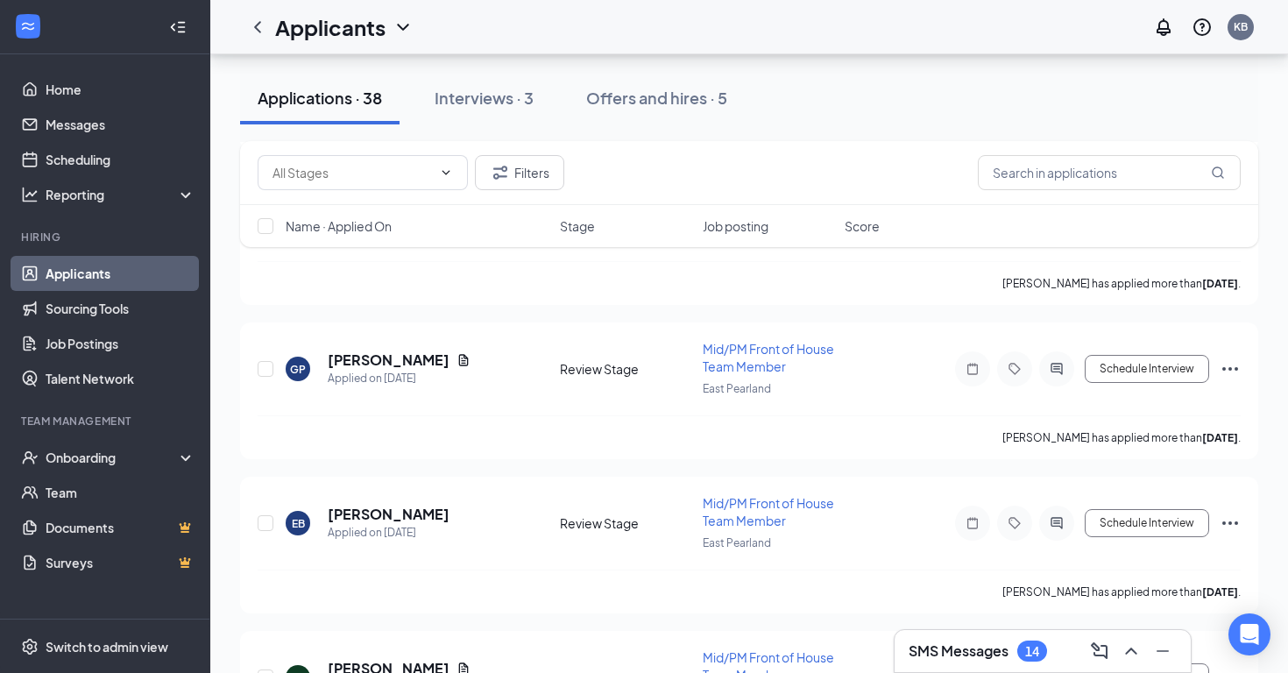
scroll to position [547, 0]
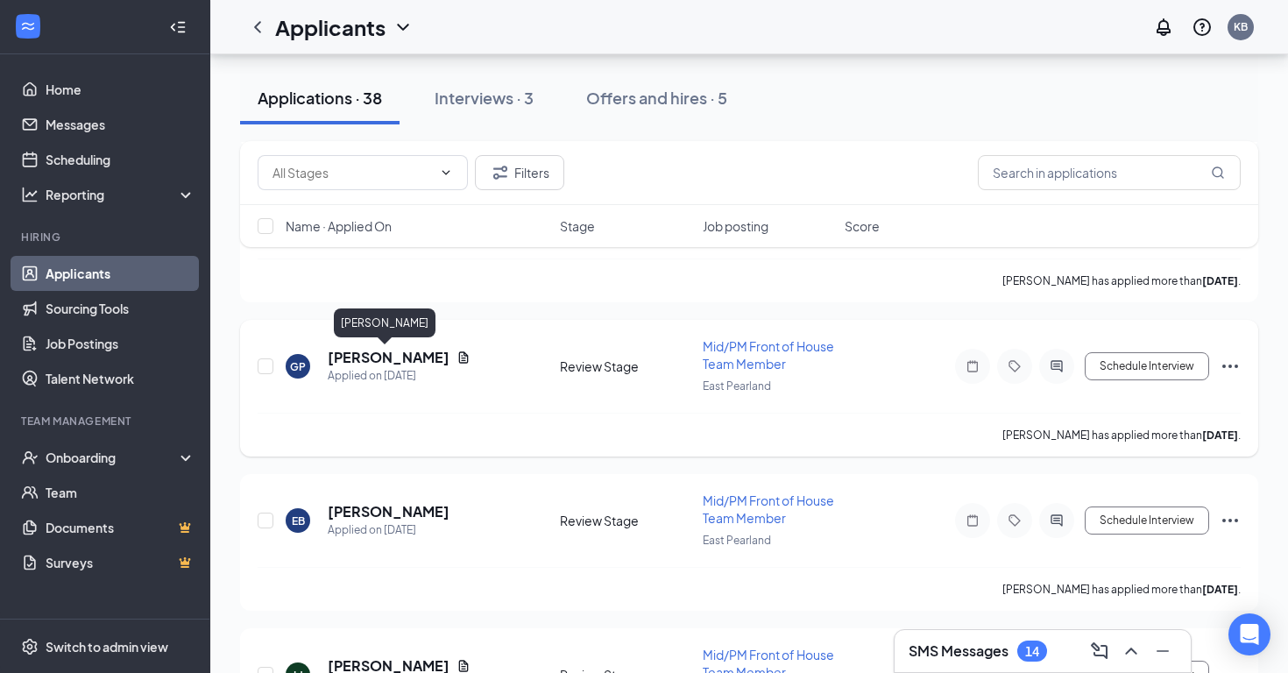
click at [378, 358] on h5 "[PERSON_NAME]" at bounding box center [389, 357] width 122 height 19
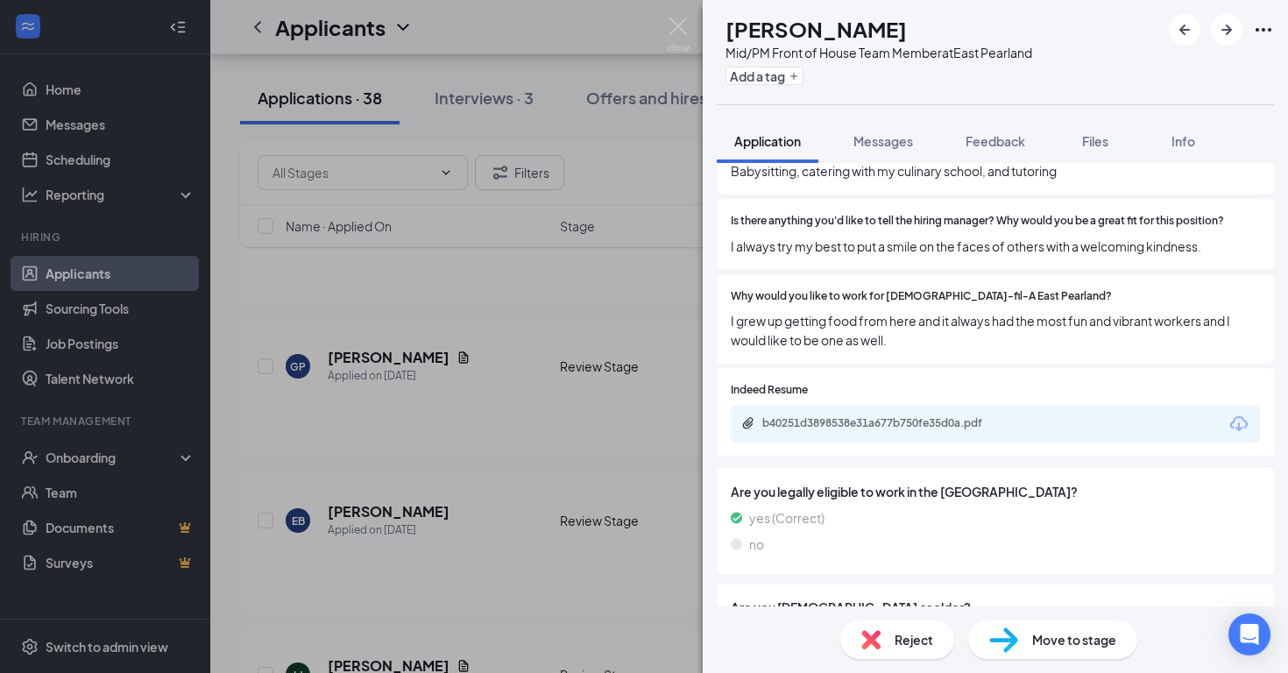
scroll to position [487, 0]
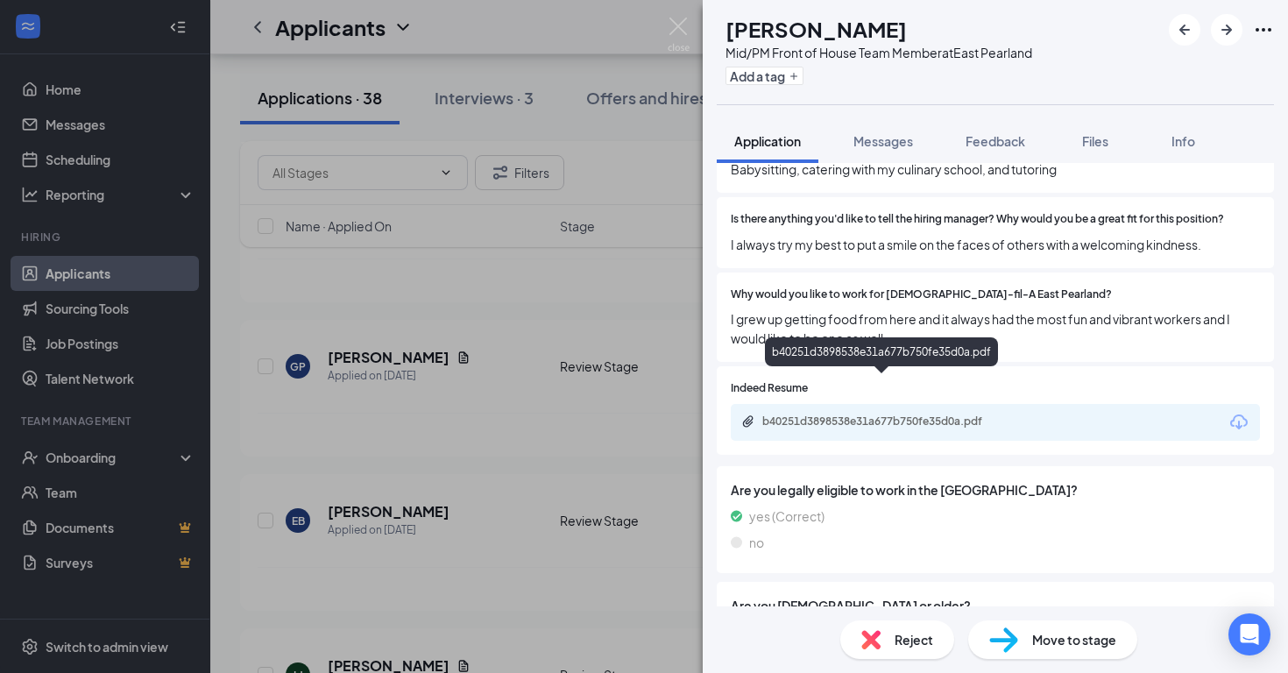
click at [888, 414] on div "b40251d3898538e31a677b750fe35d0a.pdf" at bounding box center [884, 421] width 245 height 14
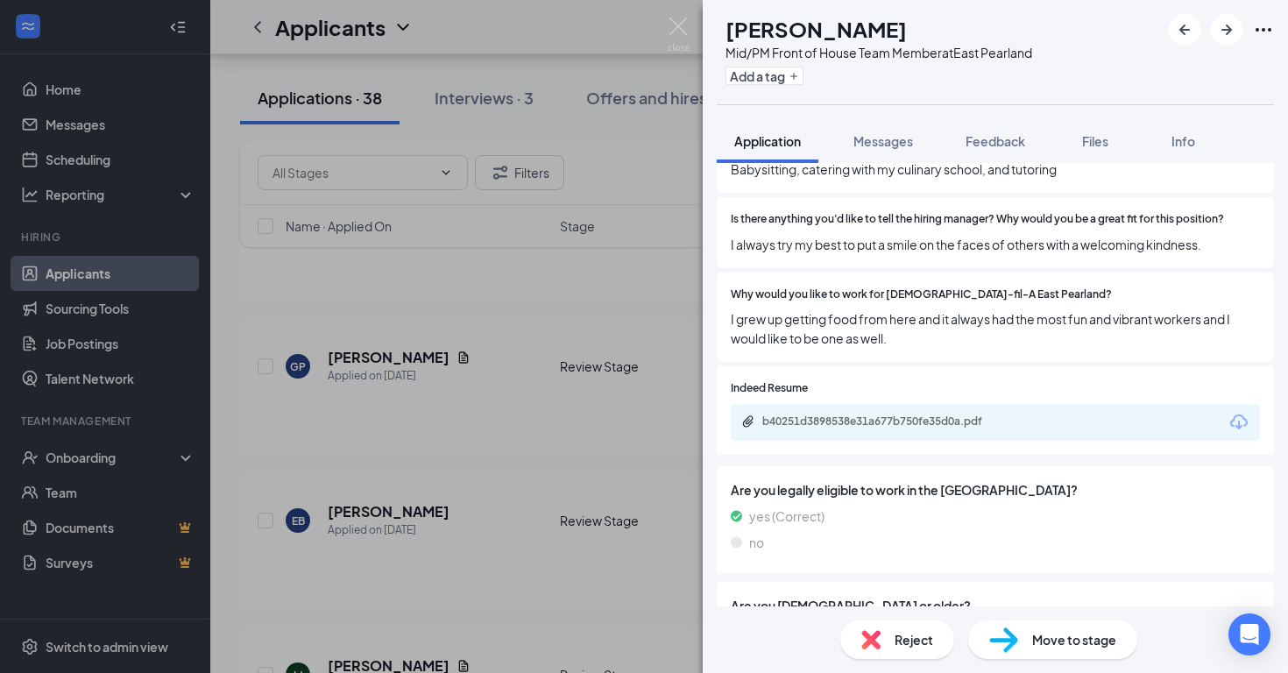
click at [660, 23] on div "GP Gabriella Peña Mid/PM Front of House Team Member at East Pearland Add a tag …" at bounding box center [644, 336] width 1288 height 673
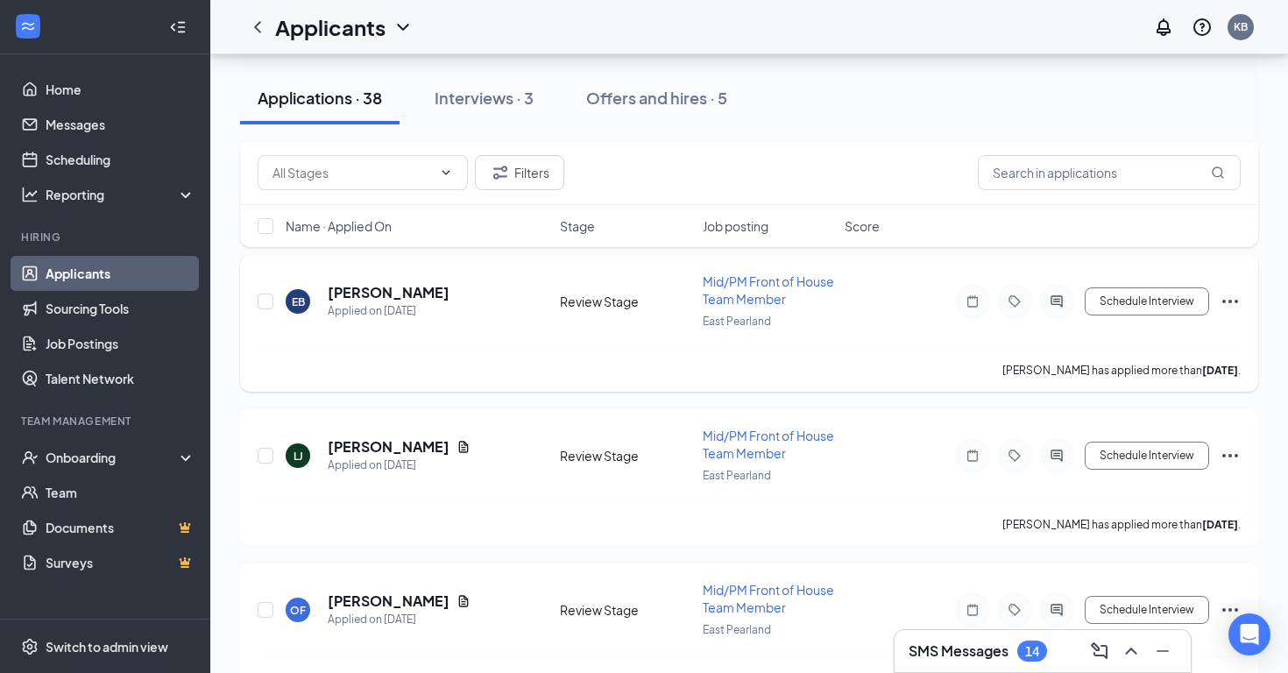
scroll to position [766, 0]
click at [424, 294] on h5 "Eleanor Beck-Johnson" at bounding box center [389, 292] width 122 height 19
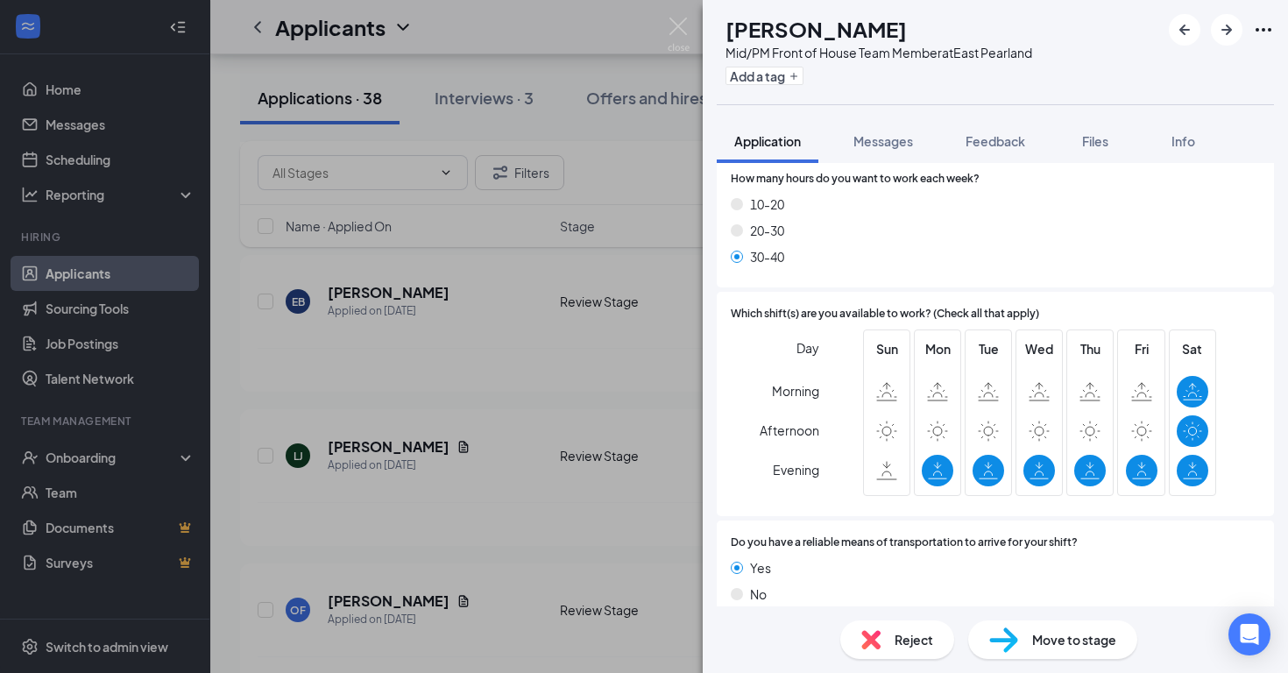
scroll to position [898, 0]
click at [681, 18] on img at bounding box center [678, 35] width 22 height 34
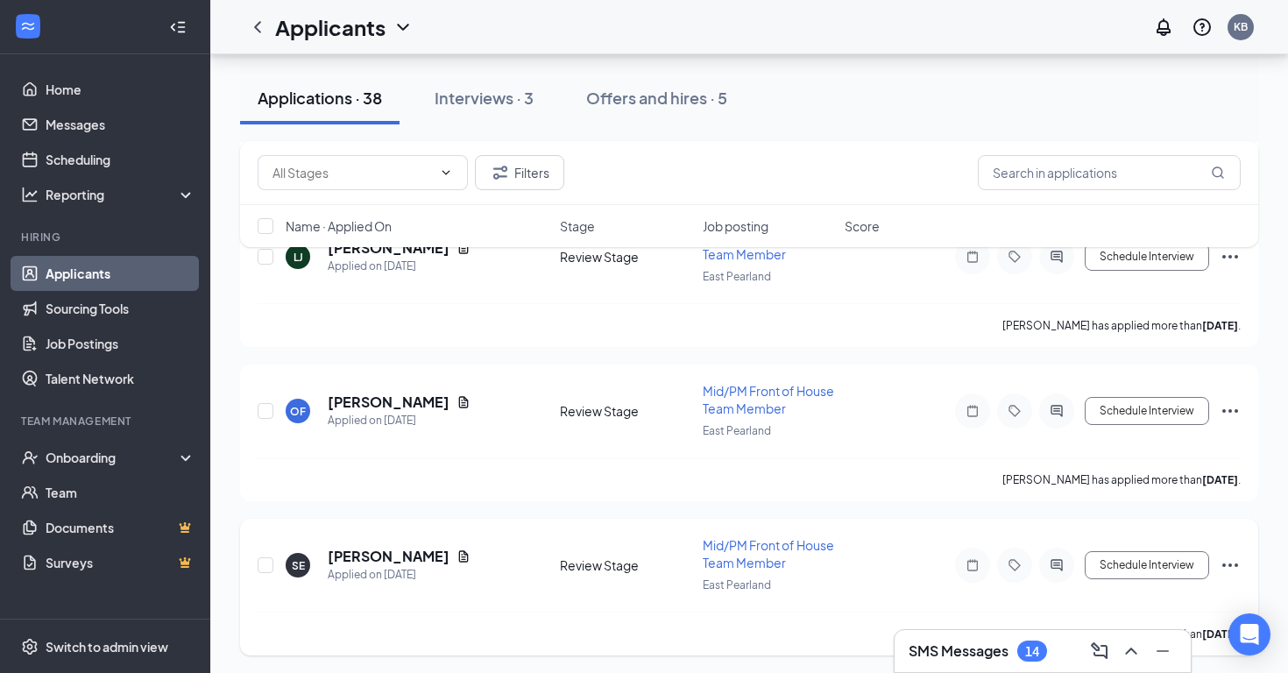
scroll to position [971, 0]
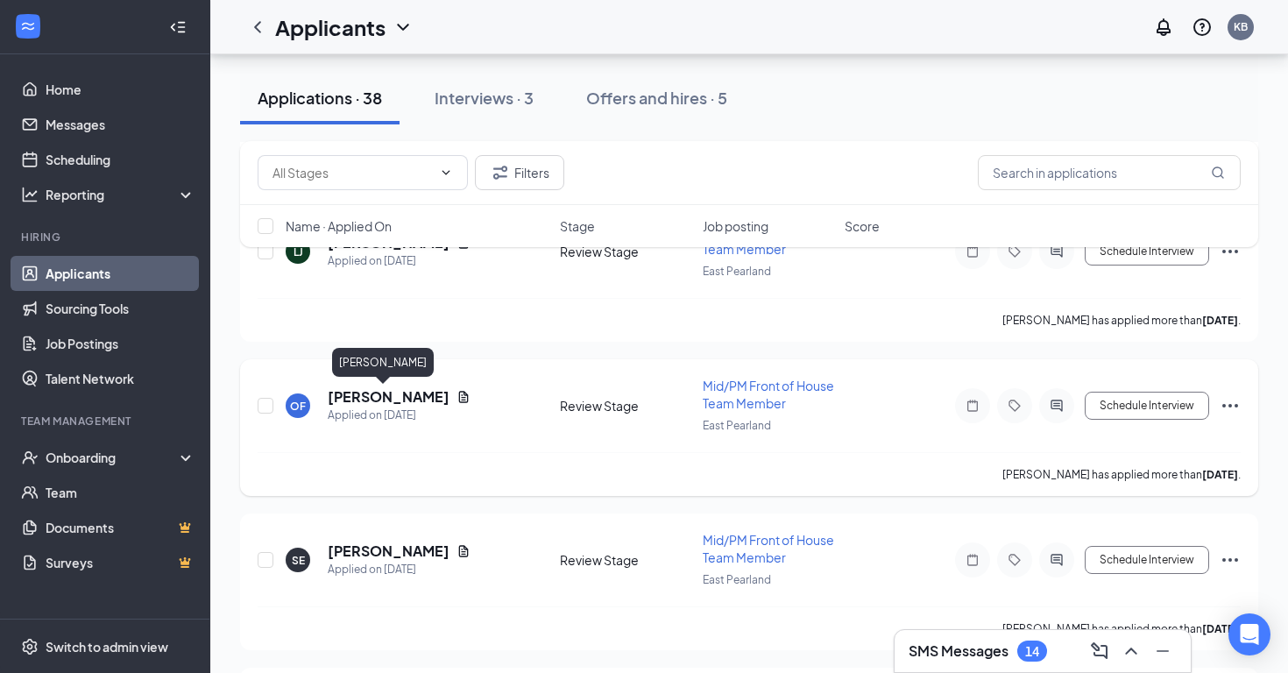
click at [385, 399] on h5 "Oniel Fabian" at bounding box center [389, 396] width 122 height 19
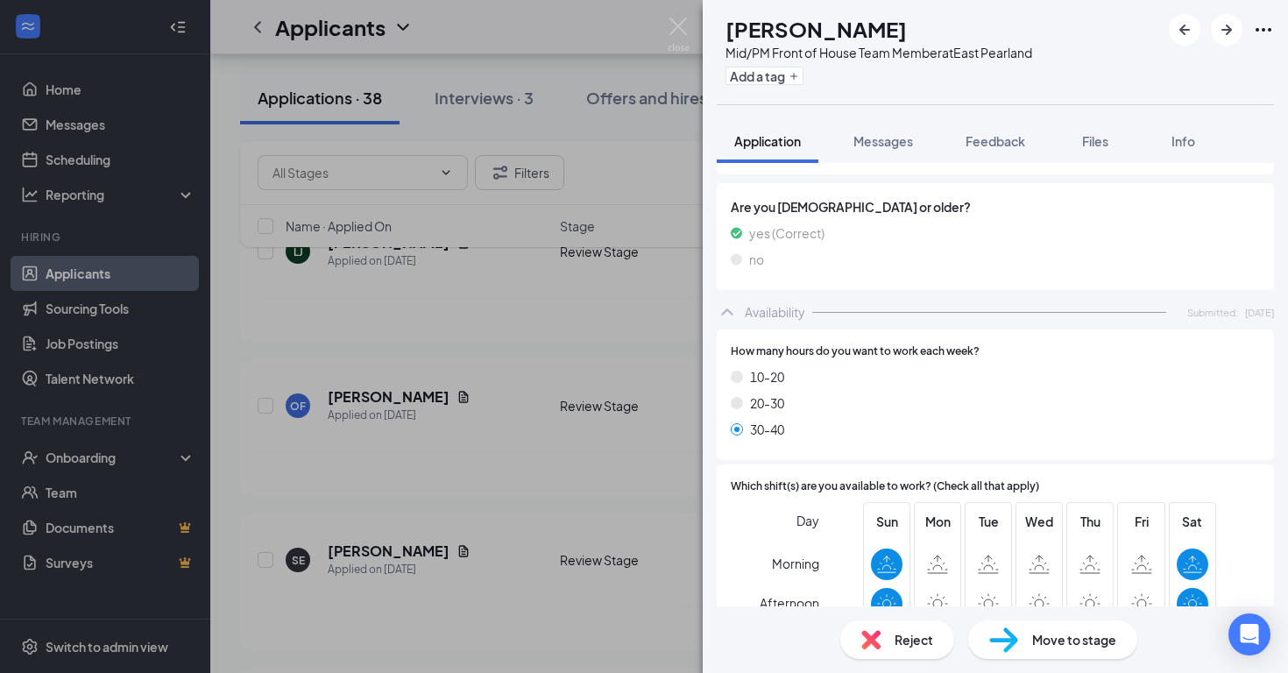
scroll to position [897, 0]
click at [676, 33] on img at bounding box center [678, 35] width 22 height 34
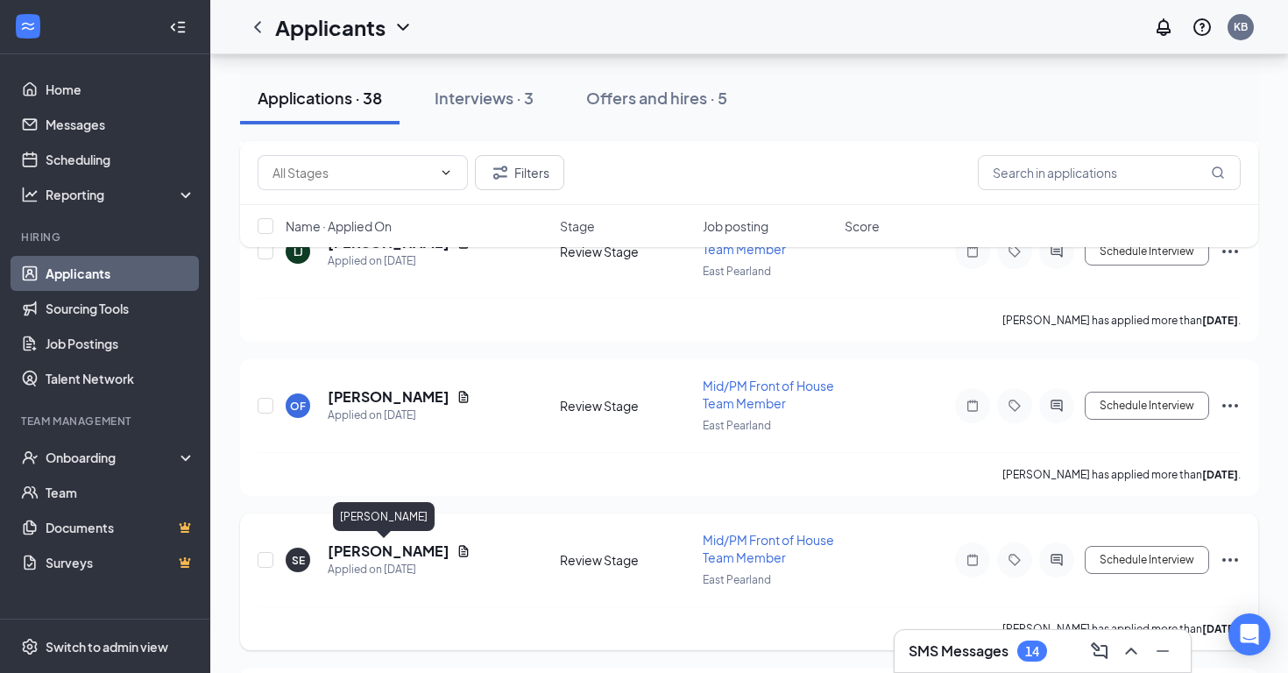
click at [385, 546] on h5 "Shonee Eason" at bounding box center [389, 550] width 122 height 19
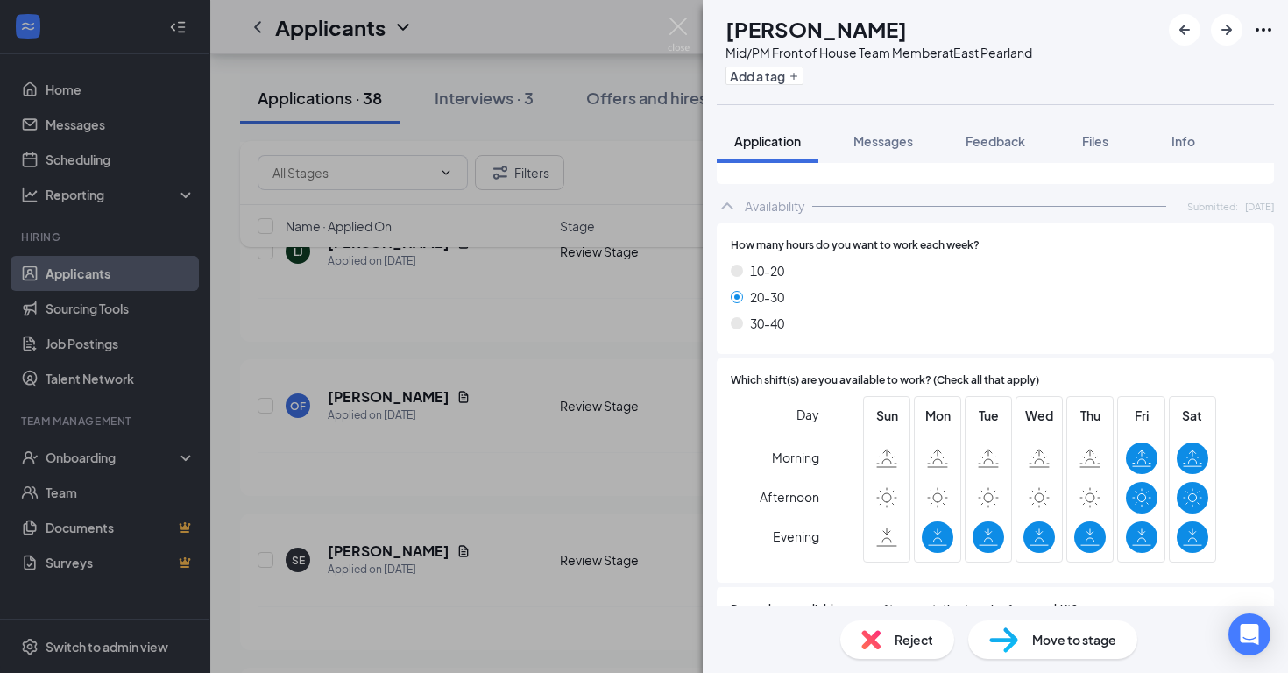
scroll to position [1154, 0]
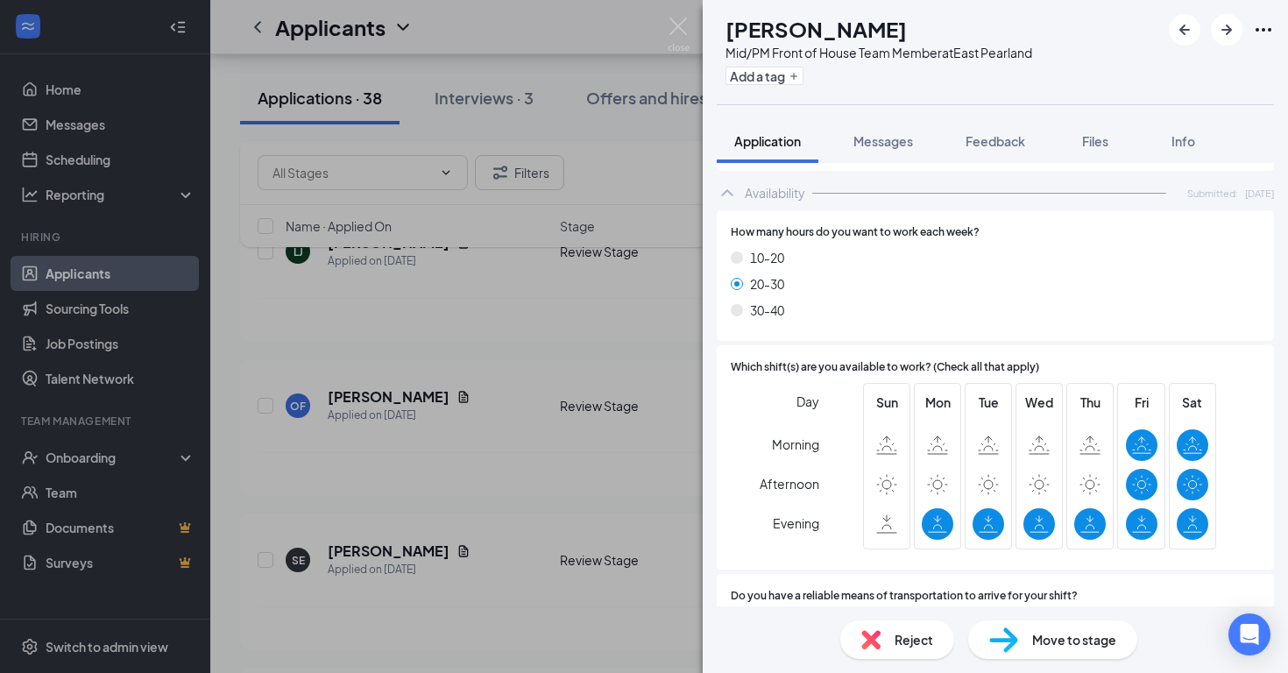
click at [692, 35] on div "SE Shonee Eason Mid/PM Front of House Team Member at East Pearland Add a tag Ap…" at bounding box center [644, 336] width 1288 height 673
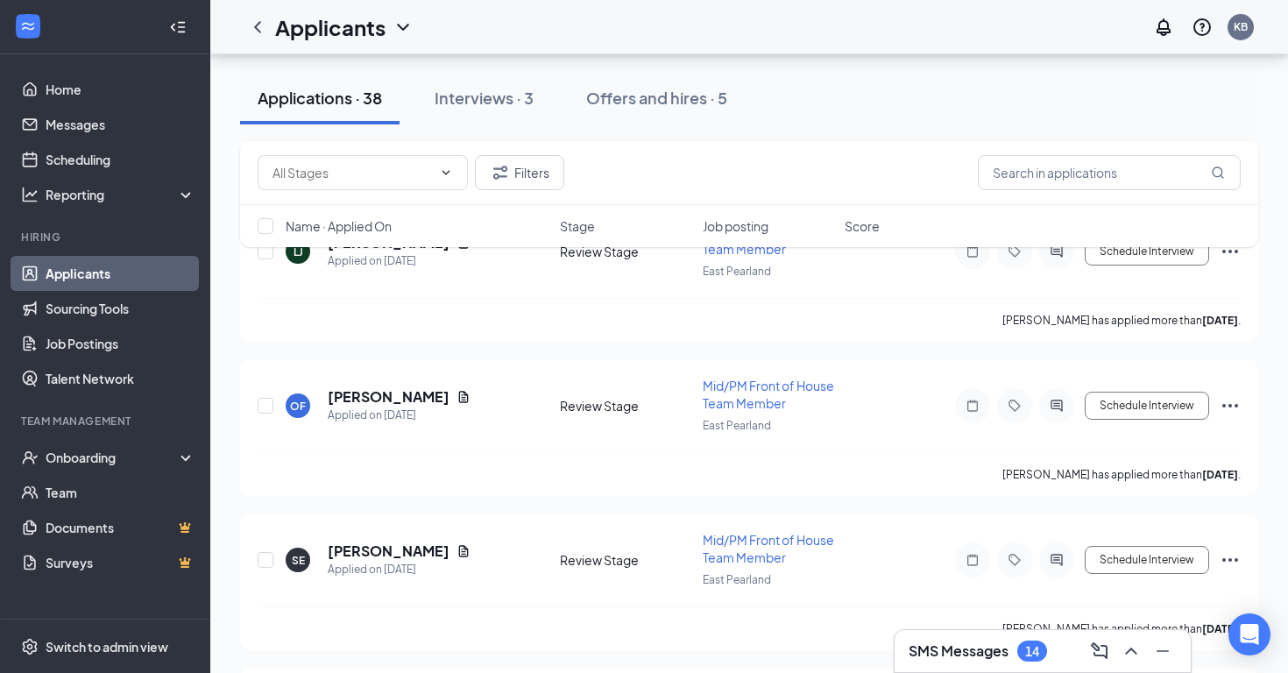
click at [684, 30] on div "Applicants KB" at bounding box center [748, 27] width 1077 height 54
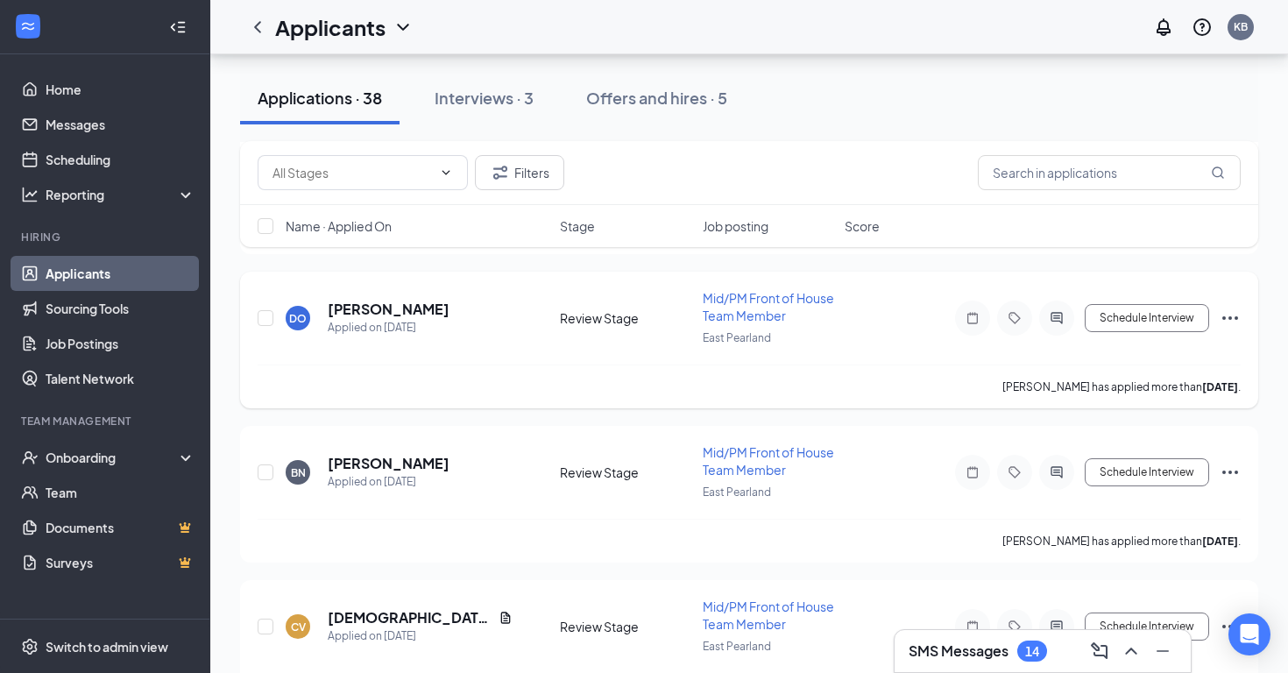
scroll to position [1371, 0]
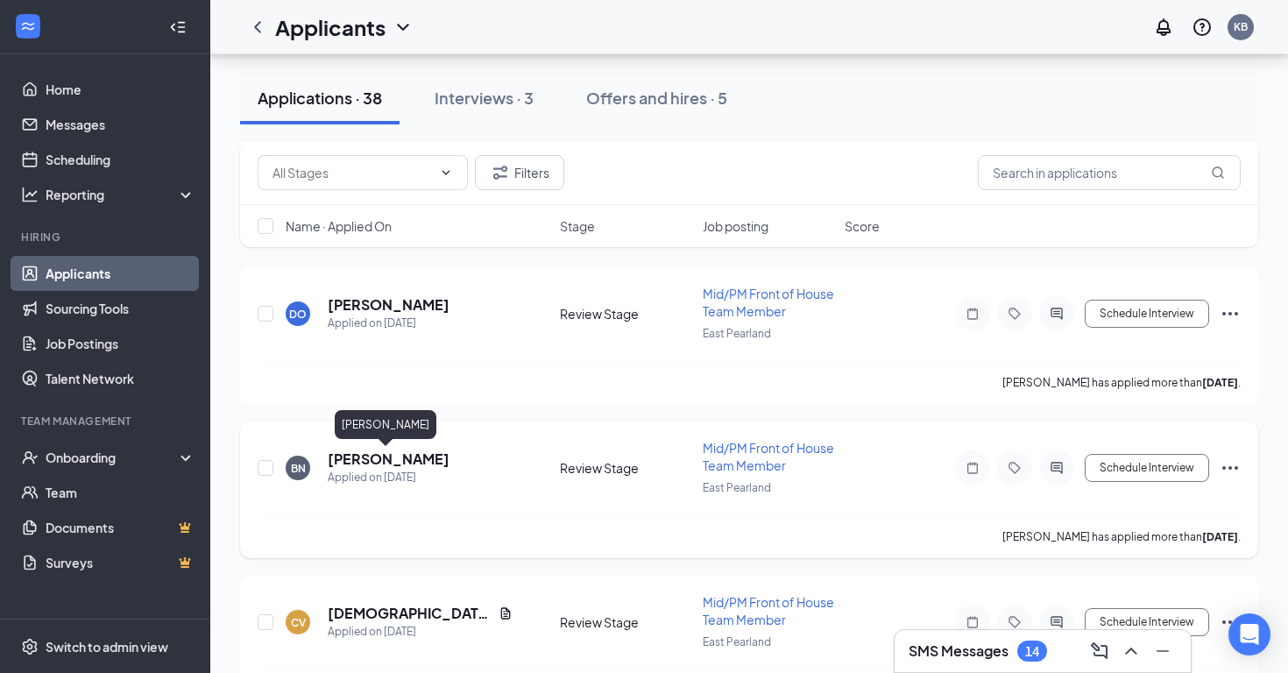
click at [410, 451] on h5 "Benjamin Neely" at bounding box center [389, 458] width 122 height 19
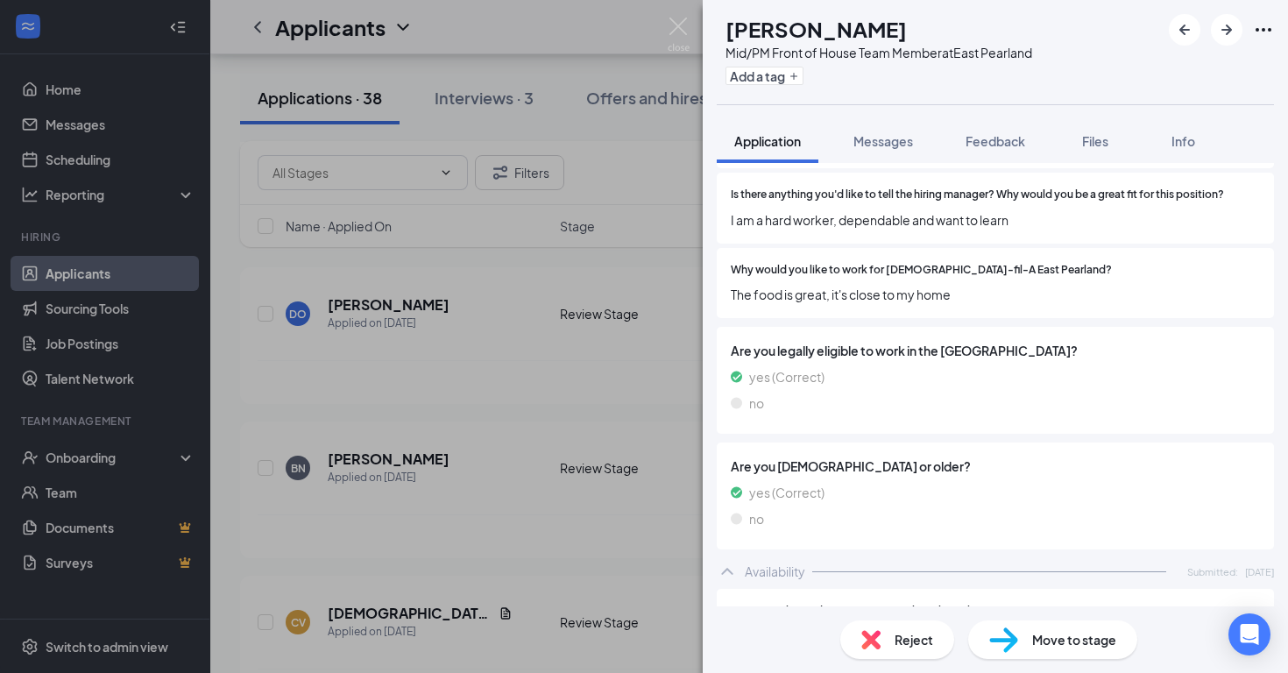
scroll to position [447, 0]
click at [685, 27] on img at bounding box center [678, 35] width 22 height 34
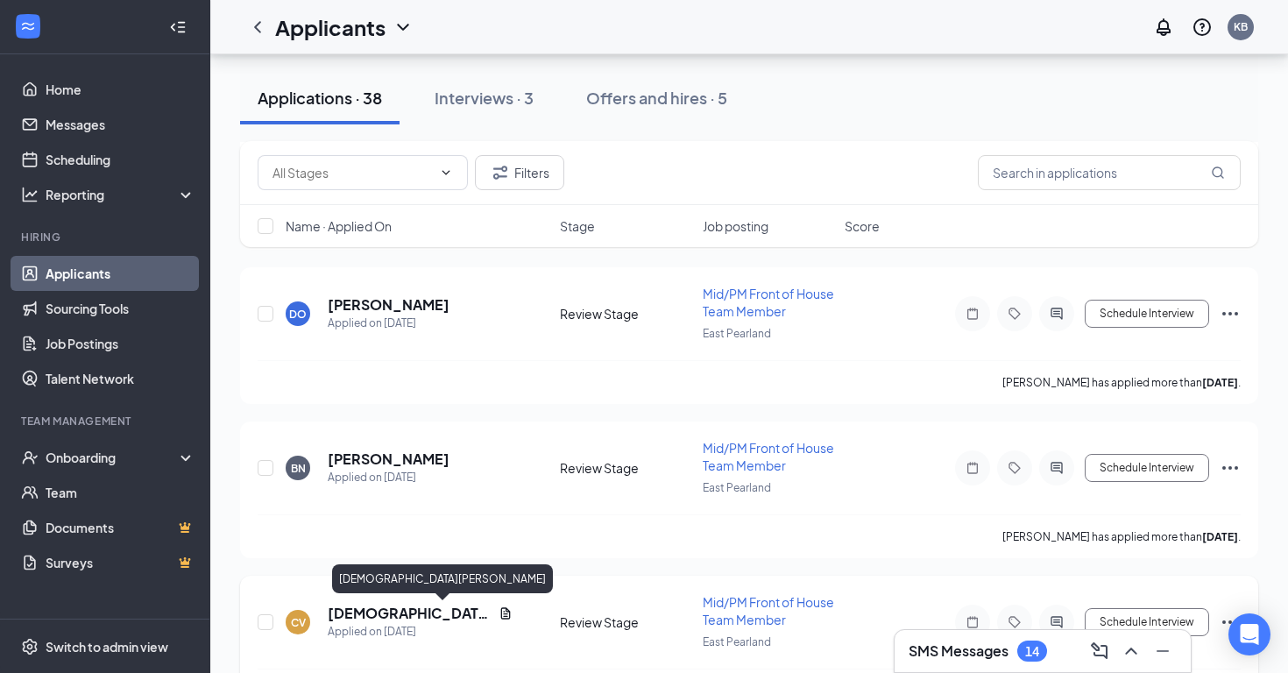
click at [378, 616] on h5 "Christian Vu" at bounding box center [410, 613] width 164 height 19
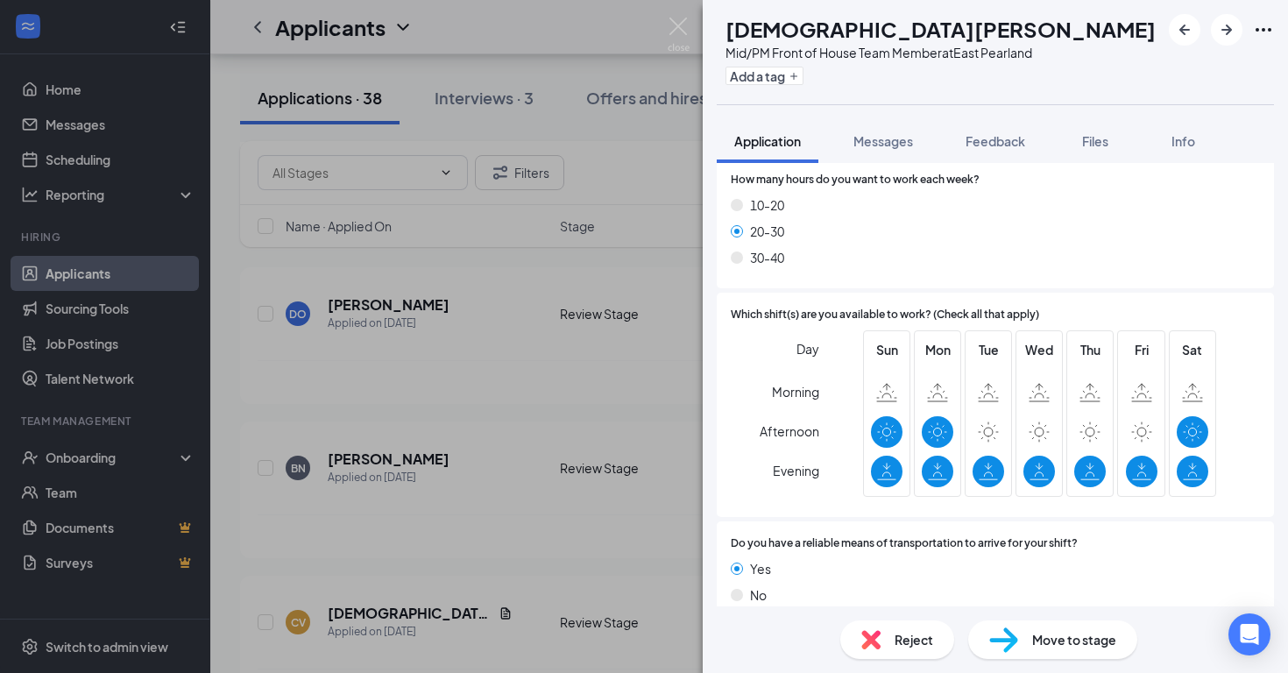
scroll to position [1012, 0]
click at [688, 19] on img at bounding box center [678, 35] width 22 height 34
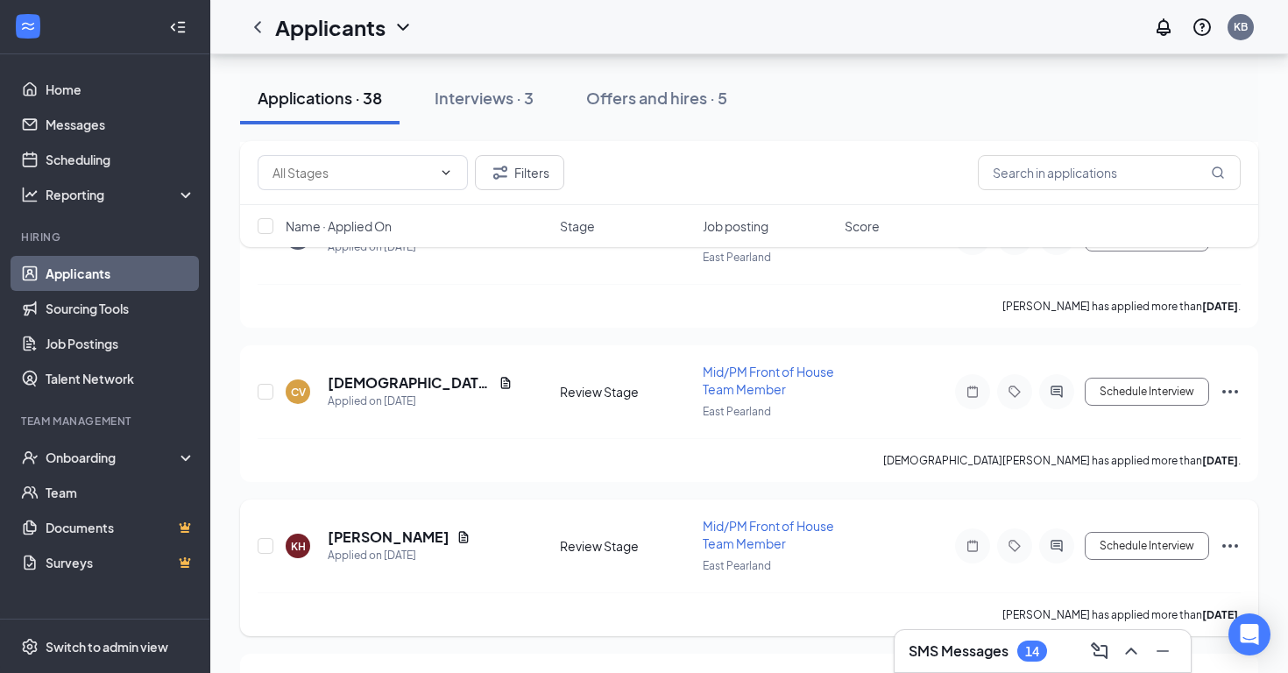
scroll to position [1670, 0]
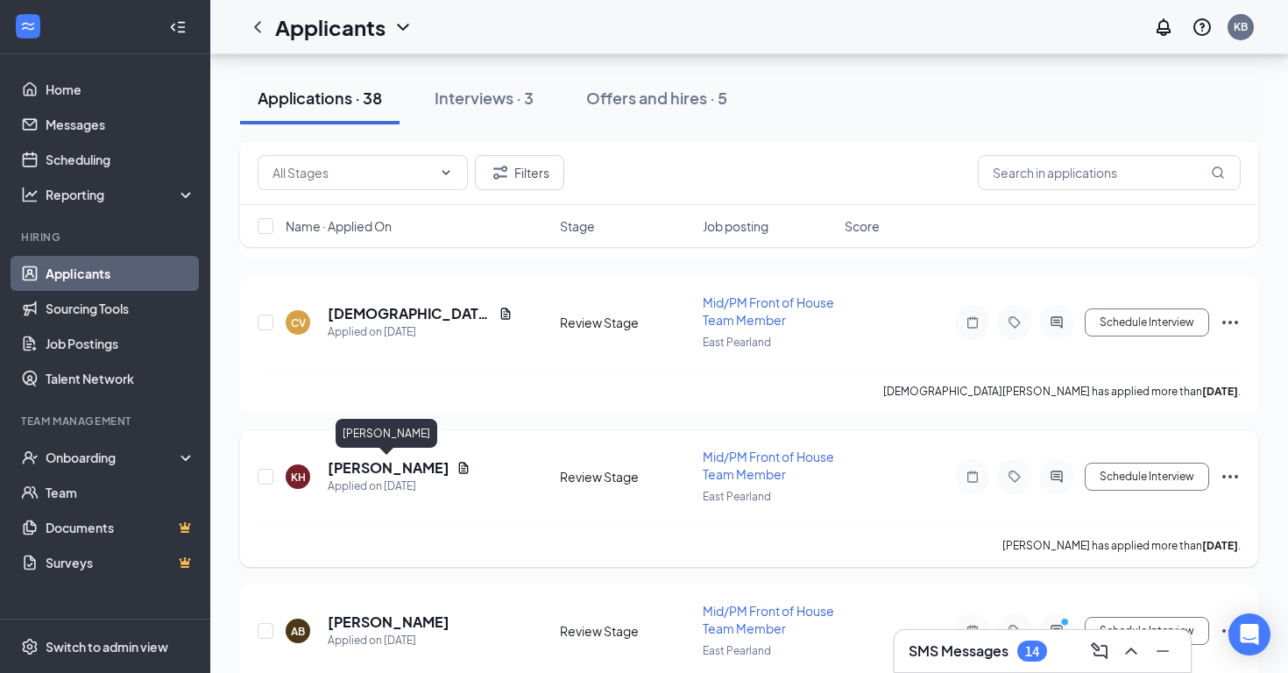
click at [420, 470] on h5 "Kasandra Henry" at bounding box center [389, 467] width 122 height 19
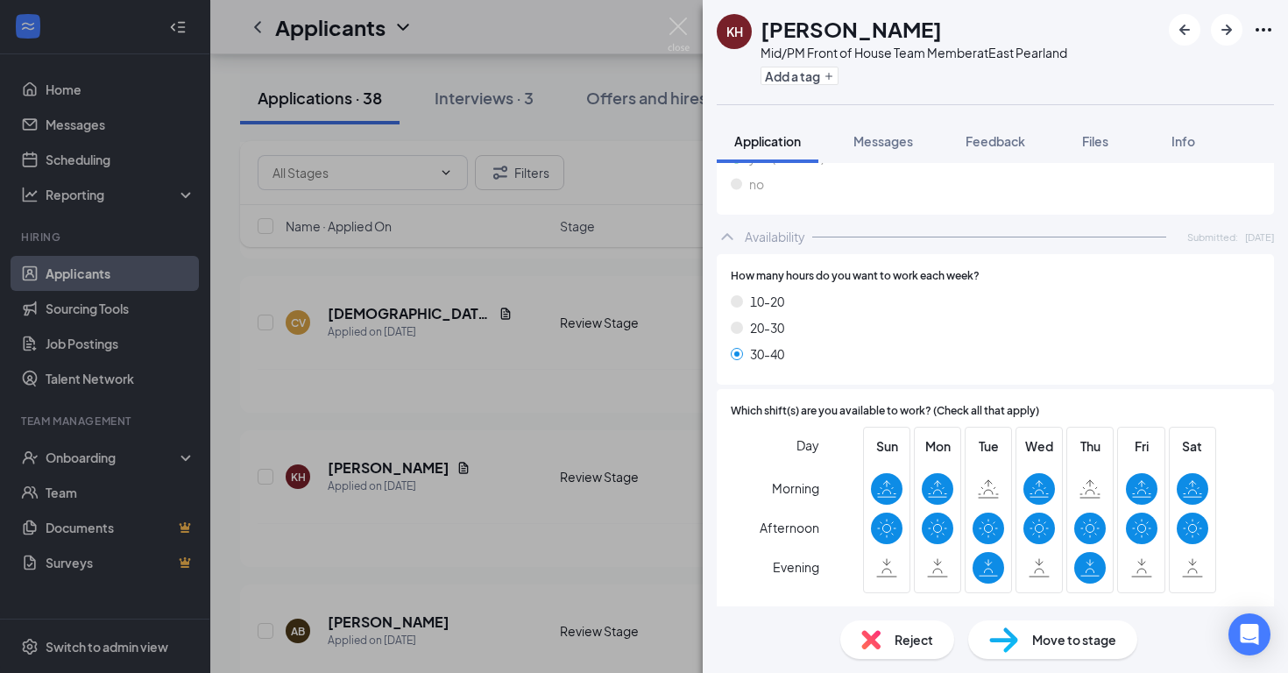
scroll to position [898, 0]
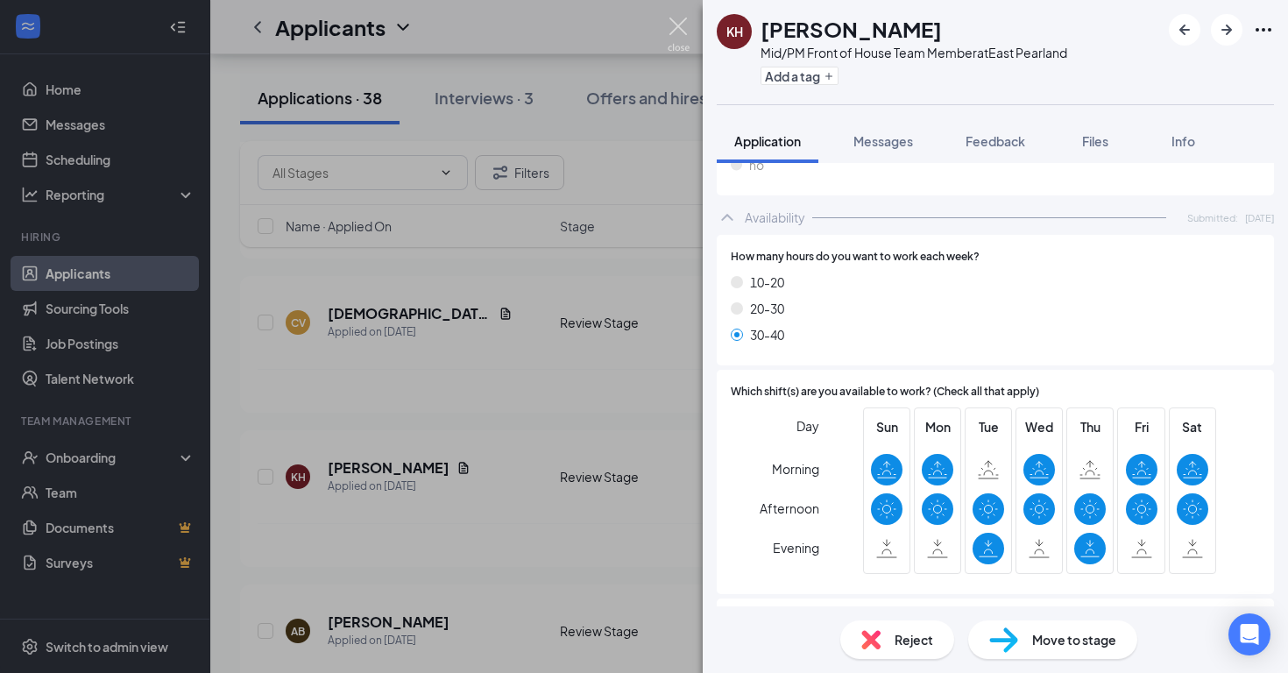
click at [684, 20] on img at bounding box center [678, 35] width 22 height 34
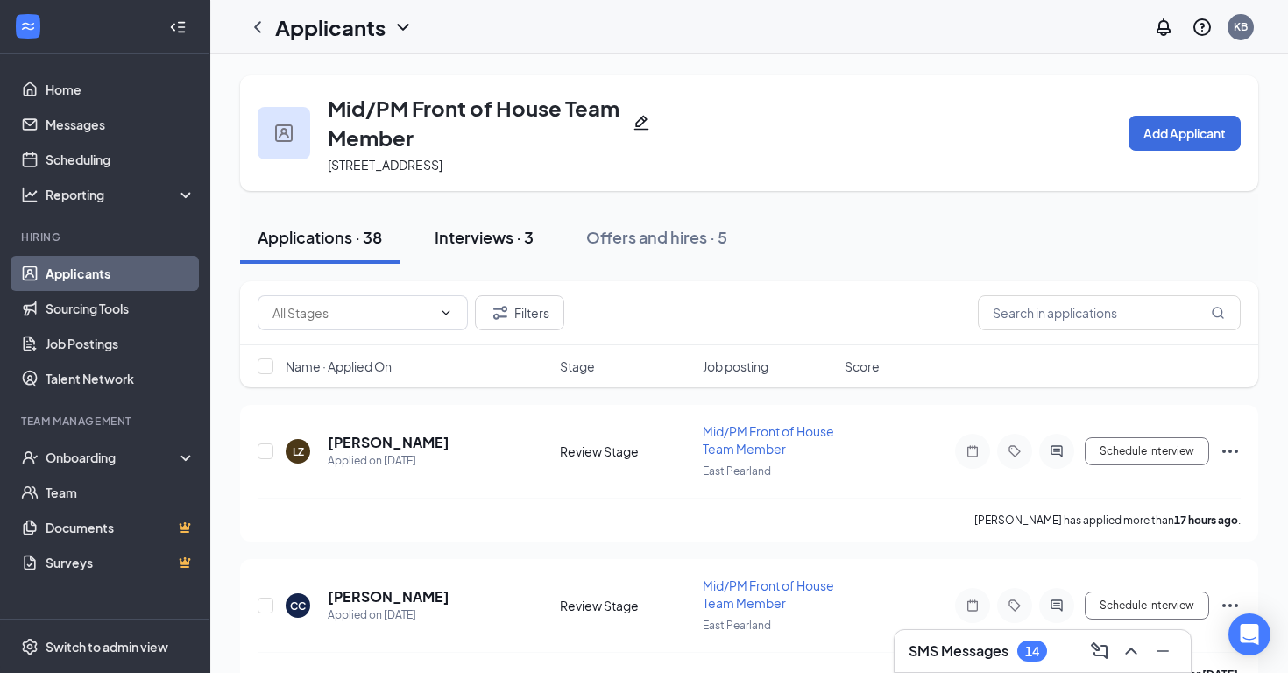
click at [496, 233] on div "Interviews · 3" at bounding box center [483, 237] width 99 height 22
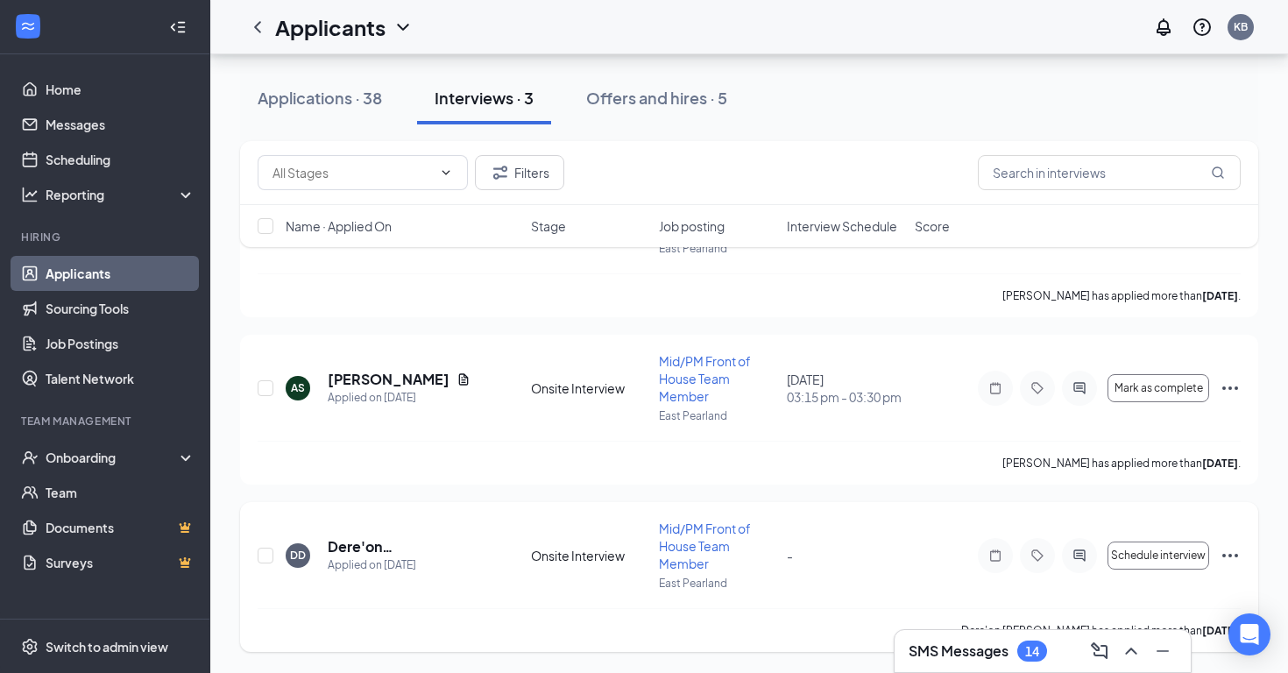
scroll to position [234, 0]
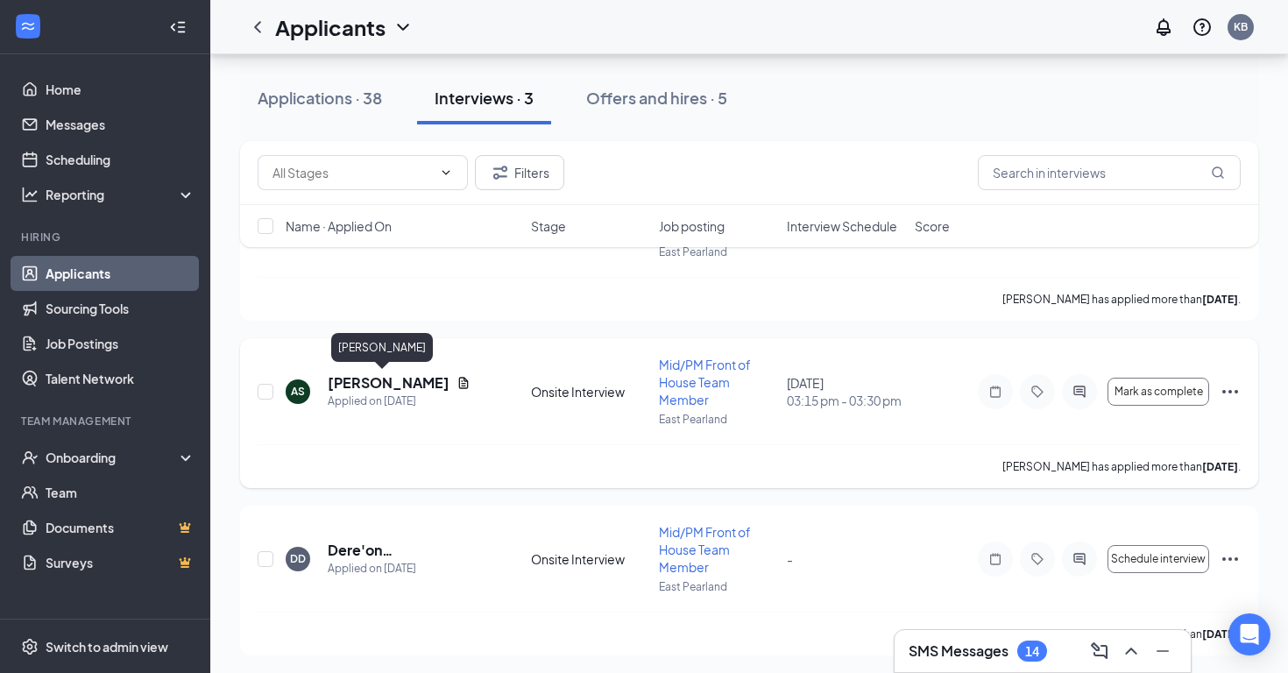
click at [361, 373] on h5 "Andy Silva" at bounding box center [389, 382] width 122 height 19
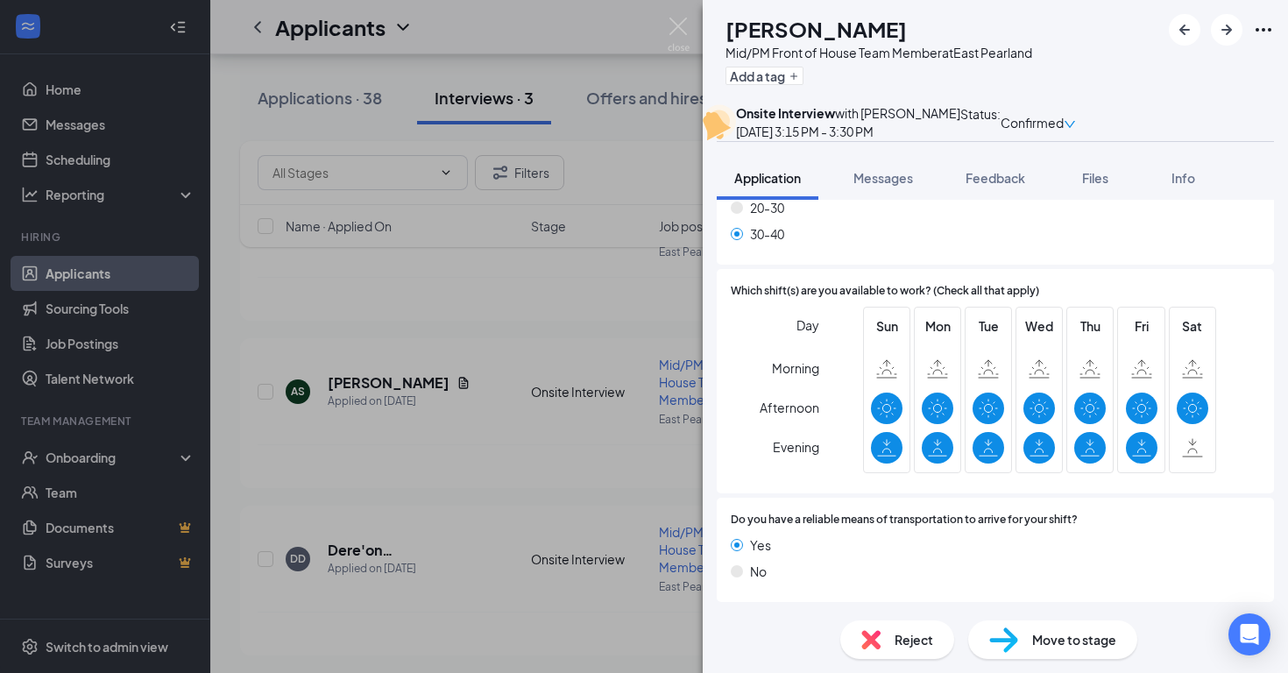
scroll to position [1125, 0]
click at [682, 35] on img at bounding box center [678, 35] width 22 height 34
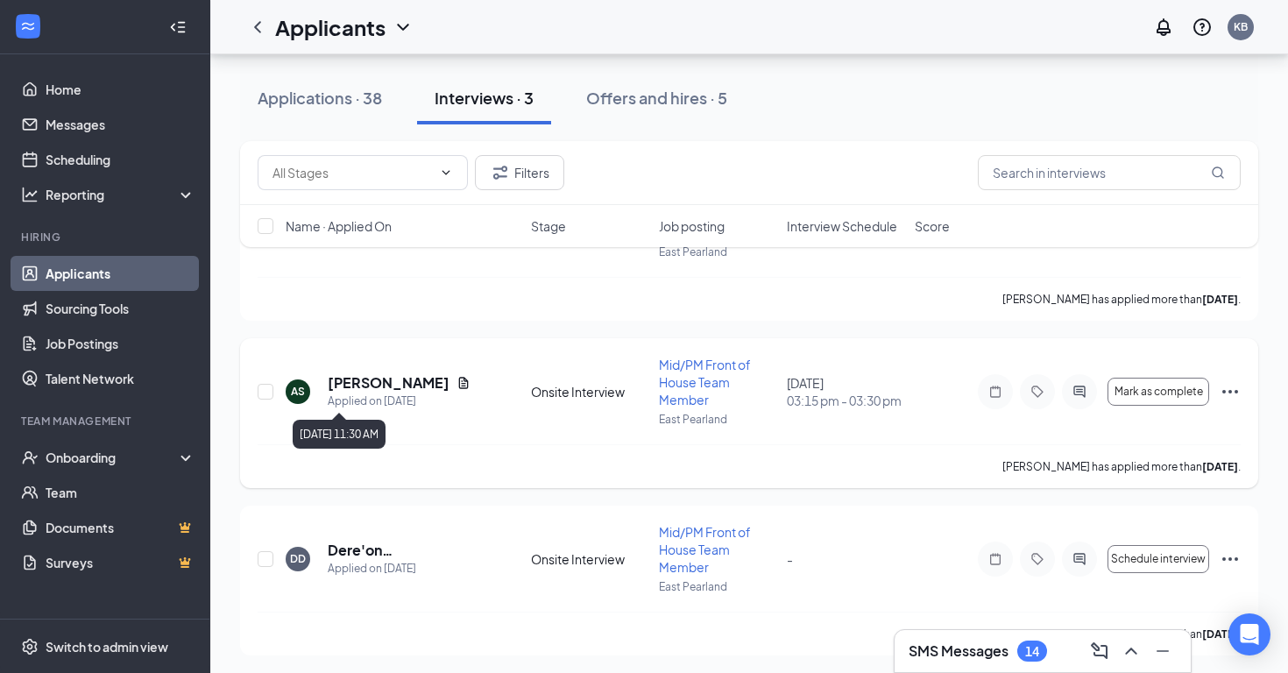
click at [334, 395] on div "Applied on Sep 10" at bounding box center [399, 401] width 143 height 18
click at [368, 368] on div "Andy Silva" at bounding box center [382, 351] width 102 height 36
click at [370, 385] on h5 "Andy Silva" at bounding box center [389, 382] width 122 height 19
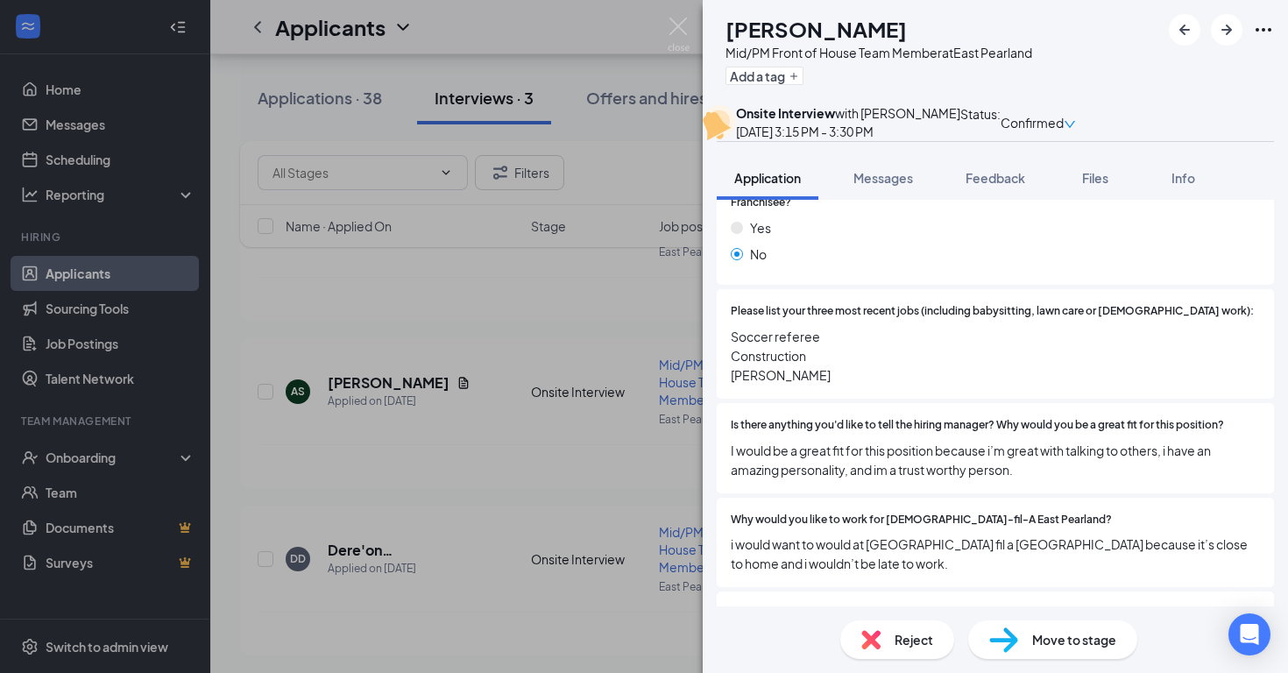
scroll to position [320, 0]
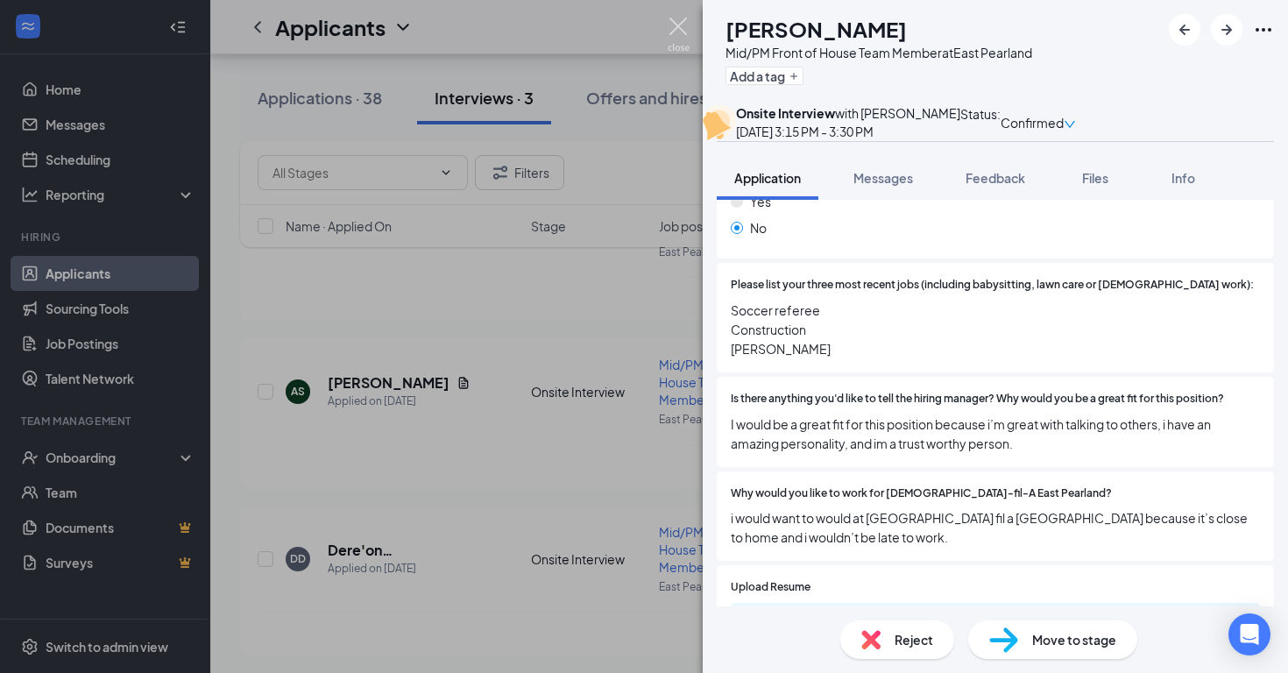
click at [672, 23] on img at bounding box center [678, 35] width 22 height 34
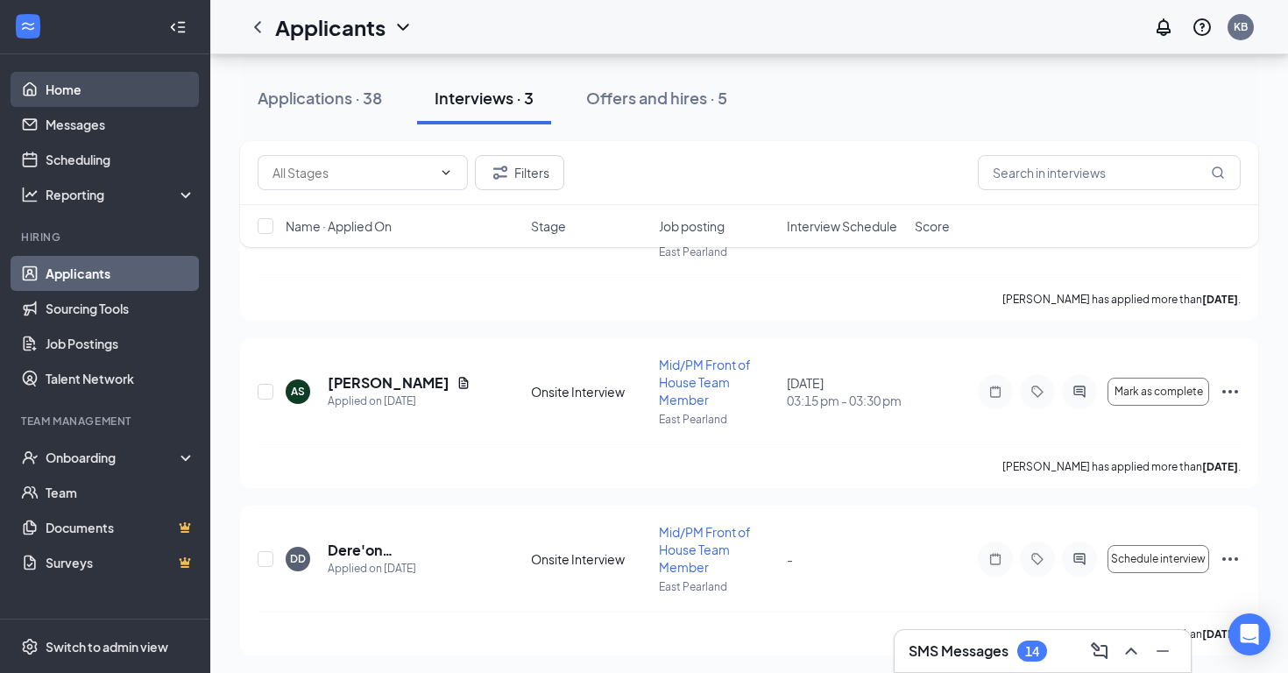
click at [102, 101] on link "Home" at bounding box center [121, 89] width 150 height 35
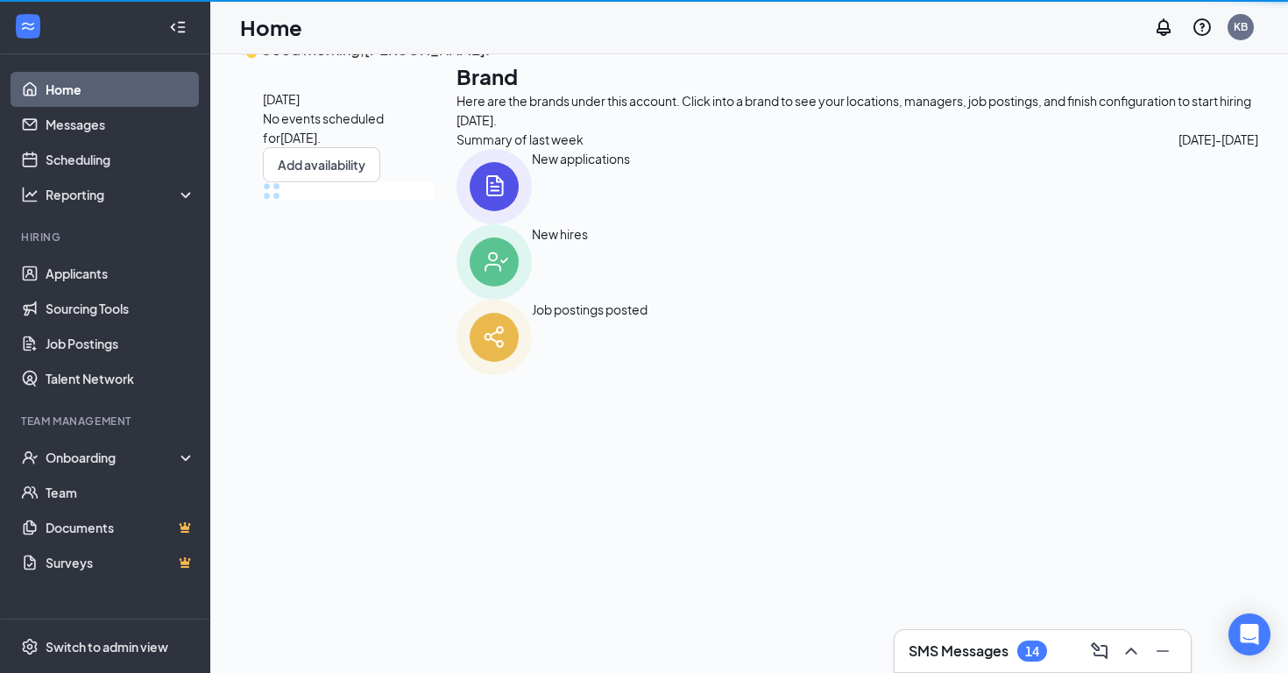
scroll to position [37, 0]
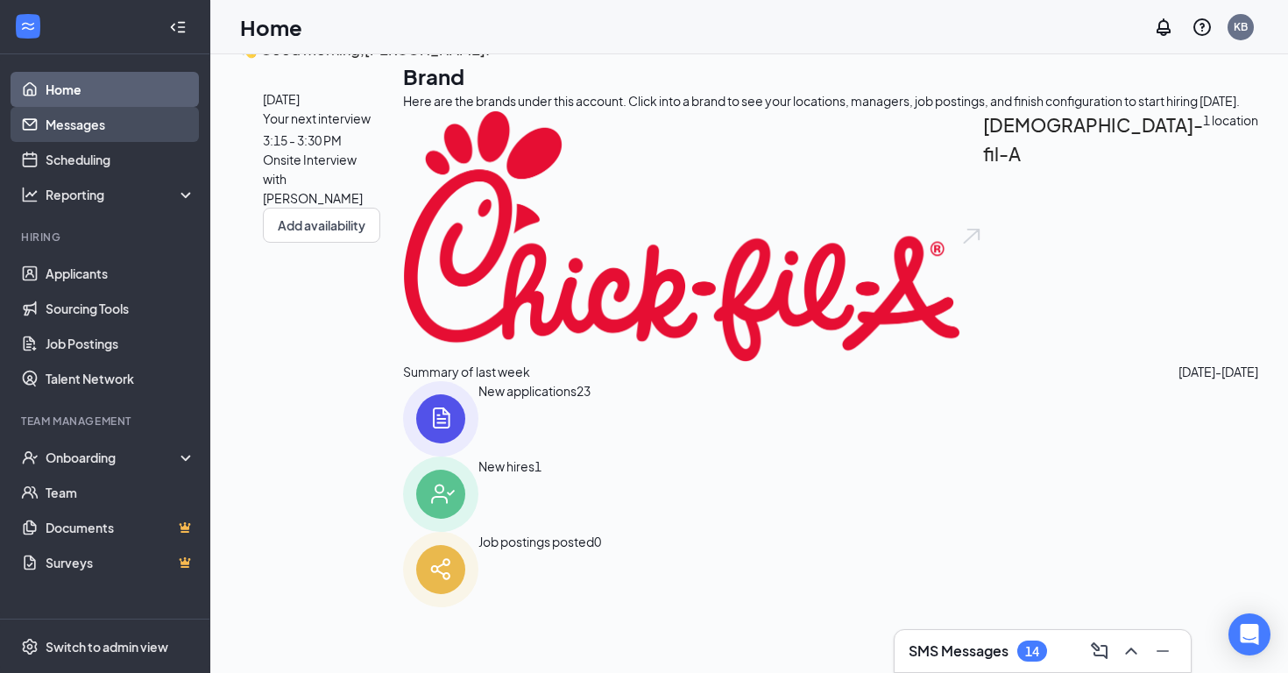
click at [103, 123] on link "Messages" at bounding box center [121, 124] width 150 height 35
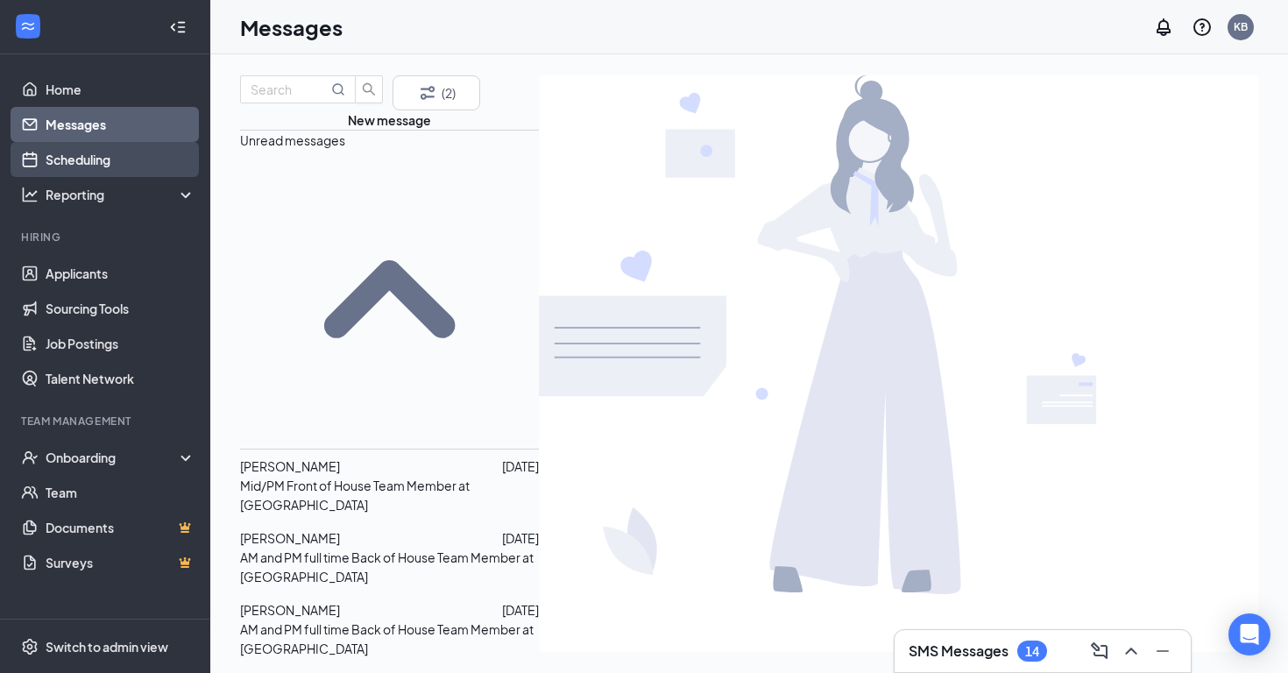
click at [103, 155] on link "Scheduling" at bounding box center [121, 159] width 150 height 35
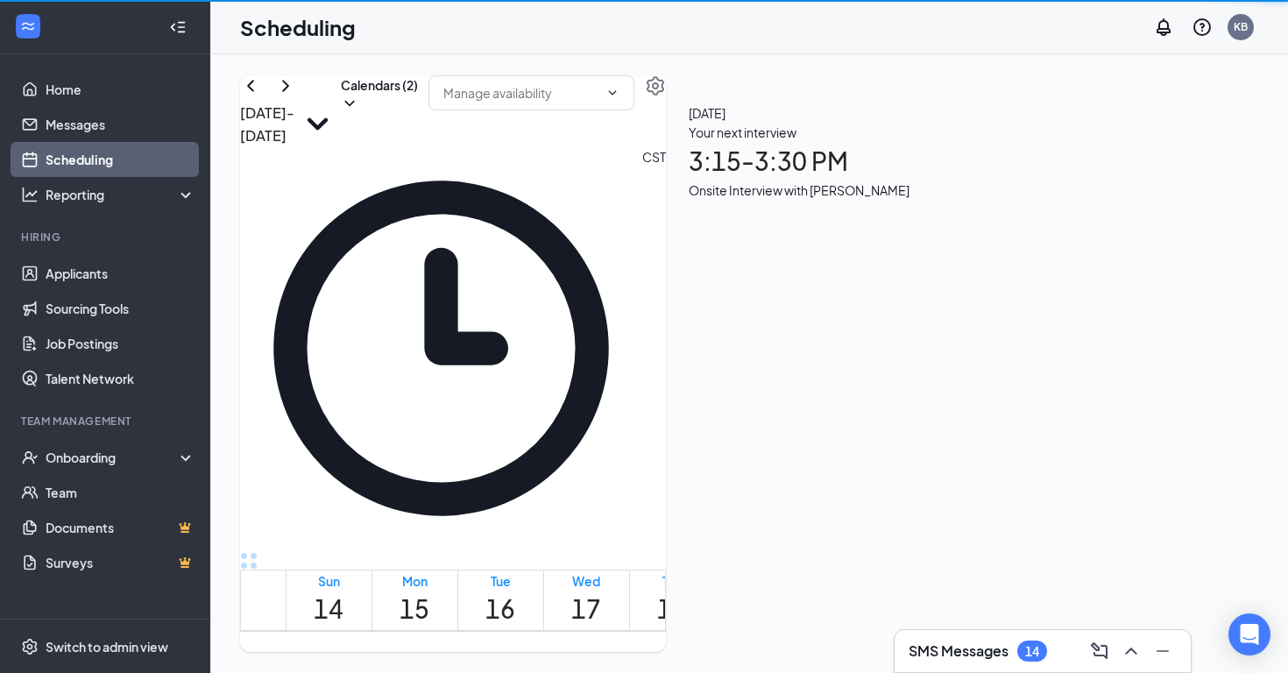
scroll to position [861, 0]
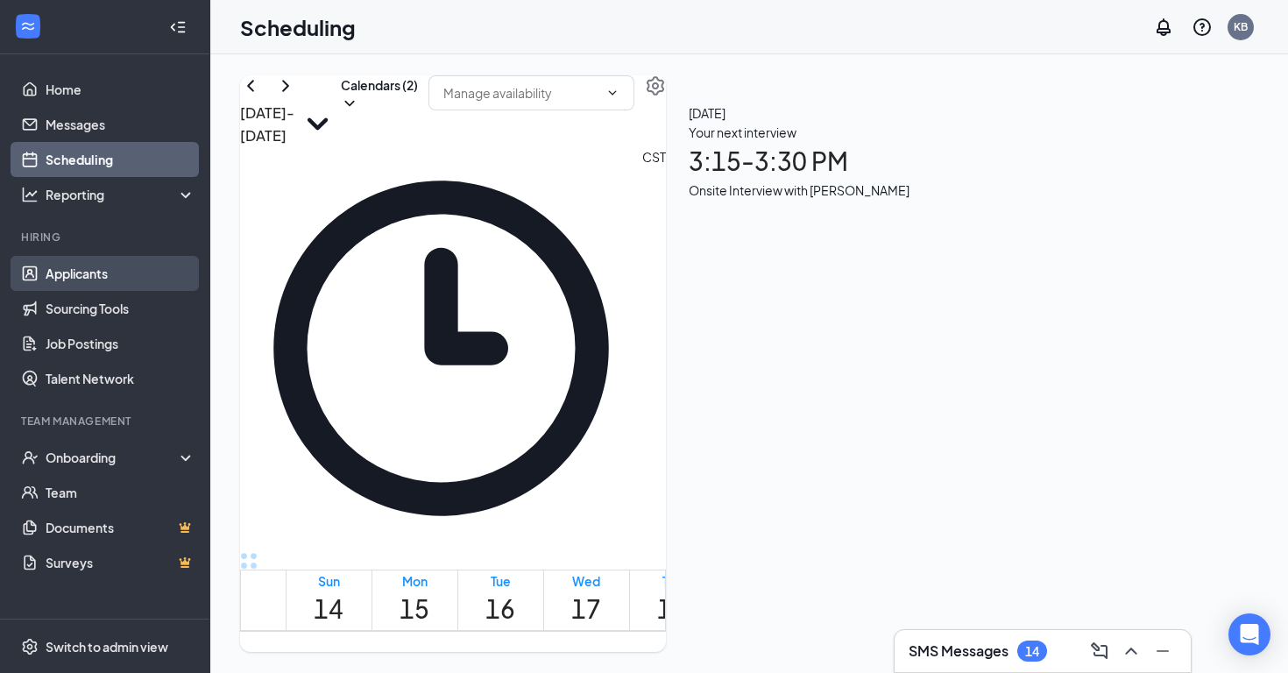
click at [83, 265] on link "Applicants" at bounding box center [121, 273] width 150 height 35
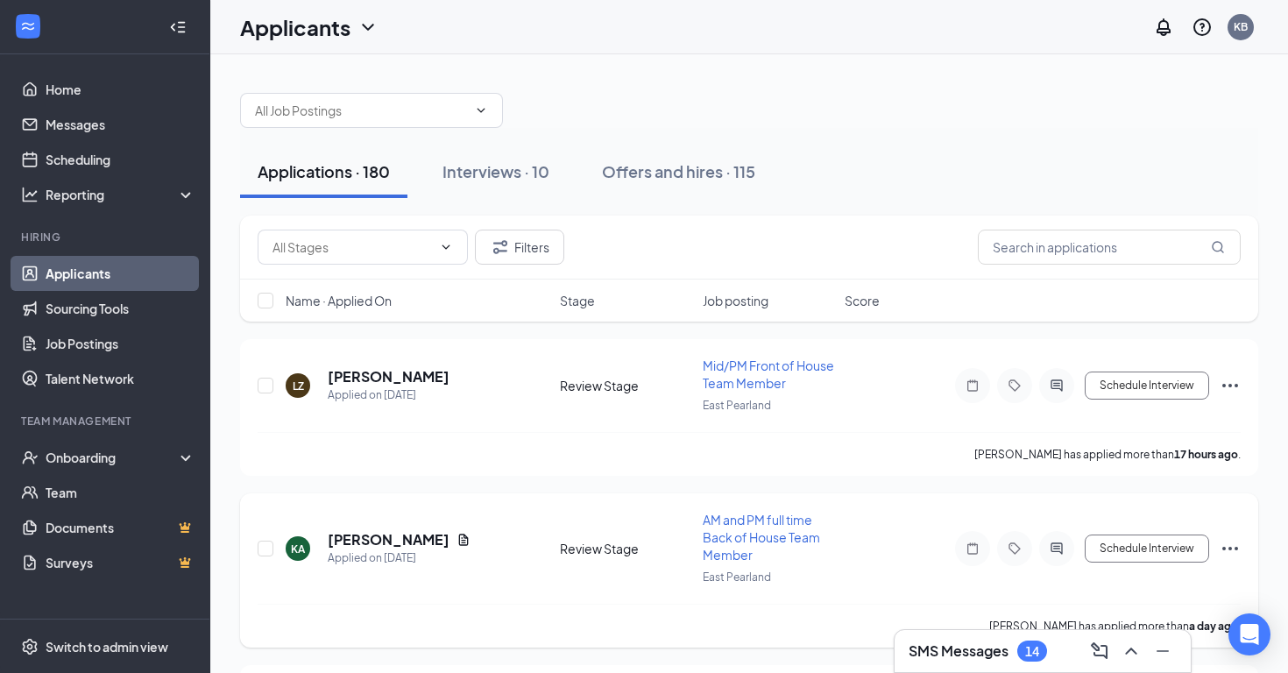
click at [745, 535] on span "AM and PM full time Back of House Team Member" at bounding box center [761, 537] width 117 height 51
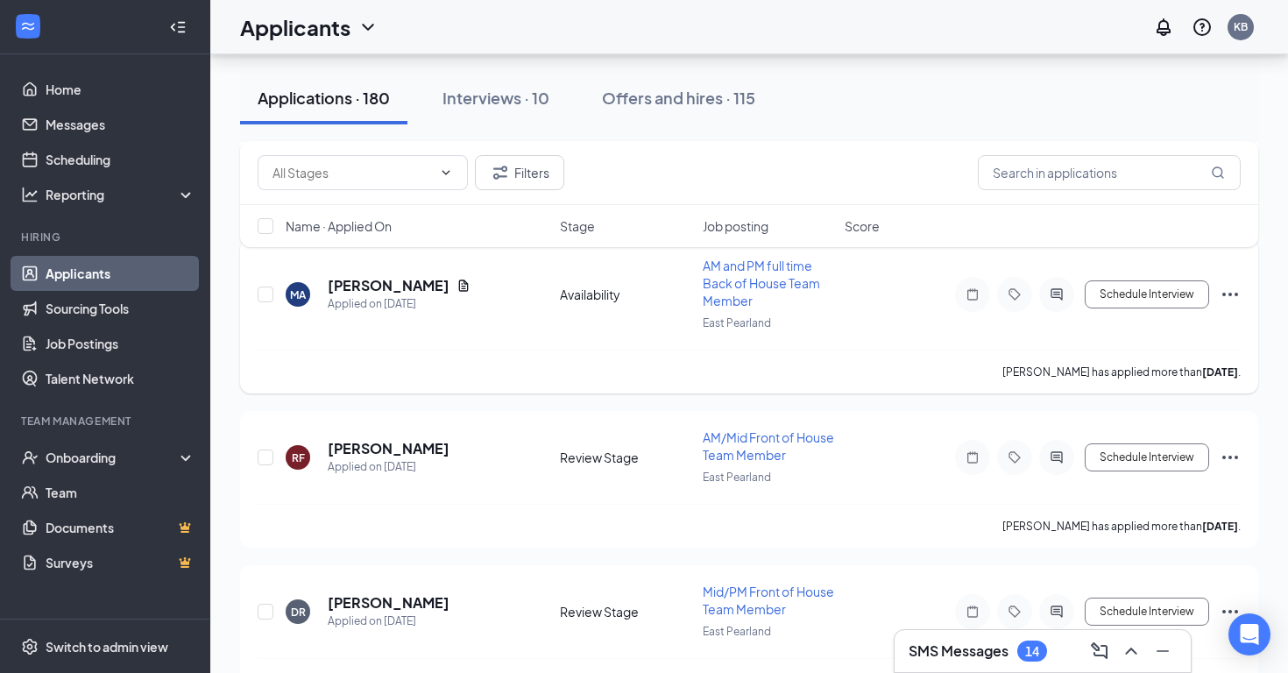
scroll to position [581, 0]
click at [765, 426] on div "RF Riley Feathers Applied on Sep 11 Review Stage AM/Mid Front of House Team Mem…" at bounding box center [749, 478] width 1018 height 137
click at [729, 459] on span "AM/Mid Front of House Team Member" at bounding box center [768, 444] width 131 height 33
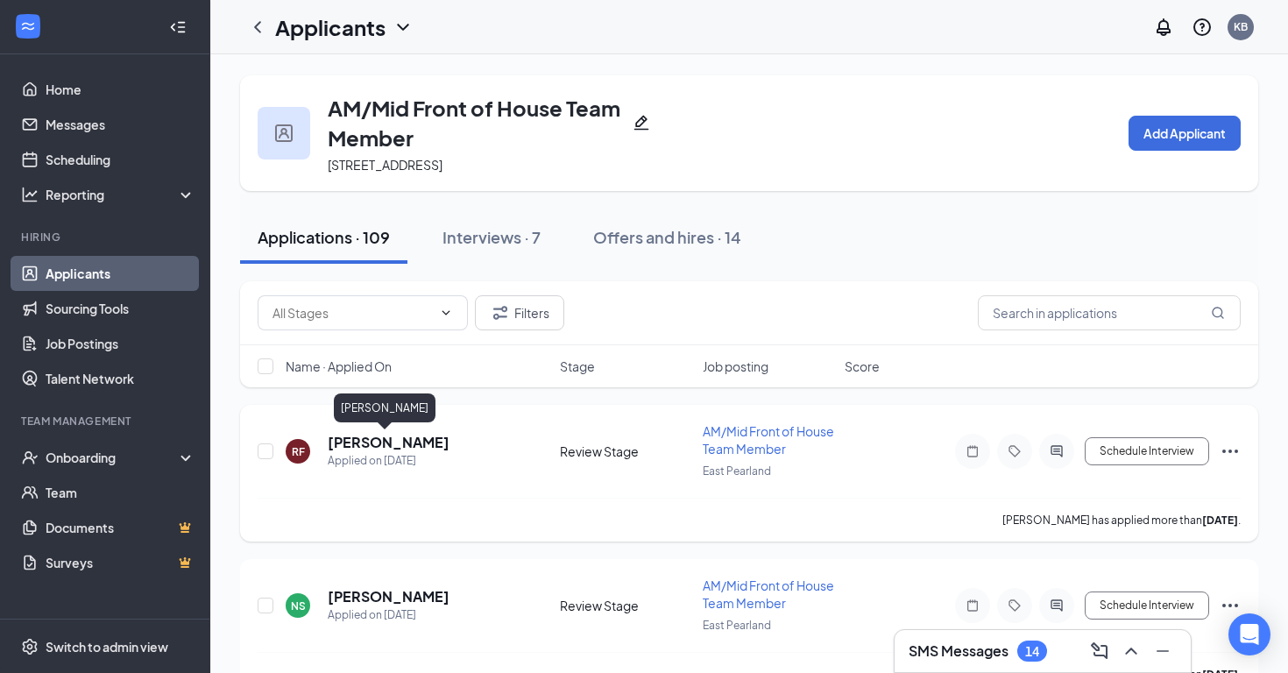
click at [335, 446] on h5 "[PERSON_NAME]" at bounding box center [389, 442] width 122 height 19
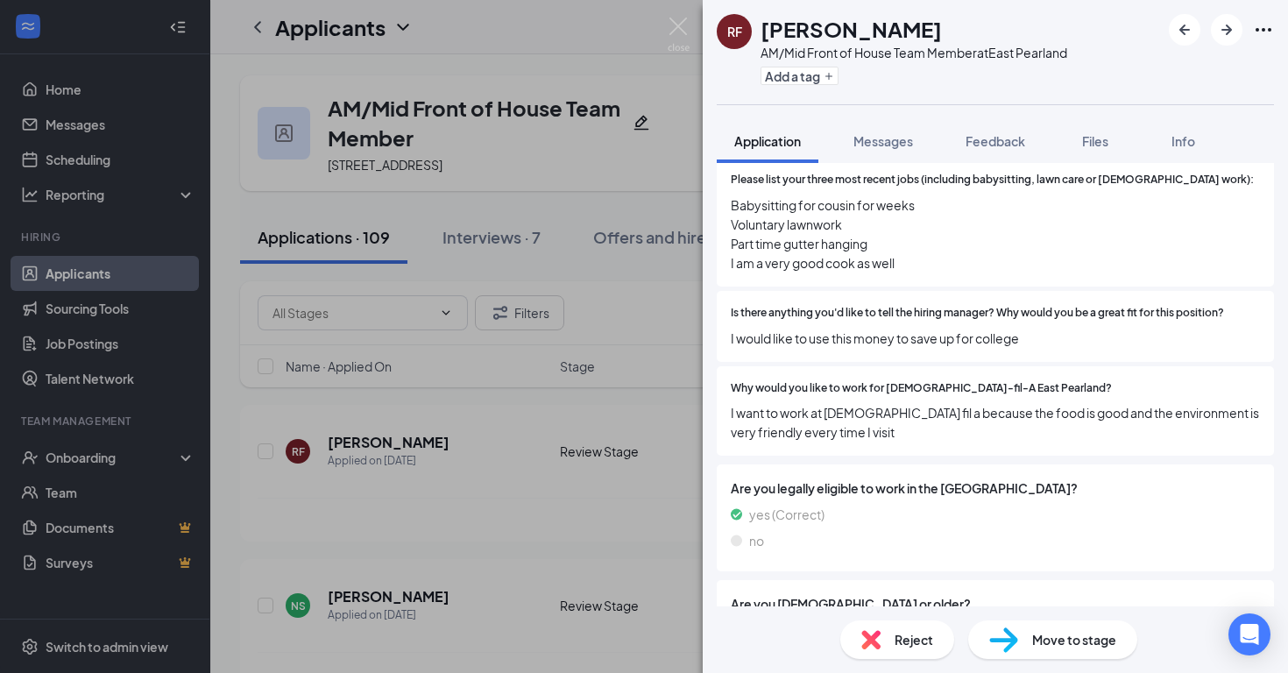
scroll to position [383, 0]
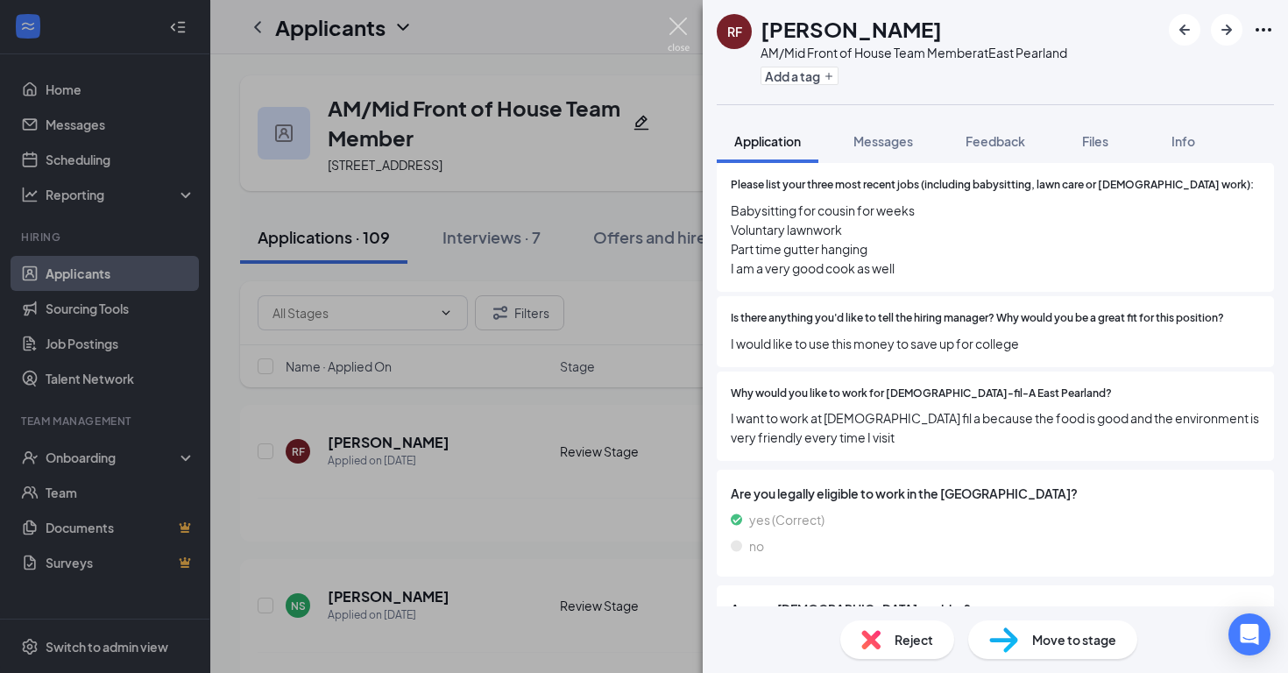
click at [681, 27] on img at bounding box center [678, 35] width 22 height 34
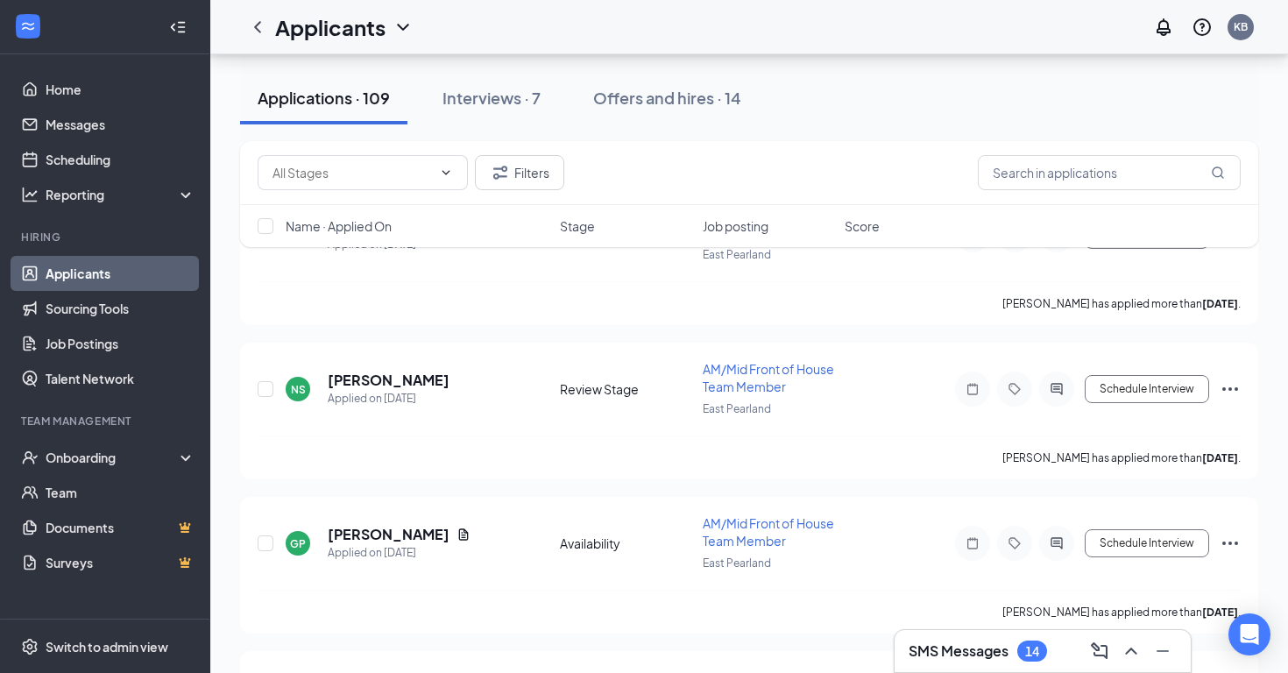
scroll to position [233, 0]
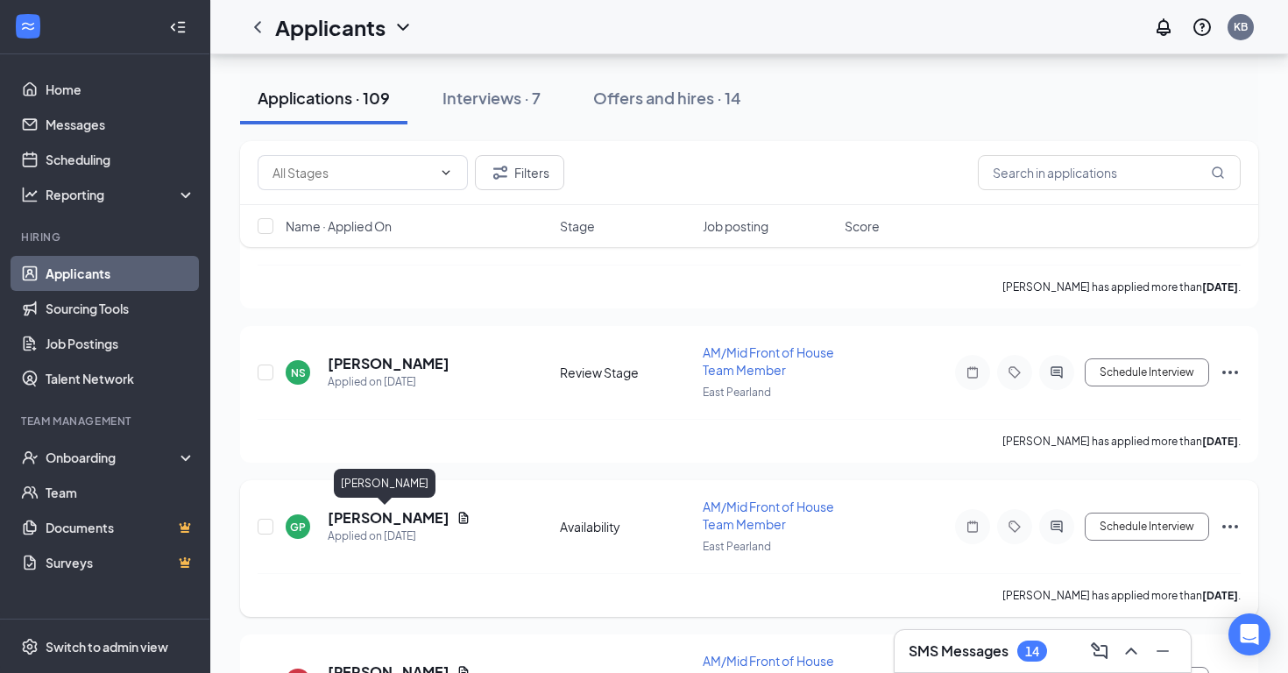
click at [392, 516] on h5 "[PERSON_NAME]" at bounding box center [389, 517] width 122 height 19
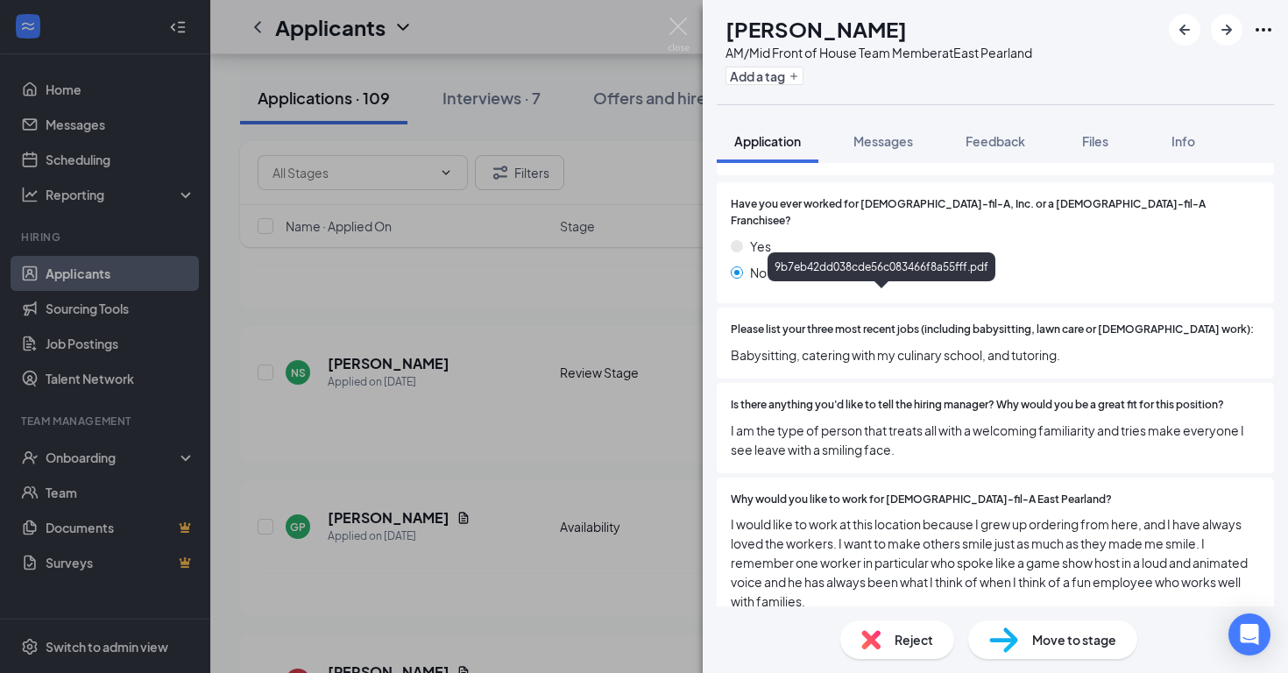
scroll to position [300, 0]
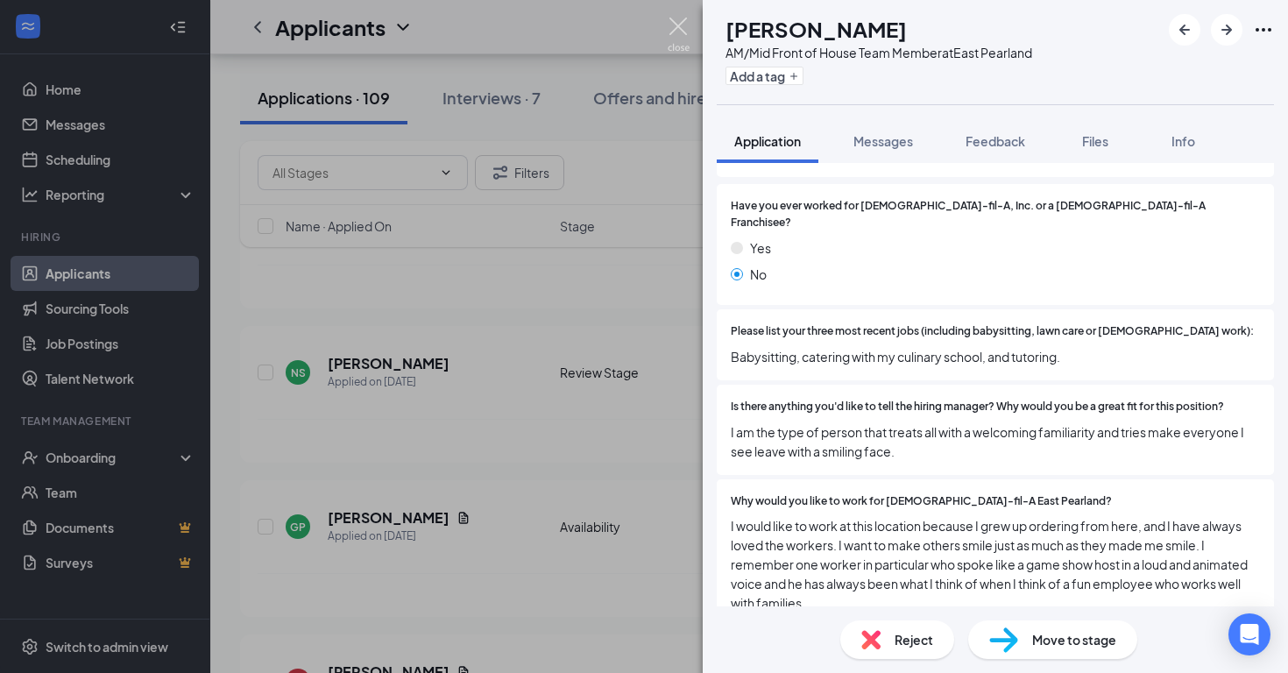
click at [676, 33] on img at bounding box center [678, 35] width 22 height 34
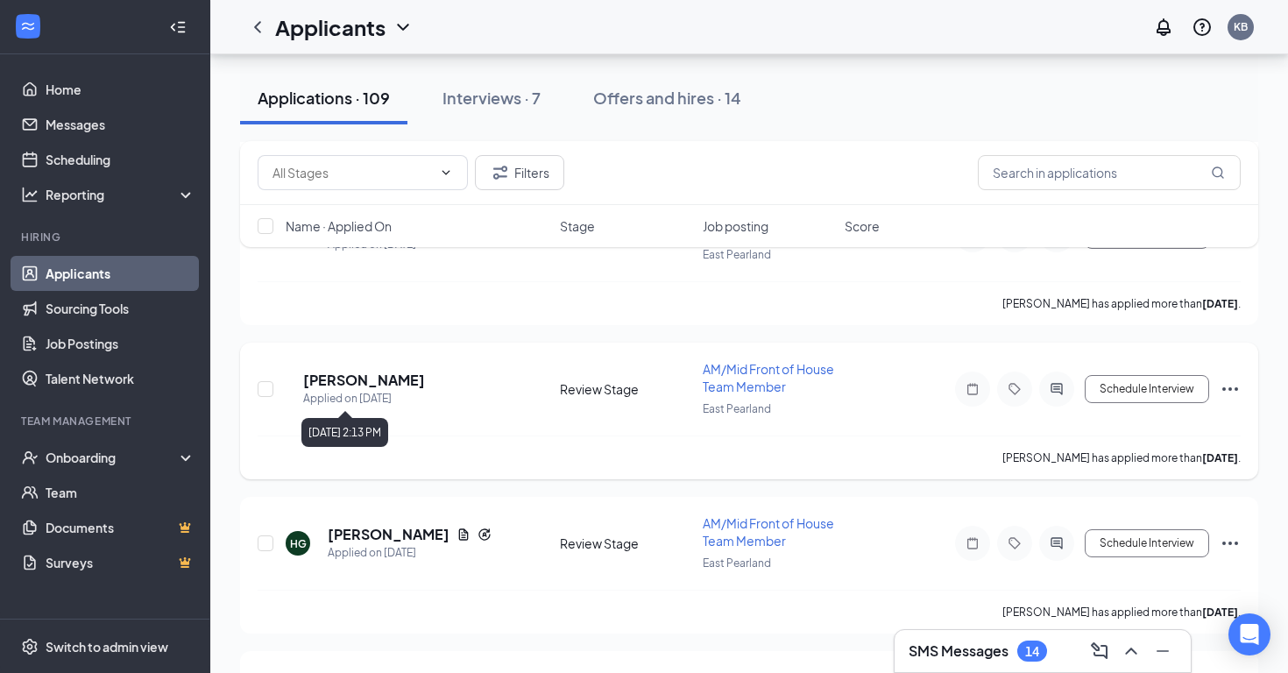
scroll to position [1302, 0]
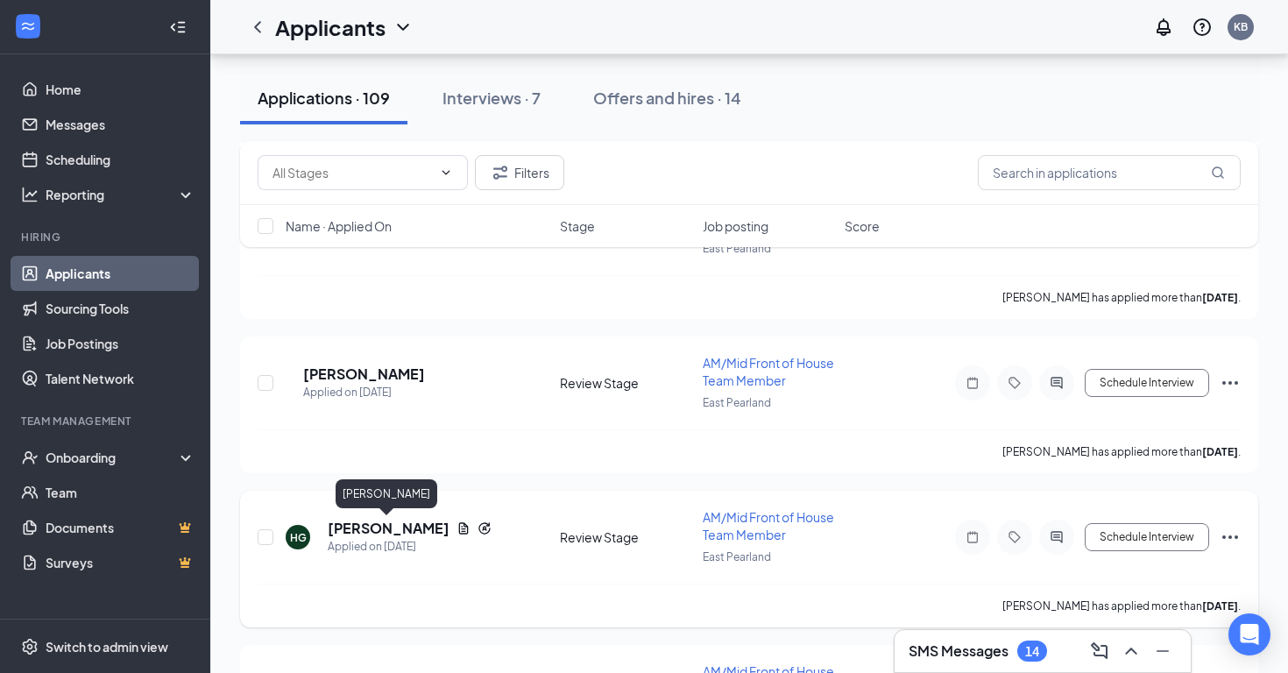
click at [386, 534] on h5 "[PERSON_NAME]" at bounding box center [389, 528] width 122 height 19
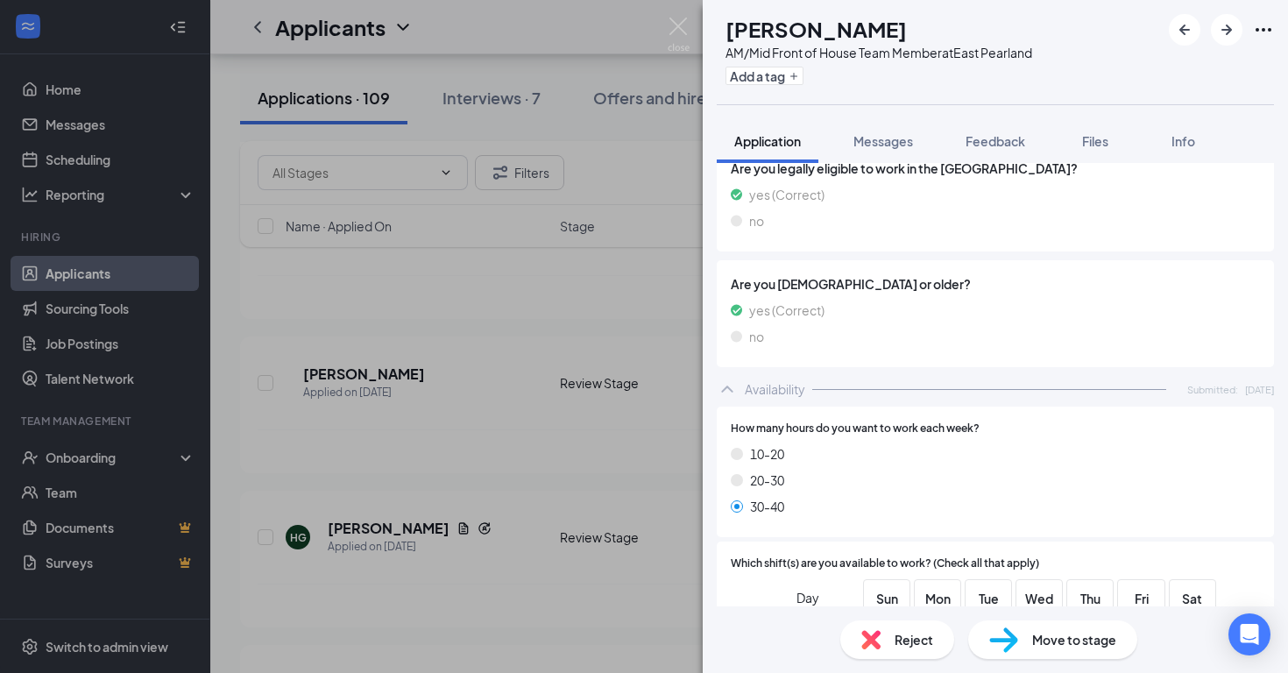
scroll to position [810, 0]
click at [683, 19] on img at bounding box center [678, 35] width 22 height 34
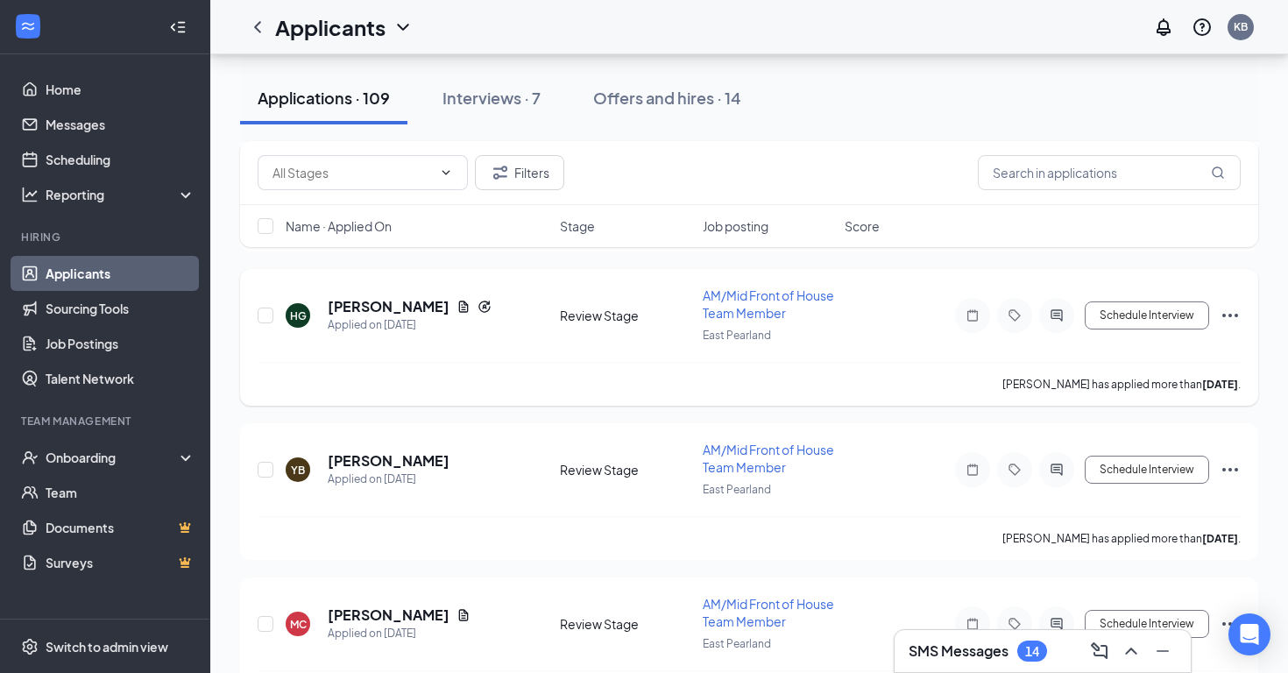
scroll to position [1527, 0]
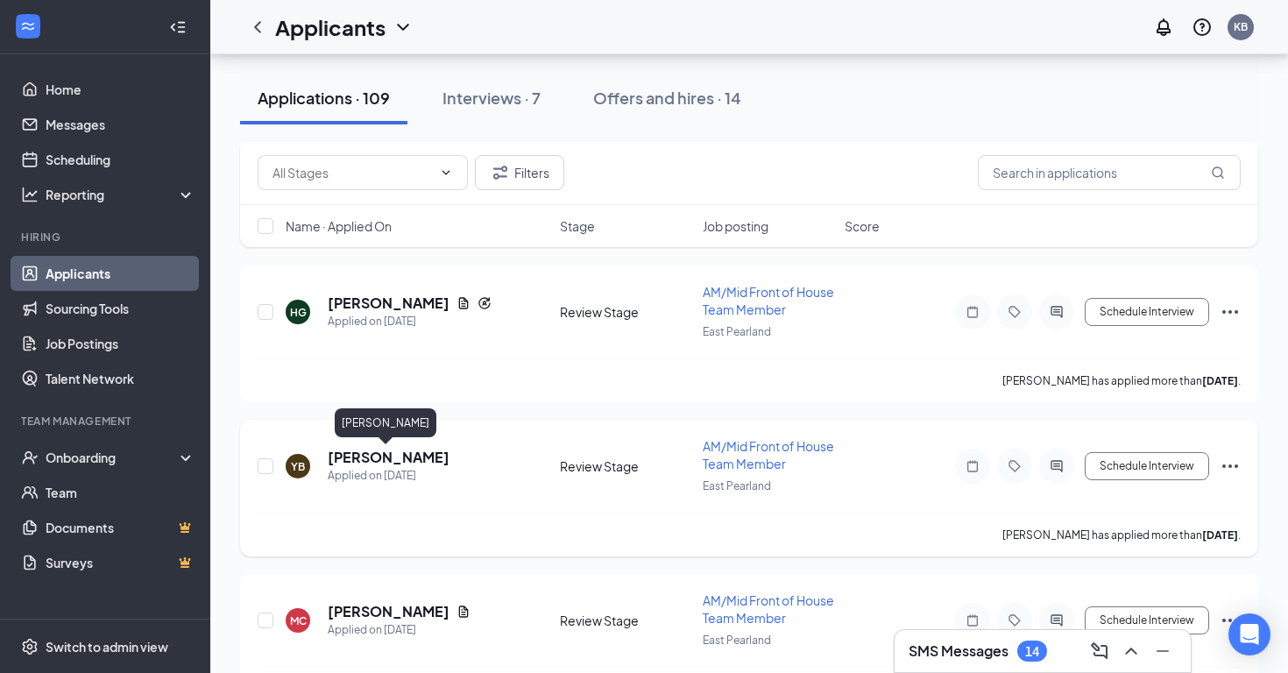
click at [395, 455] on h5 "[PERSON_NAME]" at bounding box center [389, 457] width 122 height 19
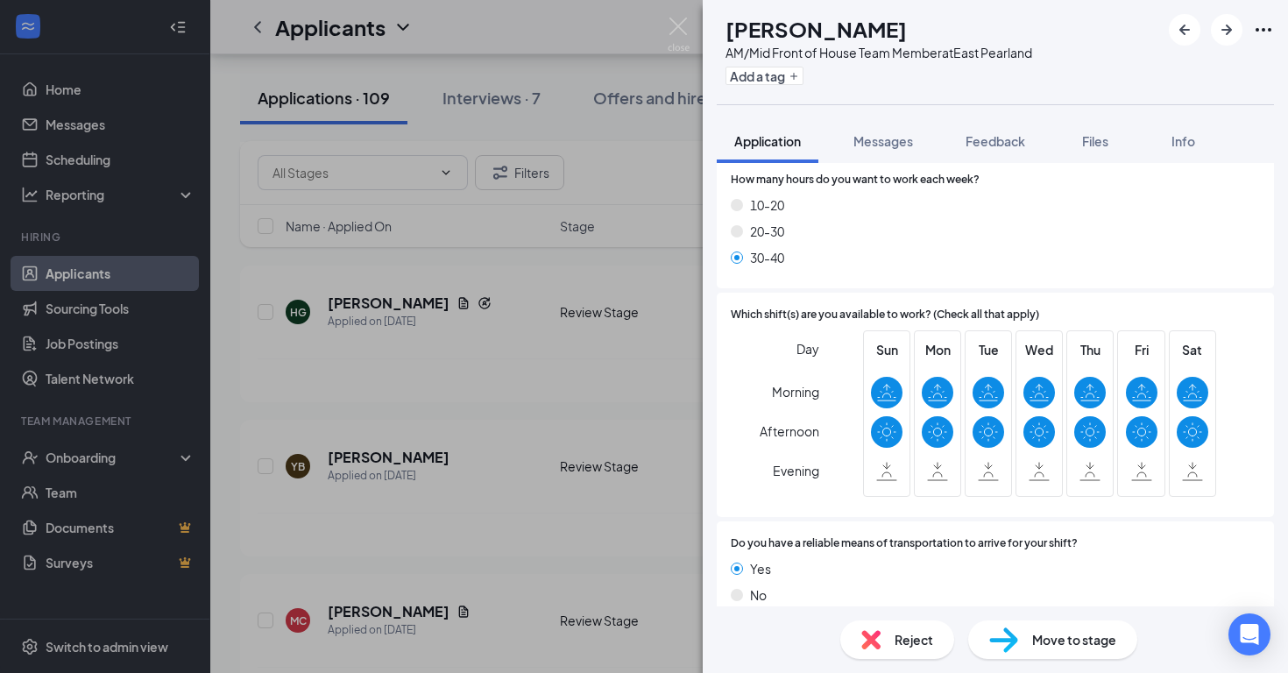
scroll to position [879, 0]
click at [666, 36] on div "YB Yulissa Botello AM/Mid Front of House Team Member at East Pearland Add a tag…" at bounding box center [644, 336] width 1288 height 673
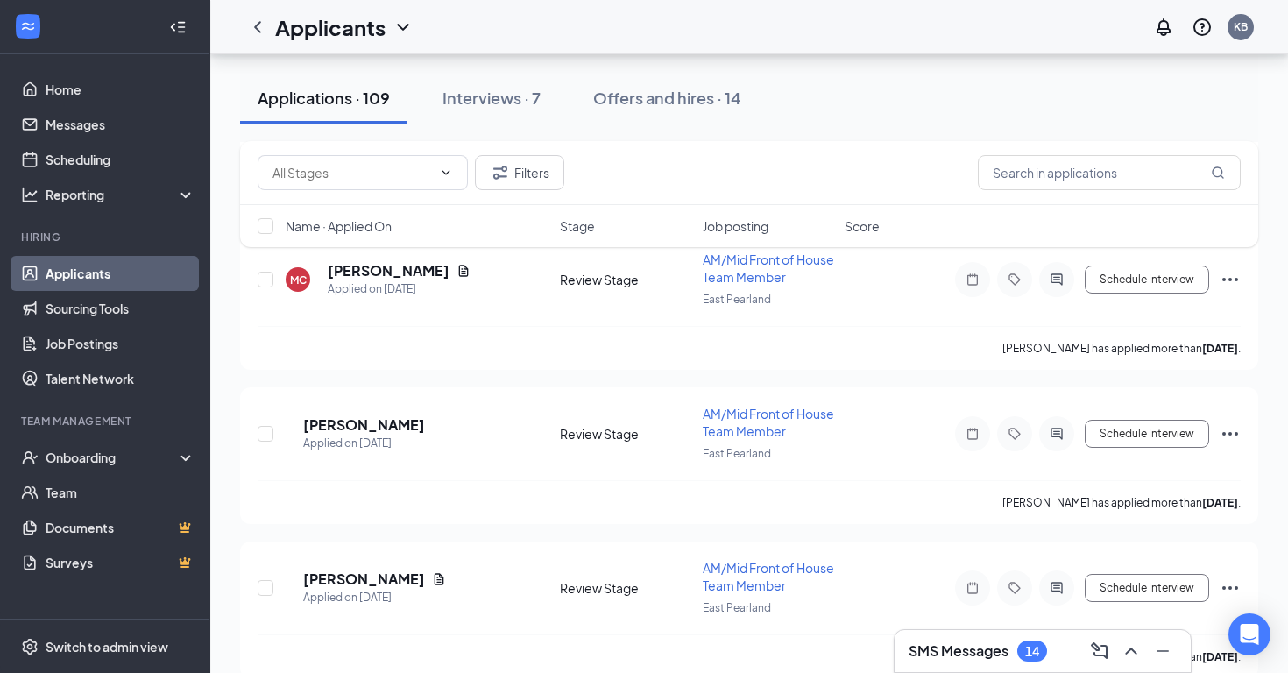
scroll to position [1897, 0]
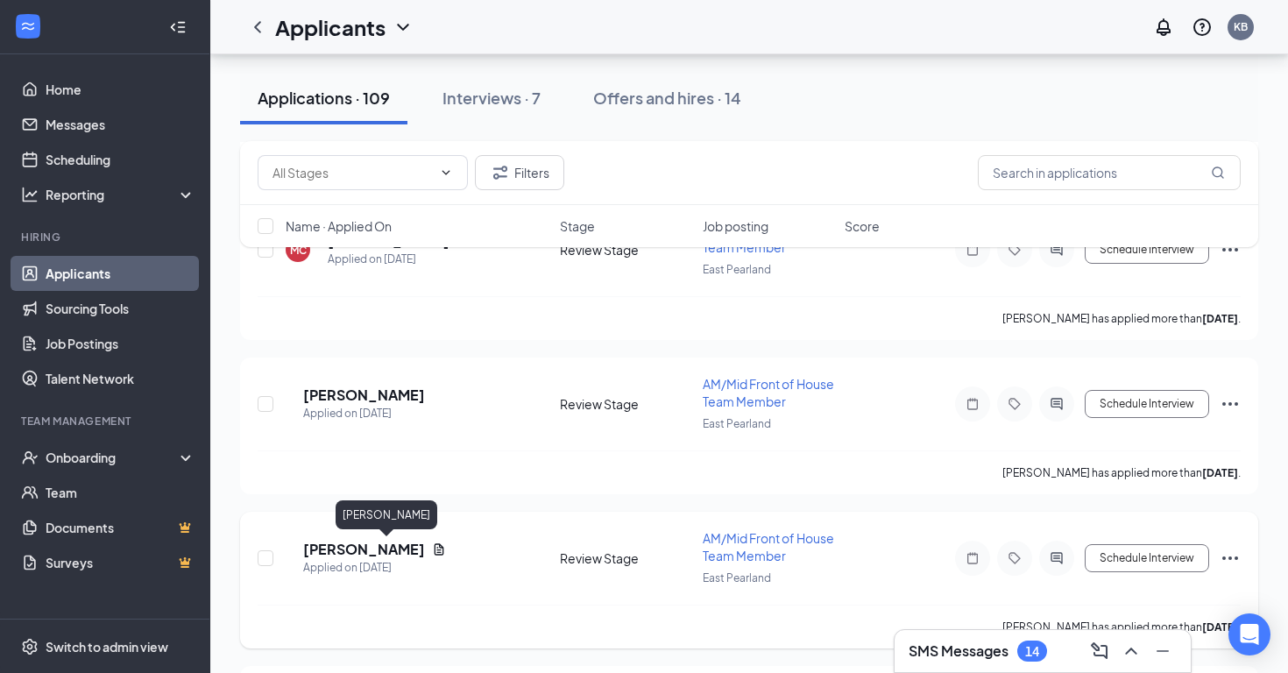
click at [402, 548] on h5 "[PERSON_NAME]" at bounding box center [364, 549] width 122 height 19
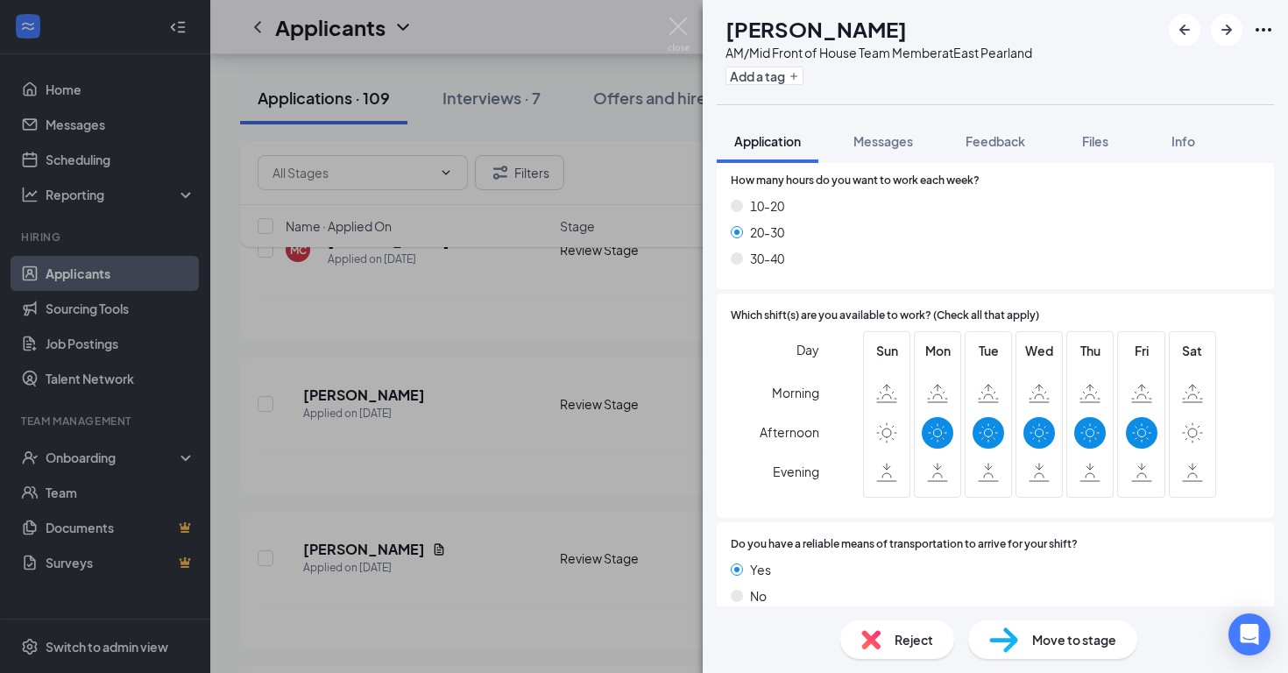
scroll to position [973, 0]
click at [683, 18] on img at bounding box center [678, 35] width 22 height 34
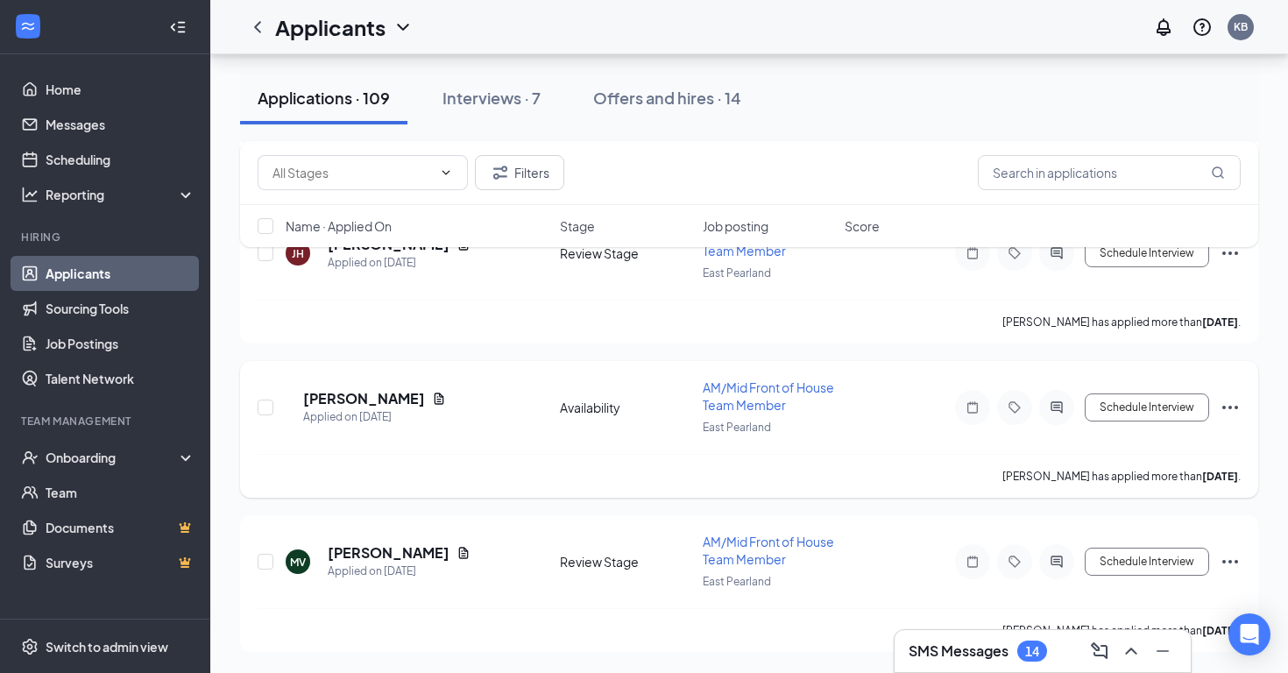
scroll to position [2819, 0]
click at [386, 393] on h5 "Kaylin Rodriguez" at bounding box center [364, 398] width 122 height 19
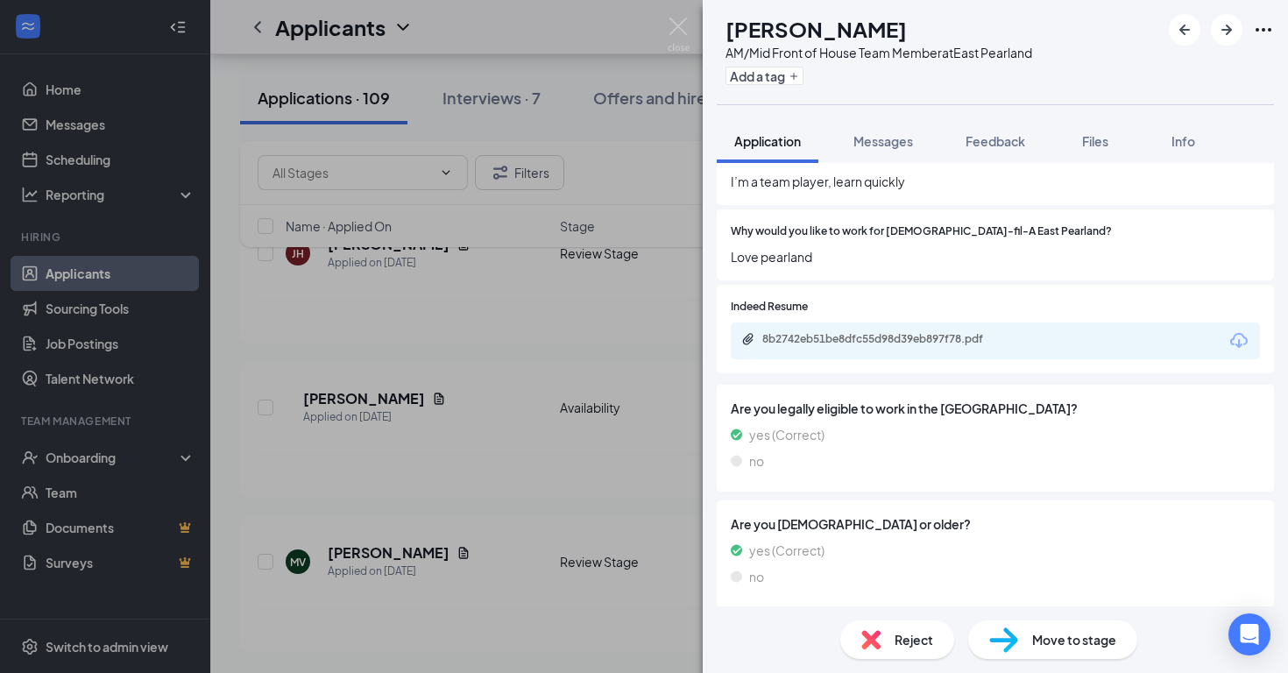
scroll to position [504, 0]
click at [674, 29] on img at bounding box center [678, 35] width 22 height 34
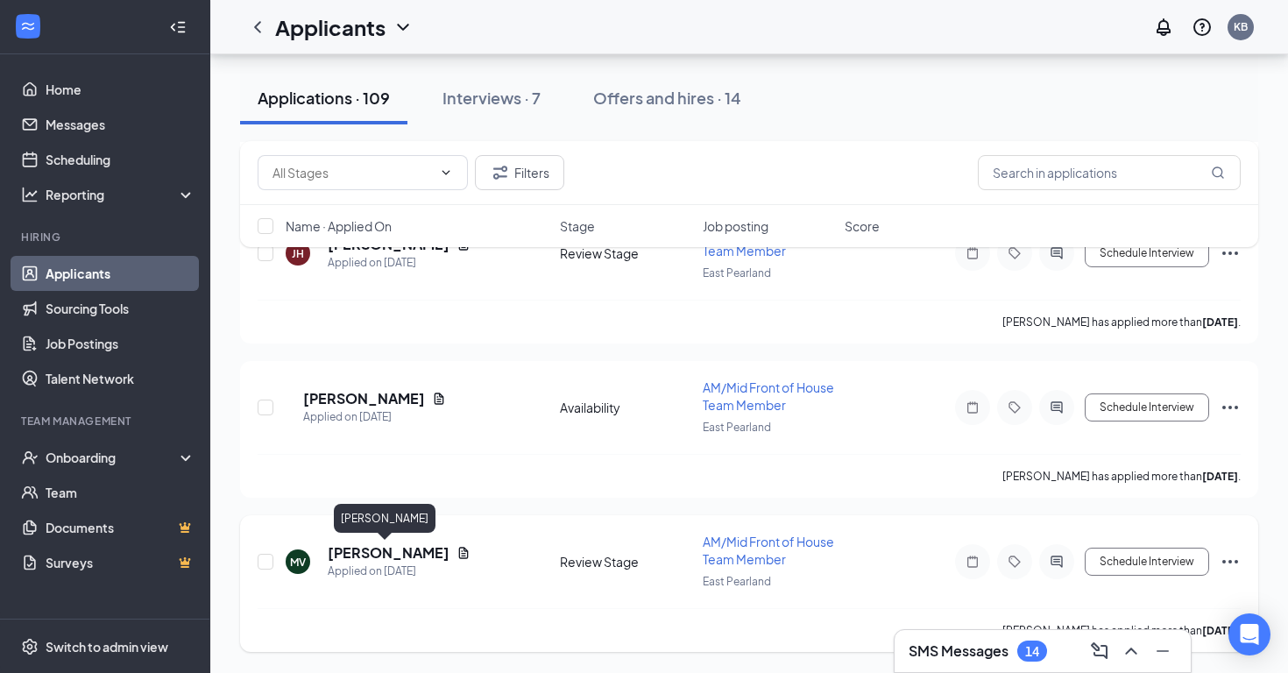
click at [377, 553] on h5 "mark Villasana" at bounding box center [389, 552] width 122 height 19
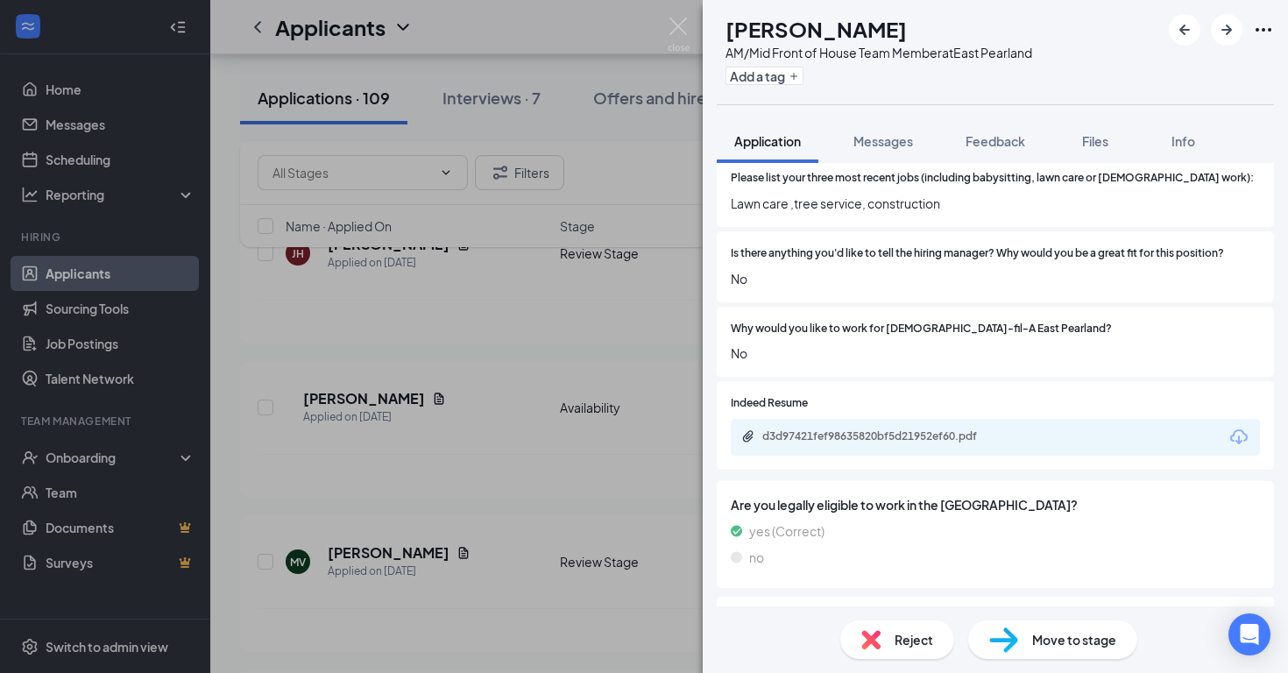
scroll to position [388, 0]
click at [673, 28] on img at bounding box center [678, 35] width 22 height 34
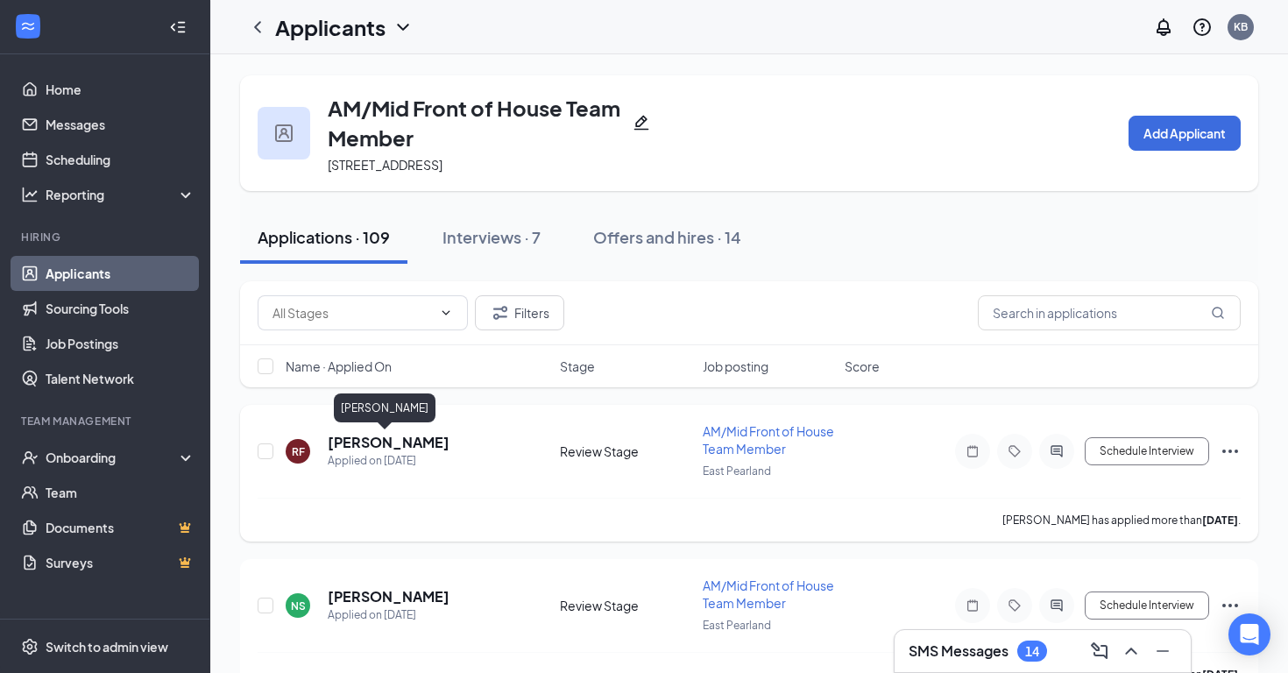
click at [357, 439] on h5 "[PERSON_NAME]" at bounding box center [389, 442] width 122 height 19
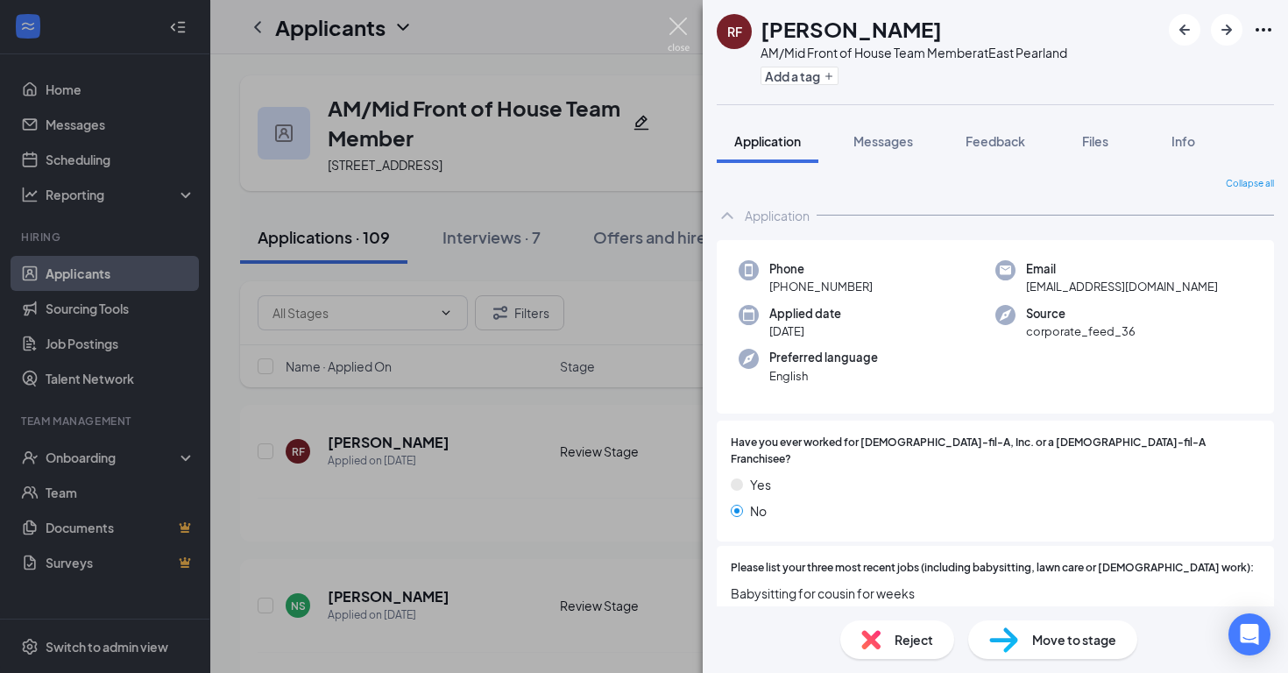
click at [685, 20] on img at bounding box center [678, 35] width 22 height 34
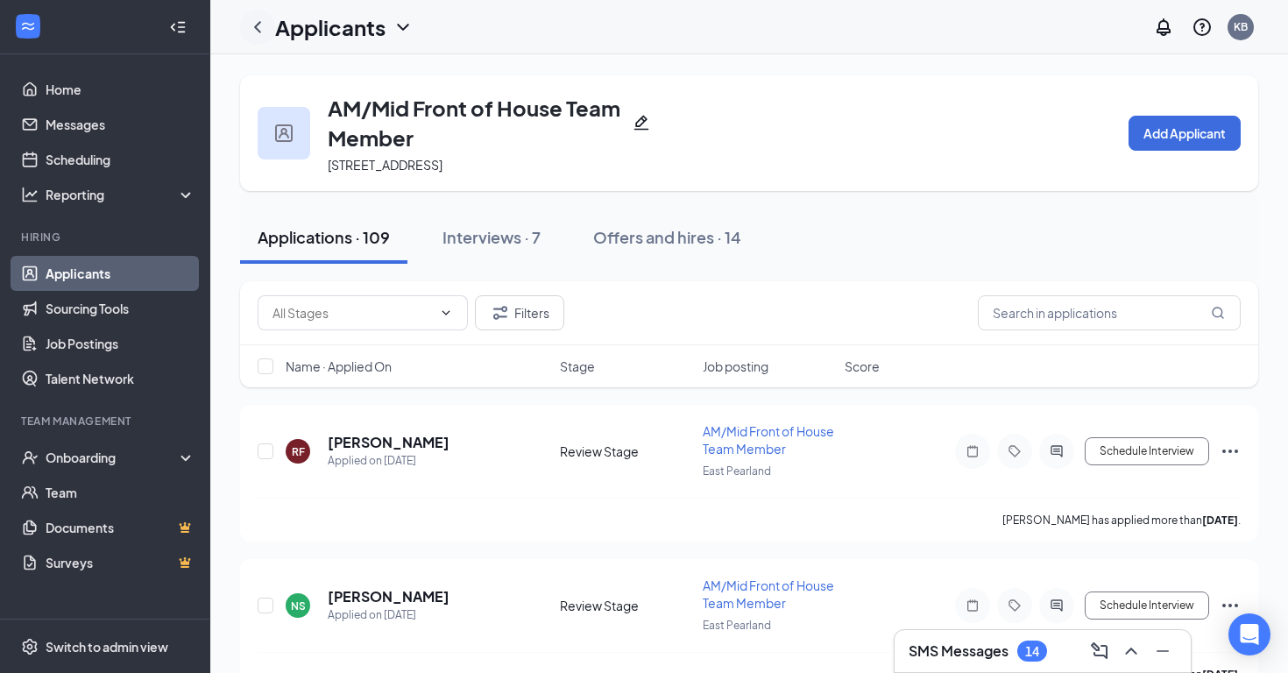
click at [256, 25] on icon "ChevronLeft" at bounding box center [257, 27] width 21 height 21
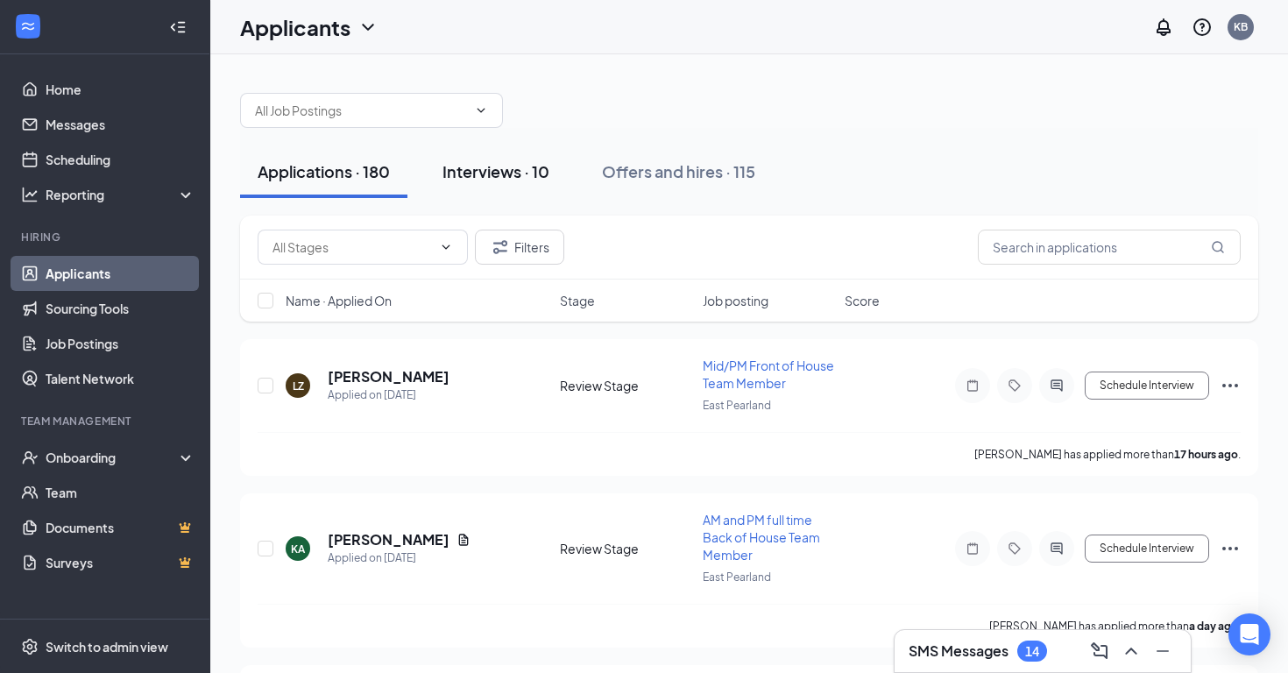
click at [483, 189] on button "Interviews · 10" at bounding box center [496, 171] width 142 height 53
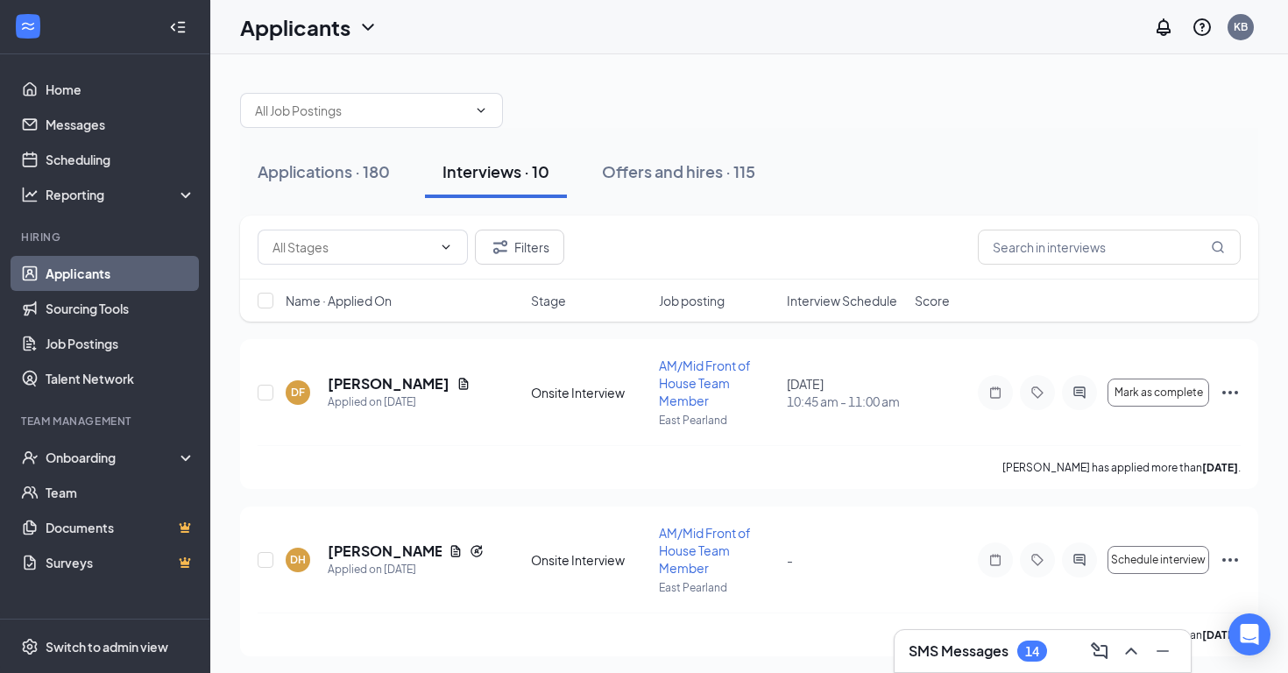
click at [954, 639] on div "SMS Messages 14" at bounding box center [1042, 651] width 268 height 28
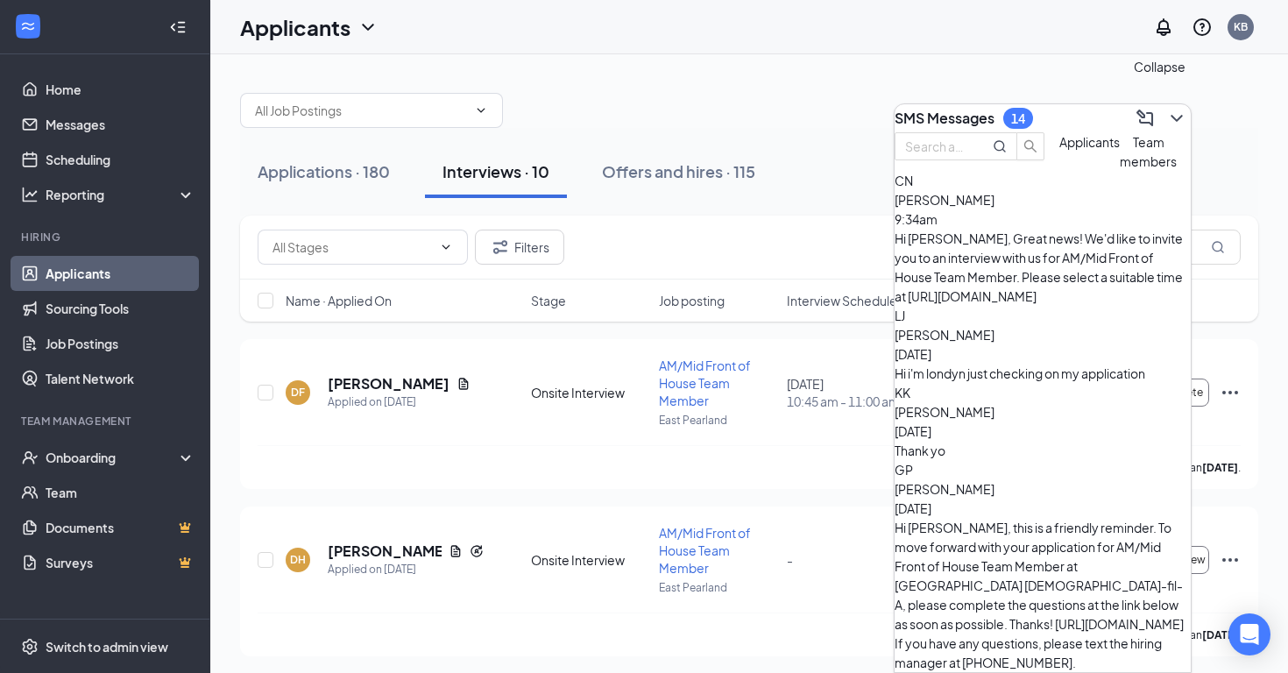
click at [1166, 108] on icon "ChevronDown" at bounding box center [1176, 118] width 21 height 21
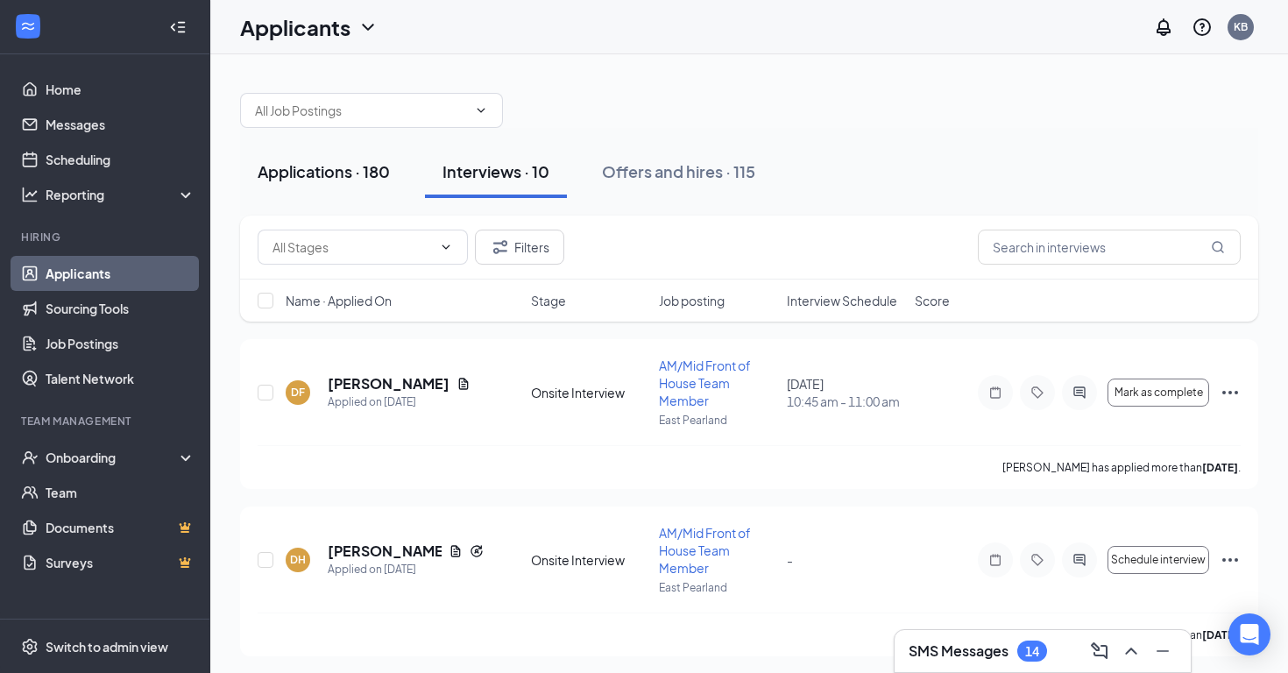
click at [372, 159] on button "Applications · 180" at bounding box center [323, 171] width 167 height 53
